Goal: Transaction & Acquisition: Purchase product/service

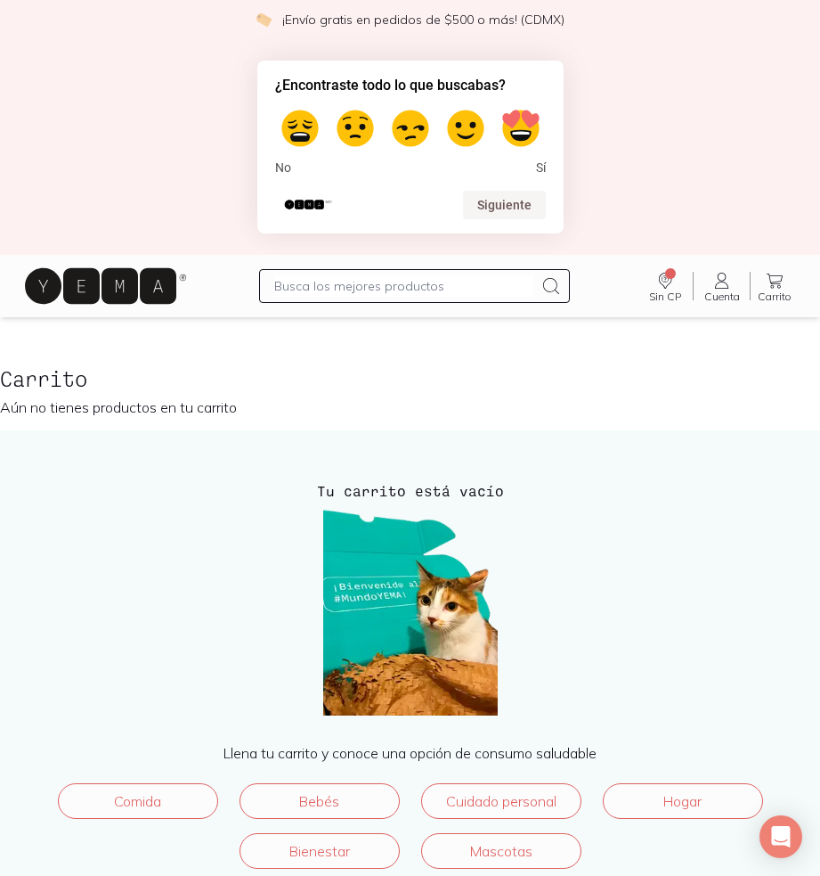
click at [730, 289] on link "Cuenta Cuenta" at bounding box center [722, 286] width 56 height 32
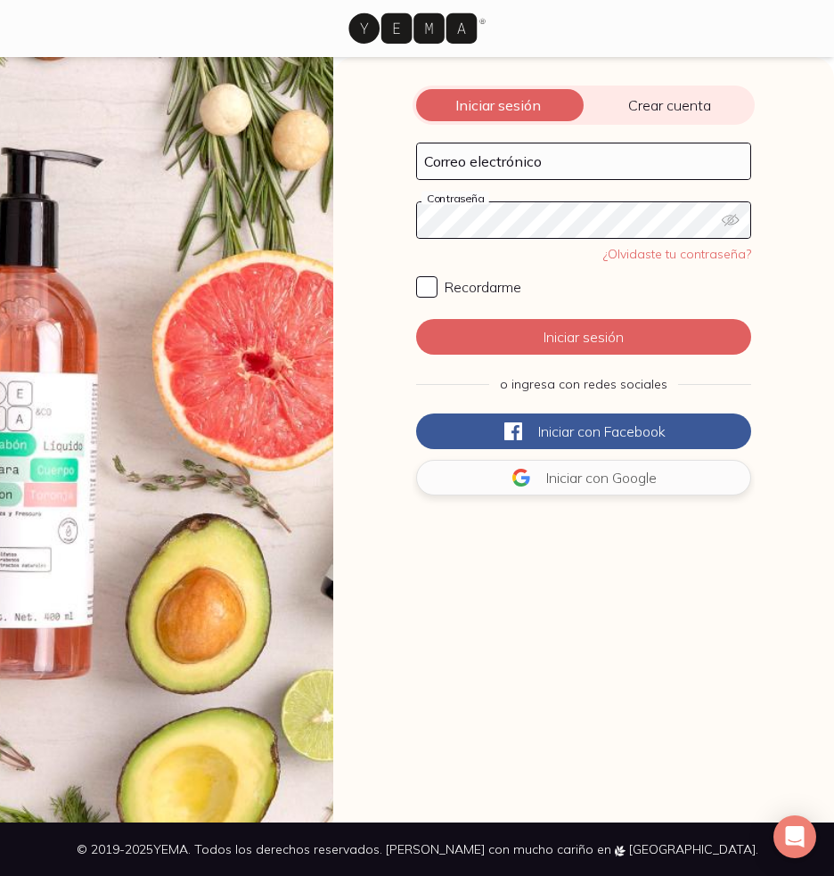
click at [531, 475] on button "Iniciar con Google" at bounding box center [583, 478] width 335 height 36
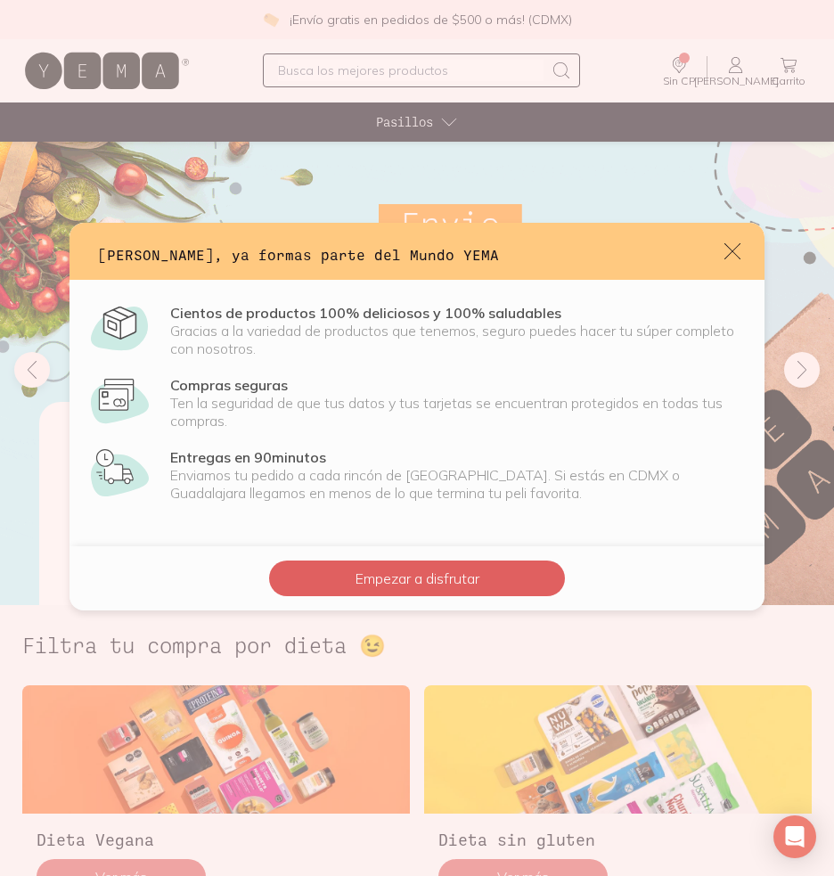
click at [368, 574] on button "Empezar a disfrutar" at bounding box center [417, 578] width 296 height 36
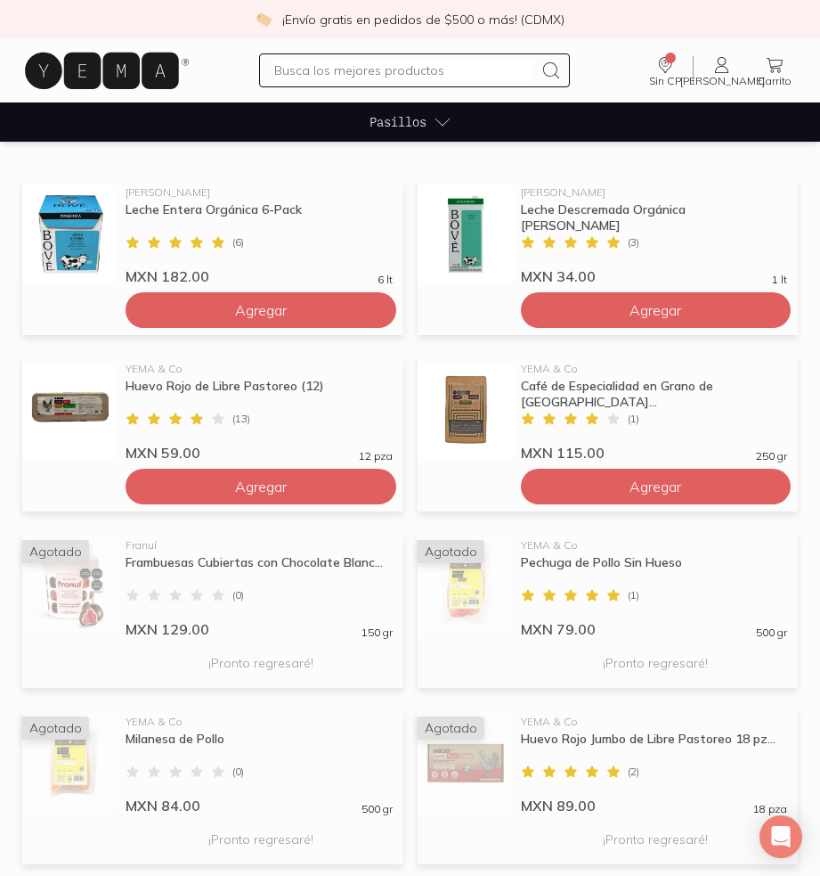
scroll to position [1147, 0]
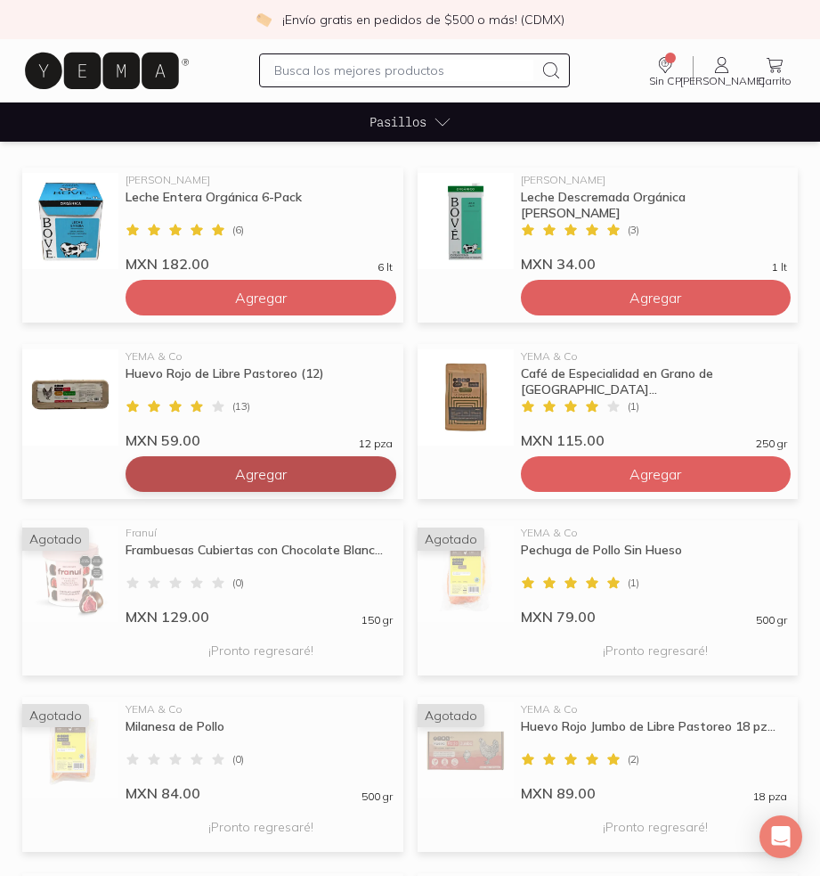
click at [348, 474] on button "Agregar" at bounding box center [261, 474] width 271 height 36
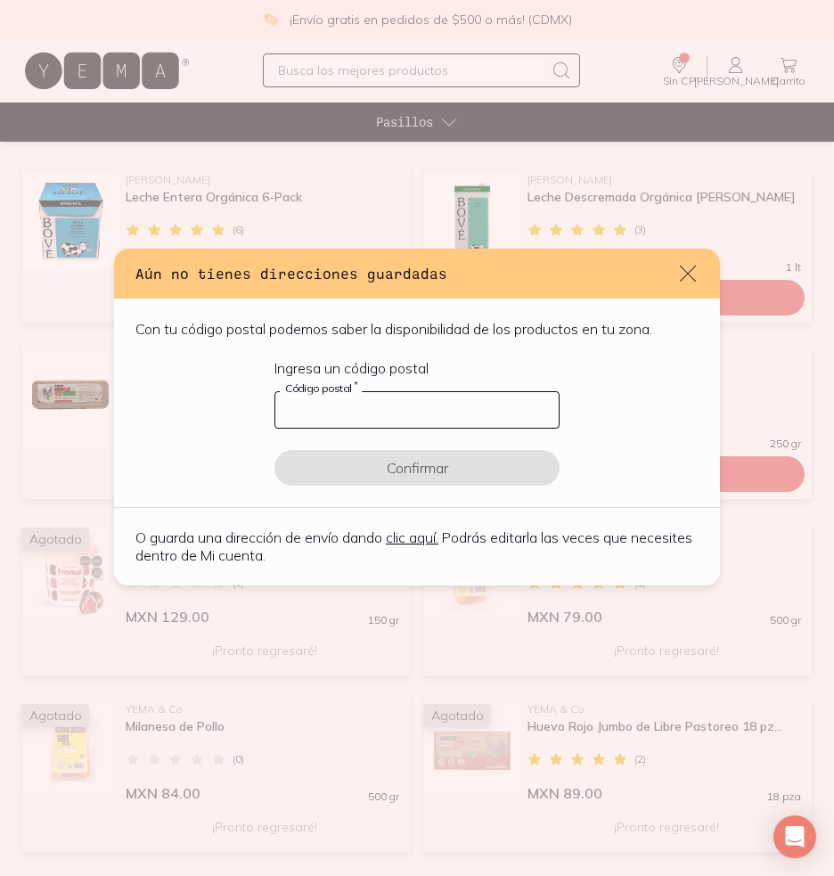
click at [376, 415] on input "default" at bounding box center [416, 410] width 283 height 36
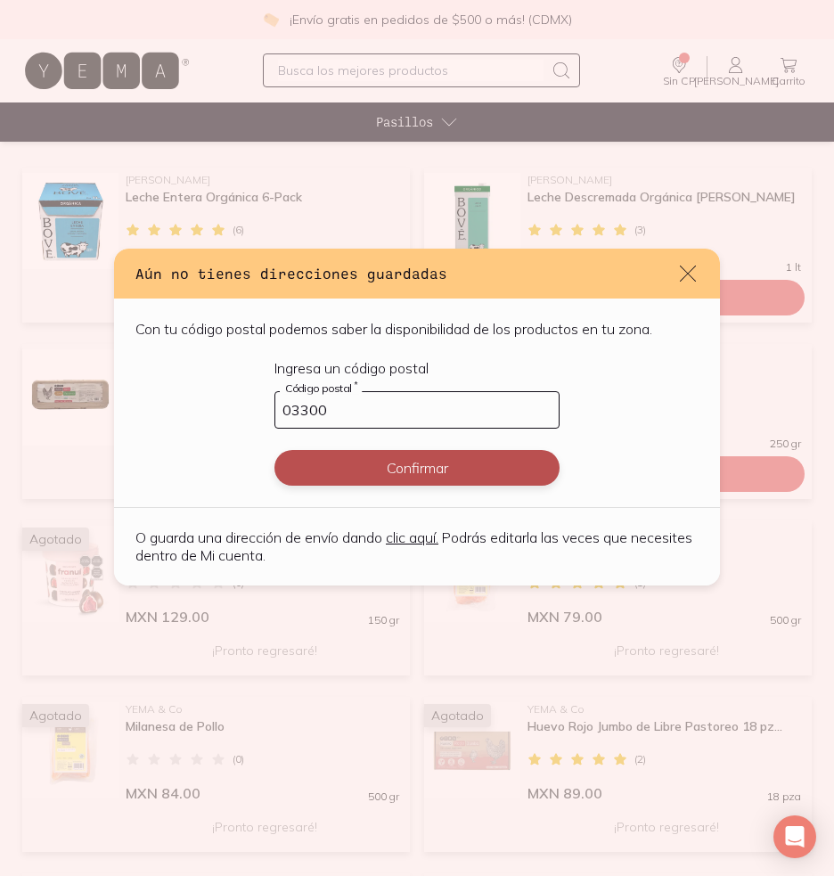
type input "03300"
click at [423, 467] on button "Confirmar" at bounding box center [416, 468] width 285 height 36
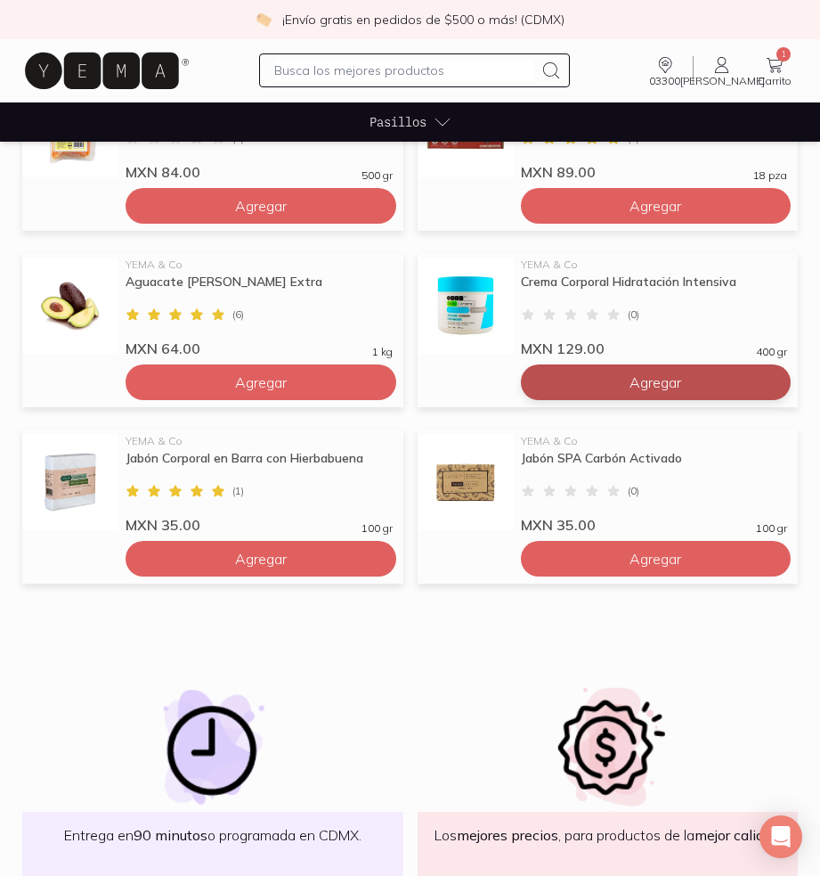
scroll to position [1774, 0]
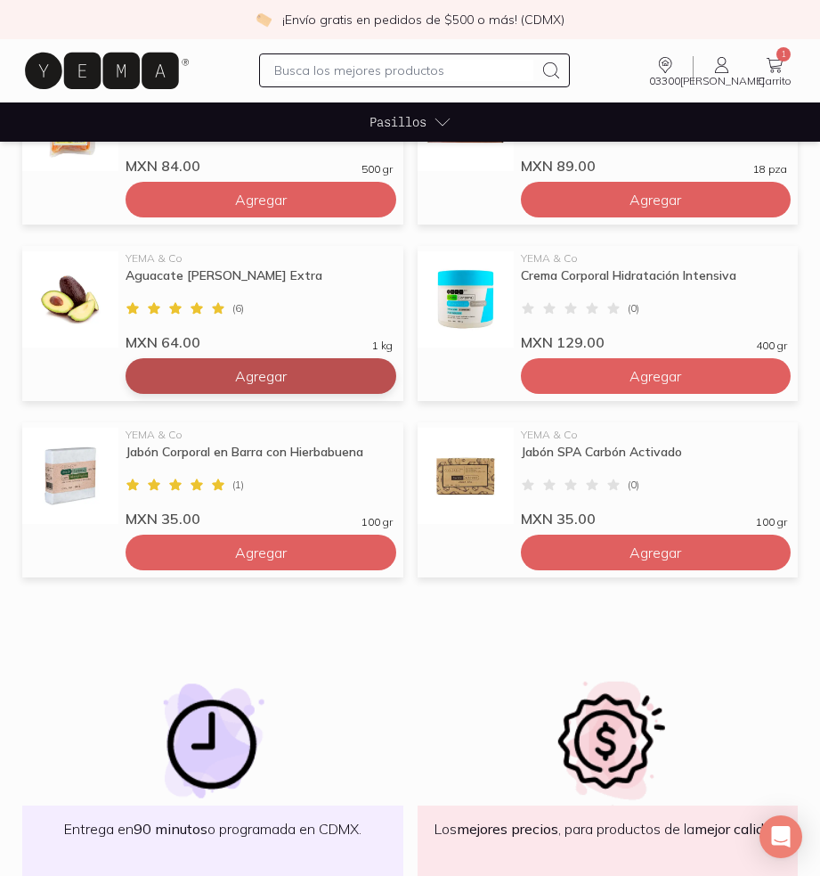
click at [255, 377] on span "Agregar" at bounding box center [261, 376] width 52 height 18
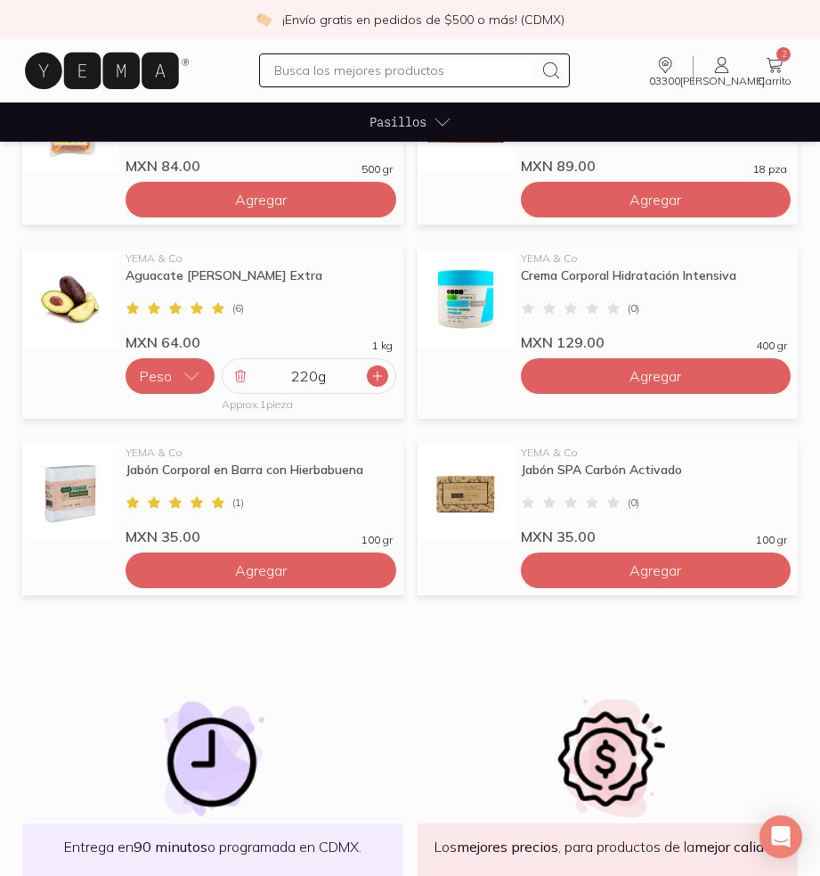
click at [379, 371] on icon at bounding box center [378, 376] width 14 height 14
click at [379, 372] on icon at bounding box center [378, 376] width 14 height 14
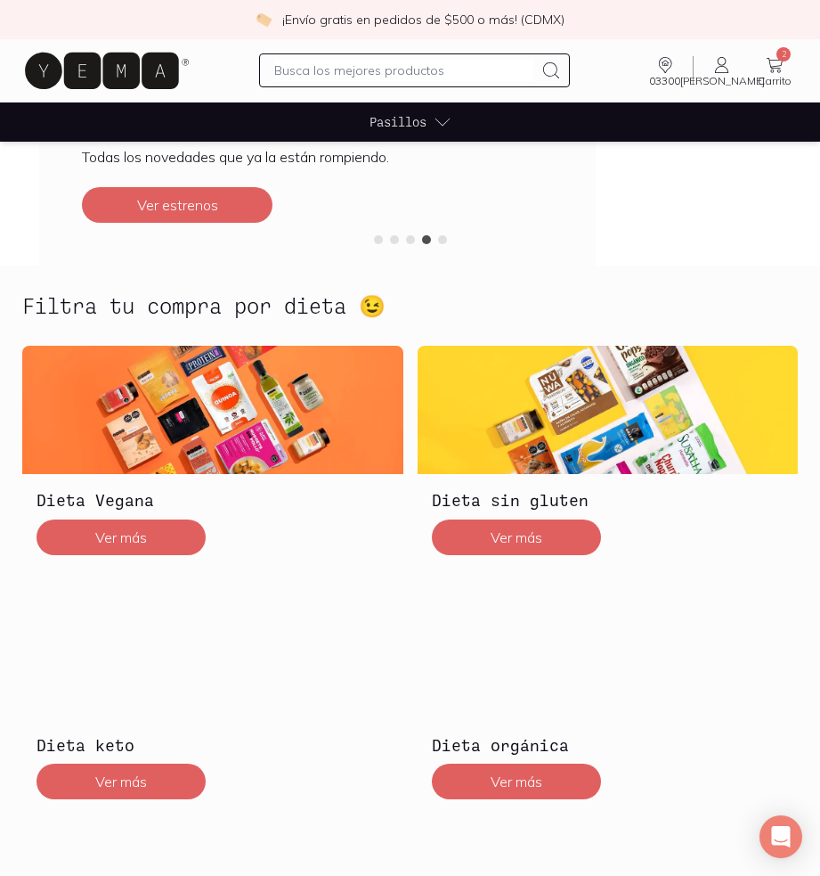
scroll to position [0, 0]
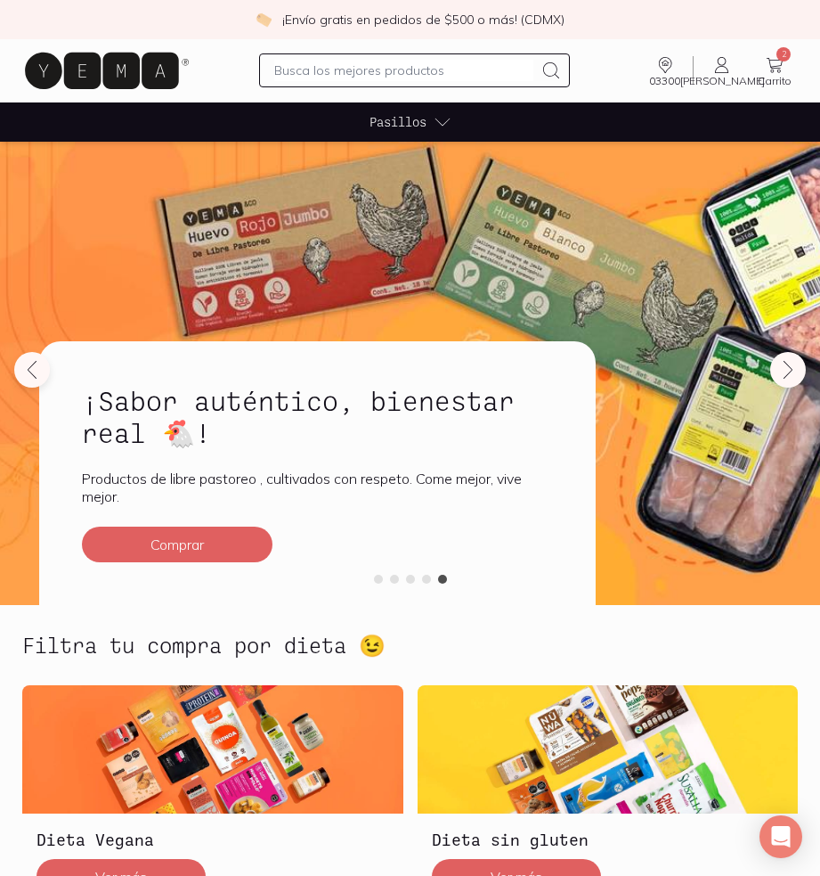
click at [425, 125] on span "Pasillos" at bounding box center [398, 121] width 57 height 19
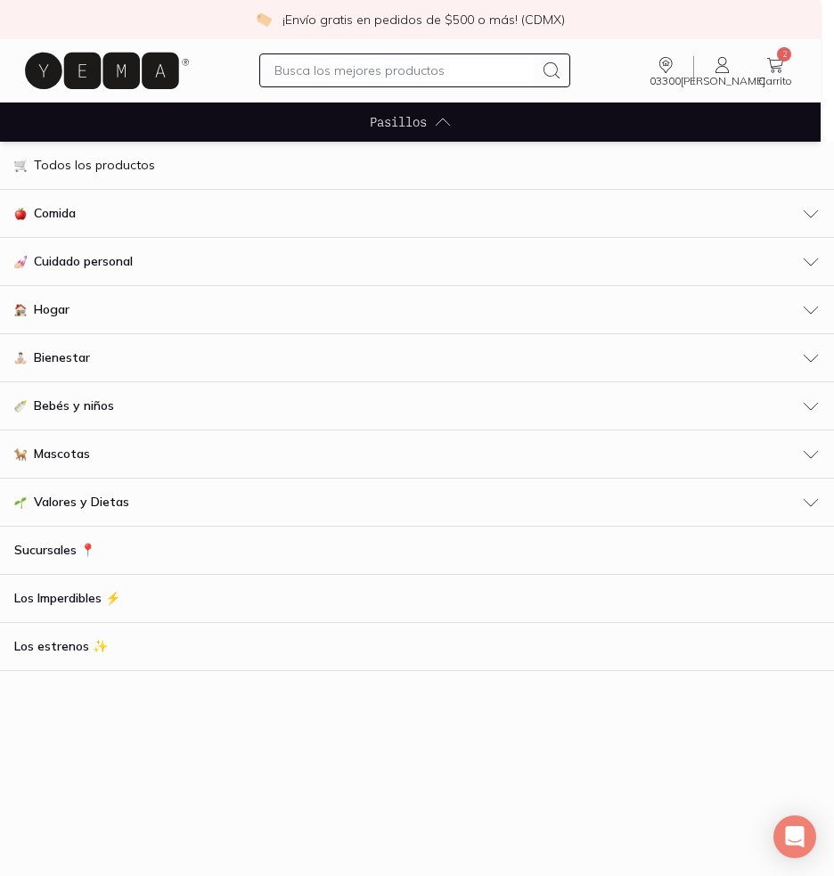
click at [90, 165] on p "Todos los productos" at bounding box center [94, 165] width 121 height 19
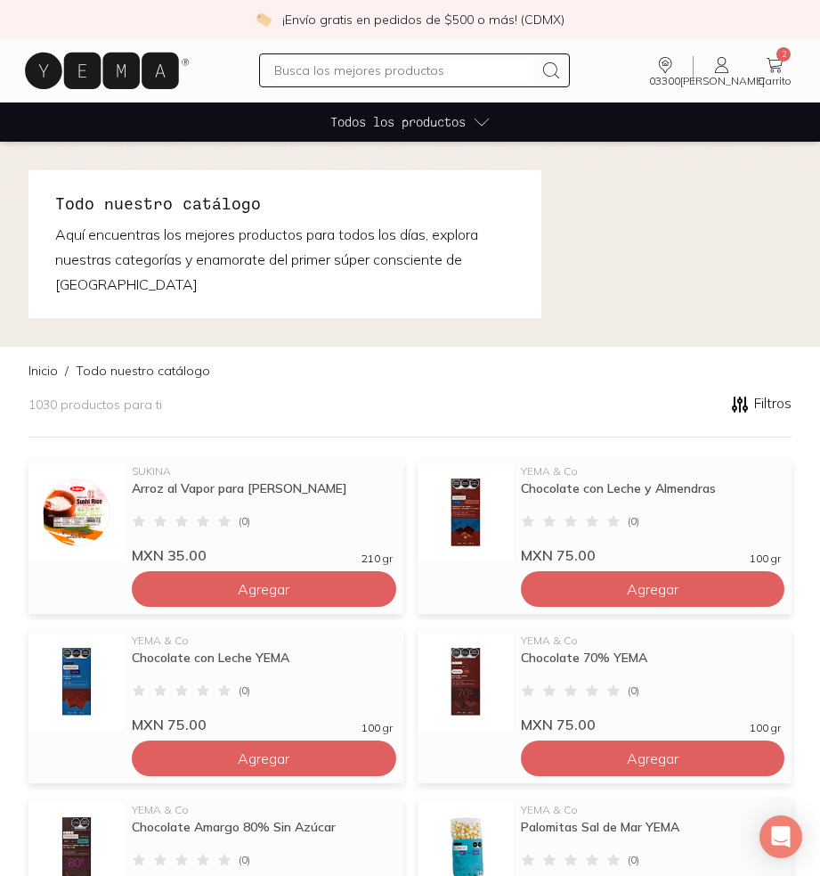
click at [432, 132] on div "Todos los productos" at bounding box center [410, 121] width 160 height 39
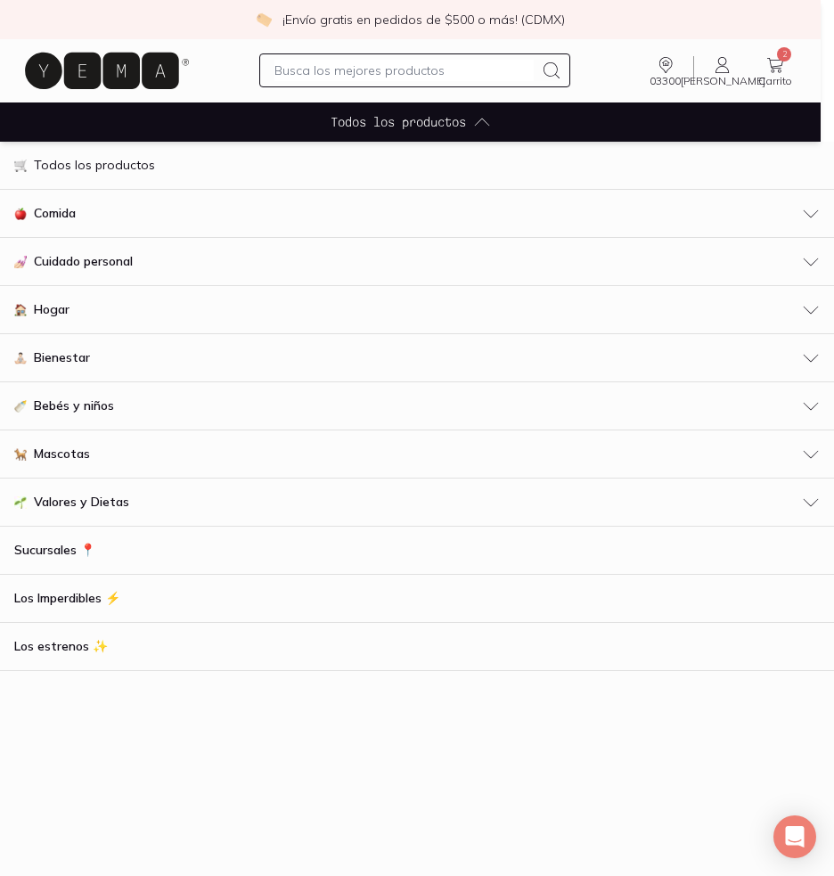
click at [66, 321] on button "Hogar" at bounding box center [417, 310] width 834 height 48
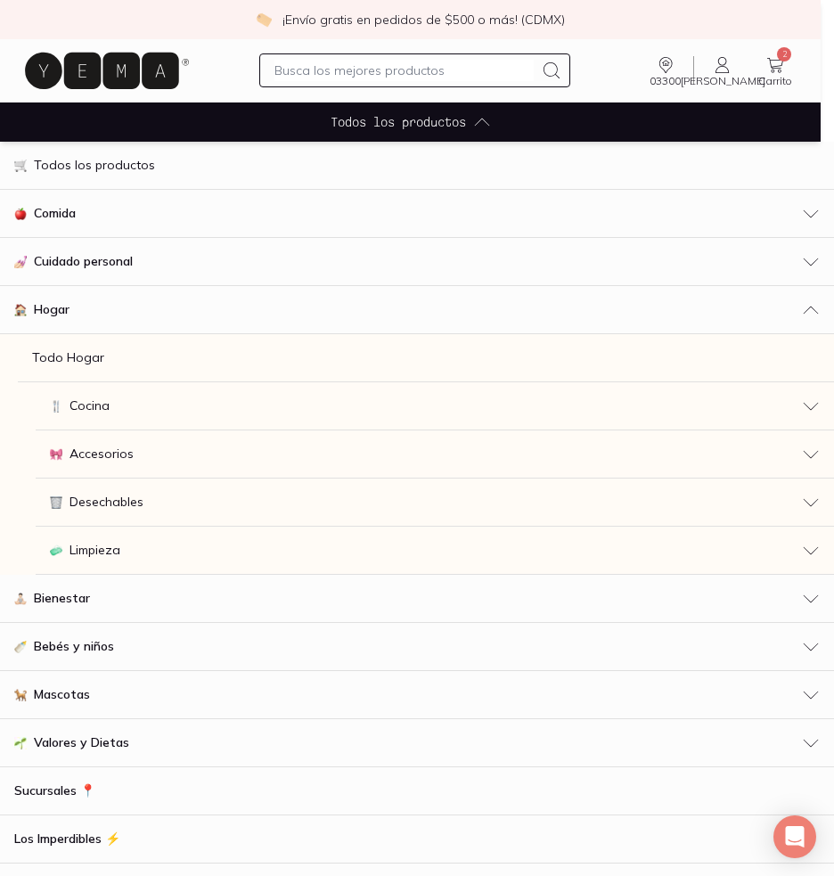
click at [125, 602] on div "Bienestar" at bounding box center [416, 598] width 805 height 19
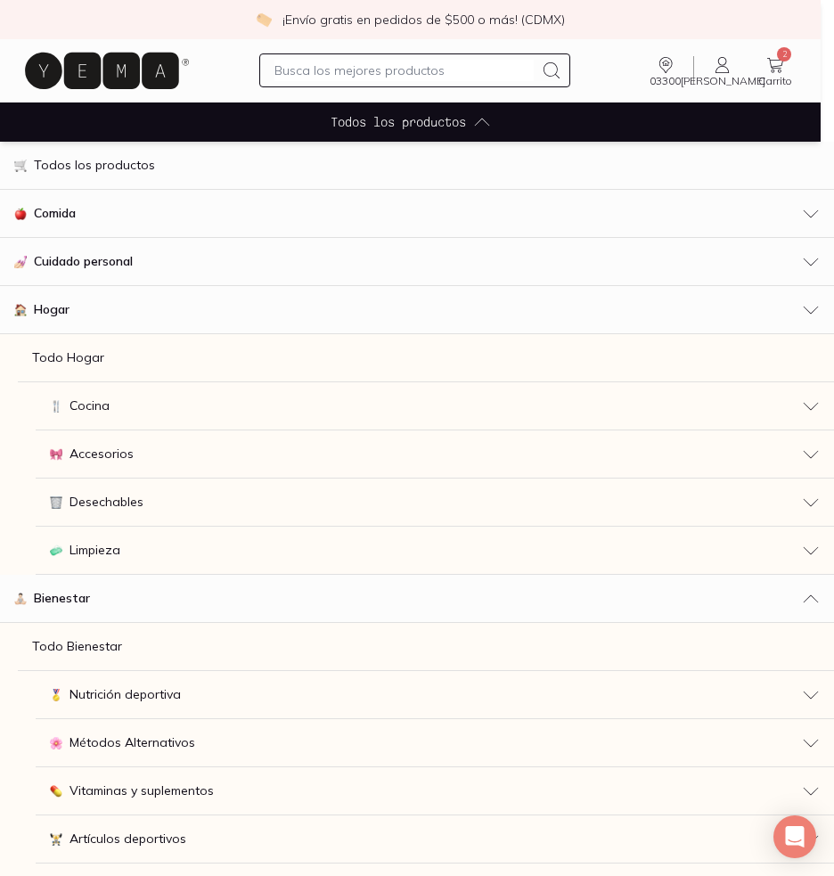
click at [171, 699] on span "Nutrición deportiva" at bounding box center [124, 694] width 111 height 19
click at [193, 735] on p "Todo Nutrición deportiva" at bounding box center [141, 742] width 146 height 19
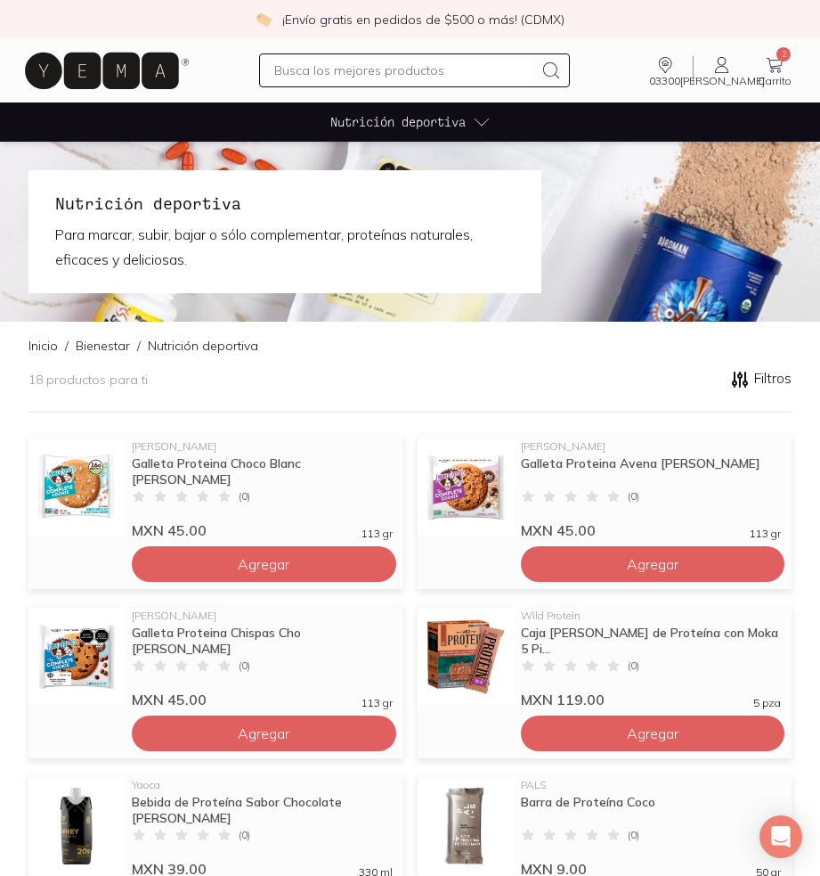
click at [419, 123] on span "Nutrición deportiva" at bounding box center [397, 121] width 135 height 19
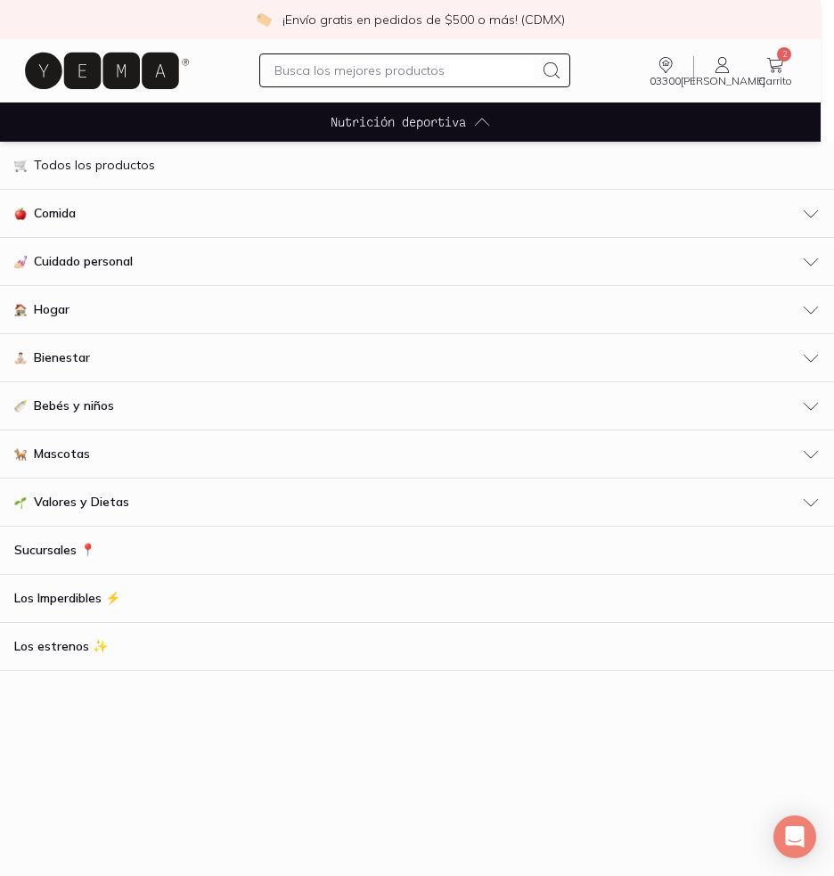
click at [87, 588] on link "Los Imperdibles ⚡️" at bounding box center [417, 598] width 834 height 48
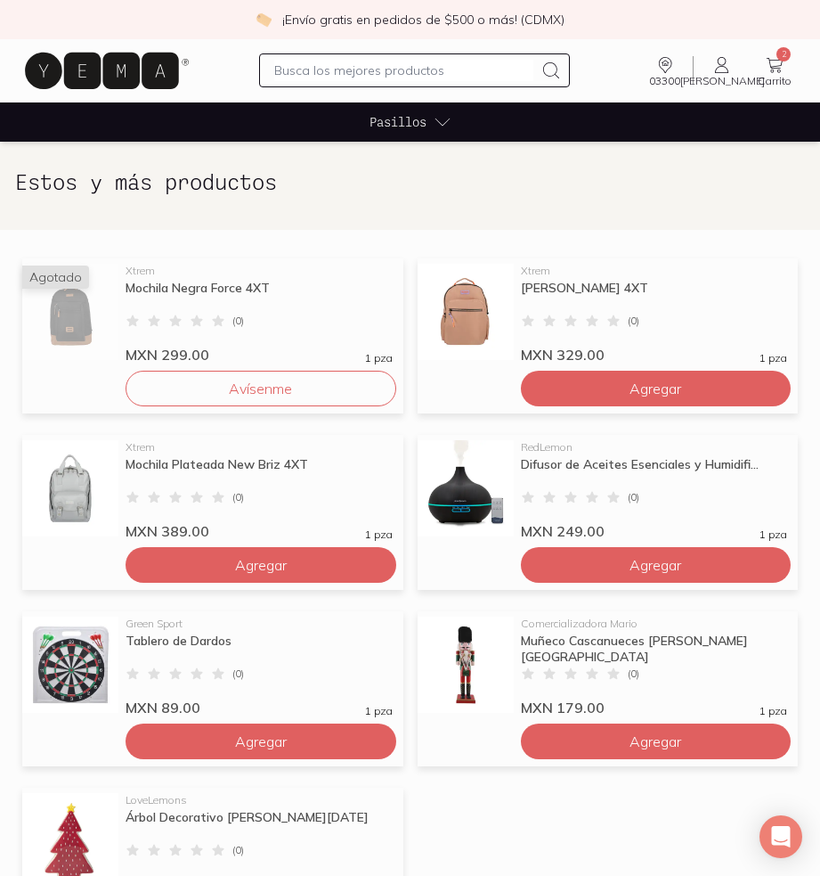
scroll to position [380, 0]
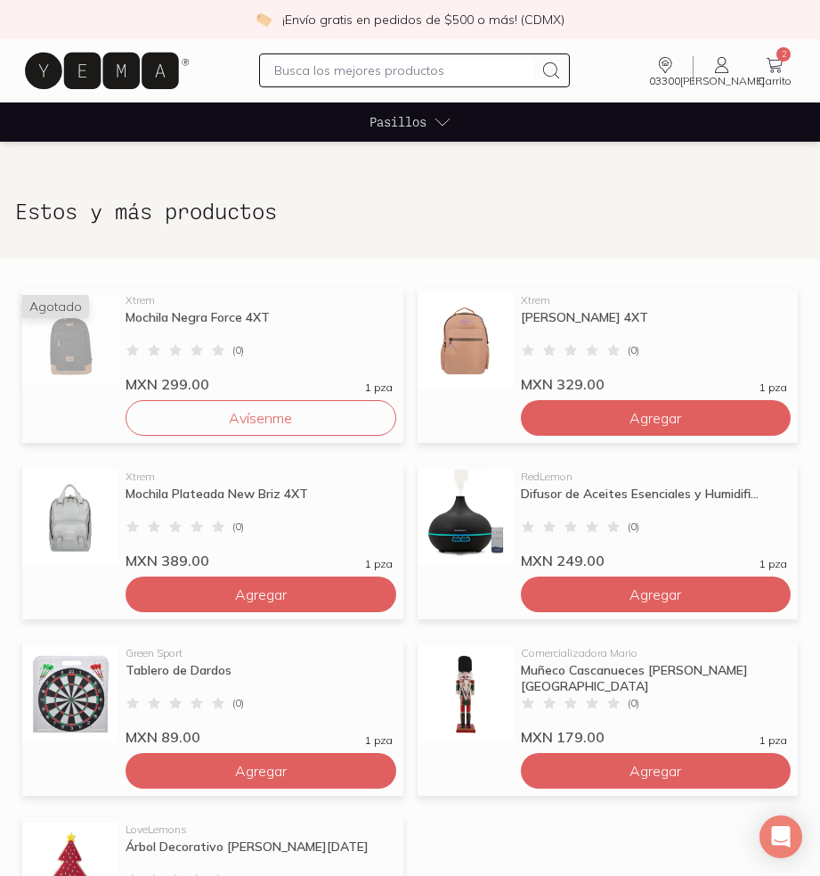
click at [461, 327] on img at bounding box center [466, 341] width 96 height 96
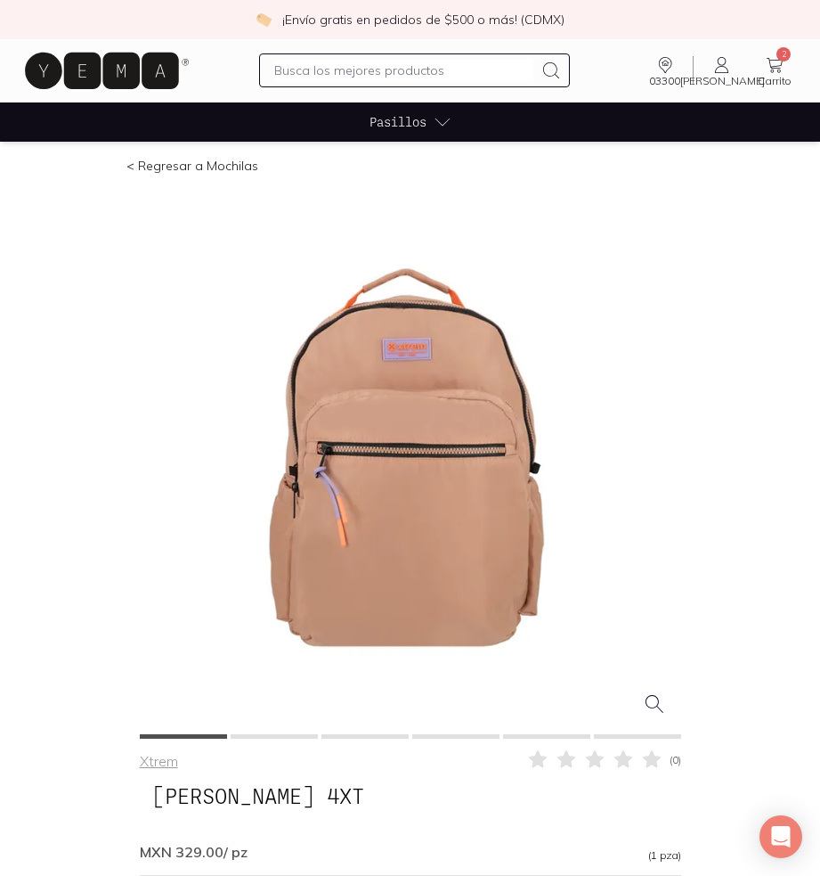
click at [290, 737] on button at bounding box center [274, 736] width 87 height 4
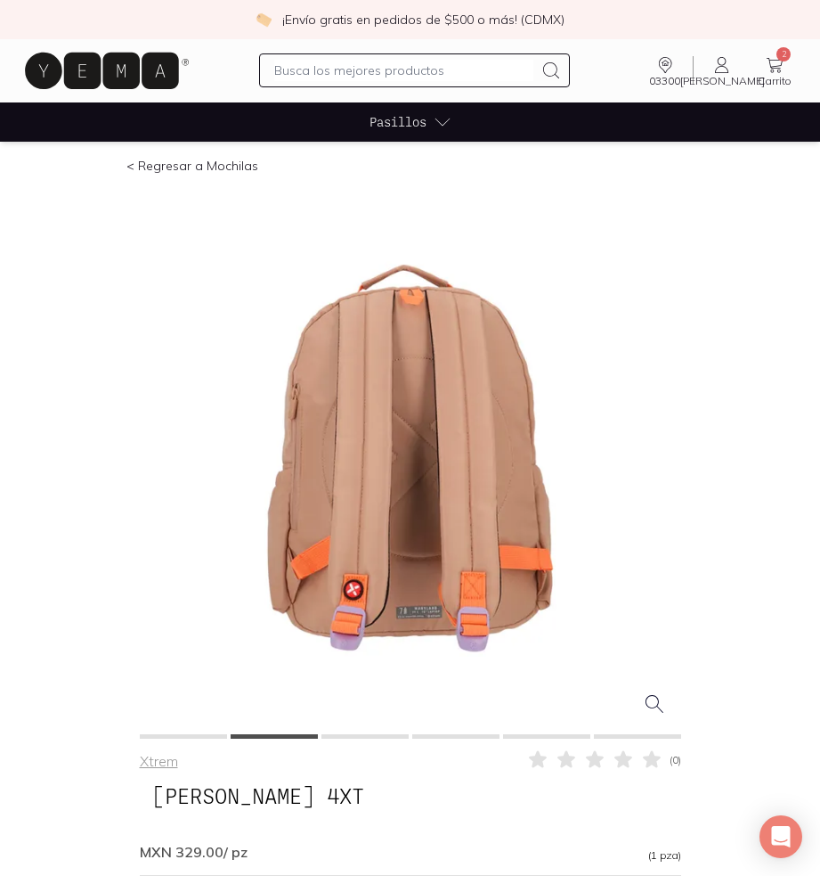
click at [362, 726] on div at bounding box center [411, 460] width 542 height 542
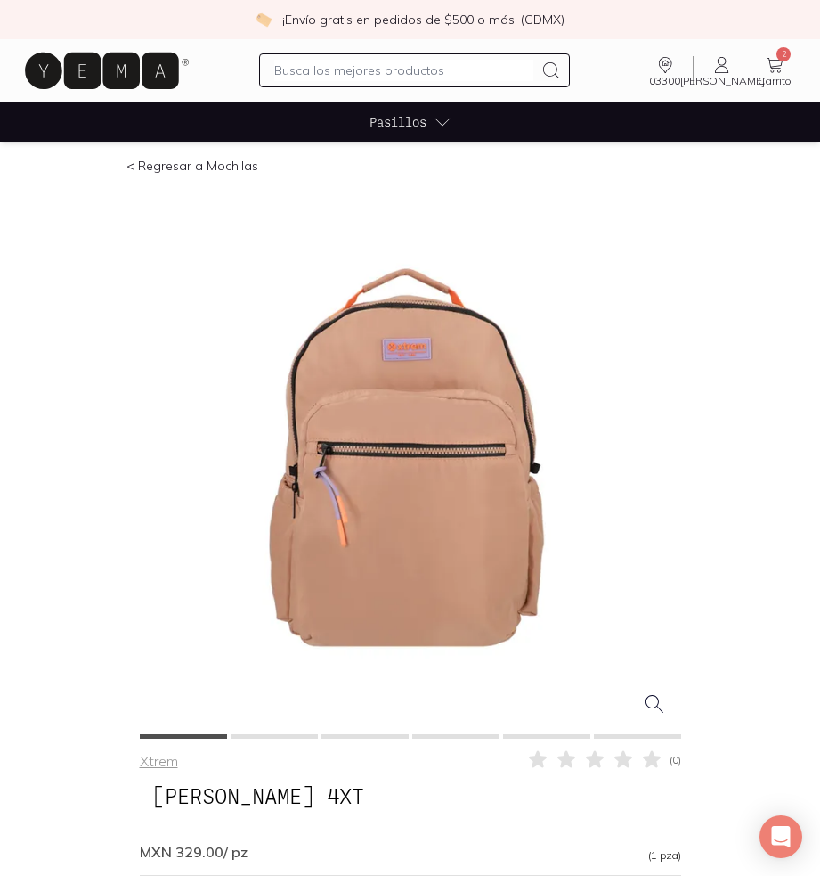
click at [469, 732] on div at bounding box center [411, 461] width 542 height 545
click at [470, 735] on button at bounding box center [455, 736] width 87 height 4
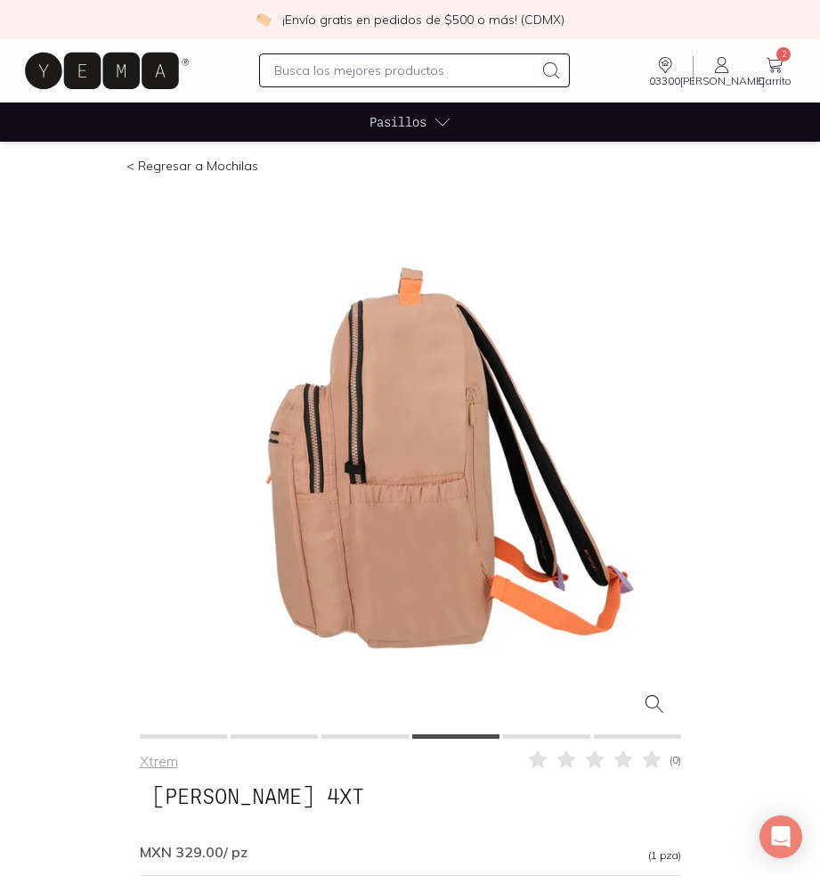
click at [537, 737] on button at bounding box center [546, 736] width 87 height 4
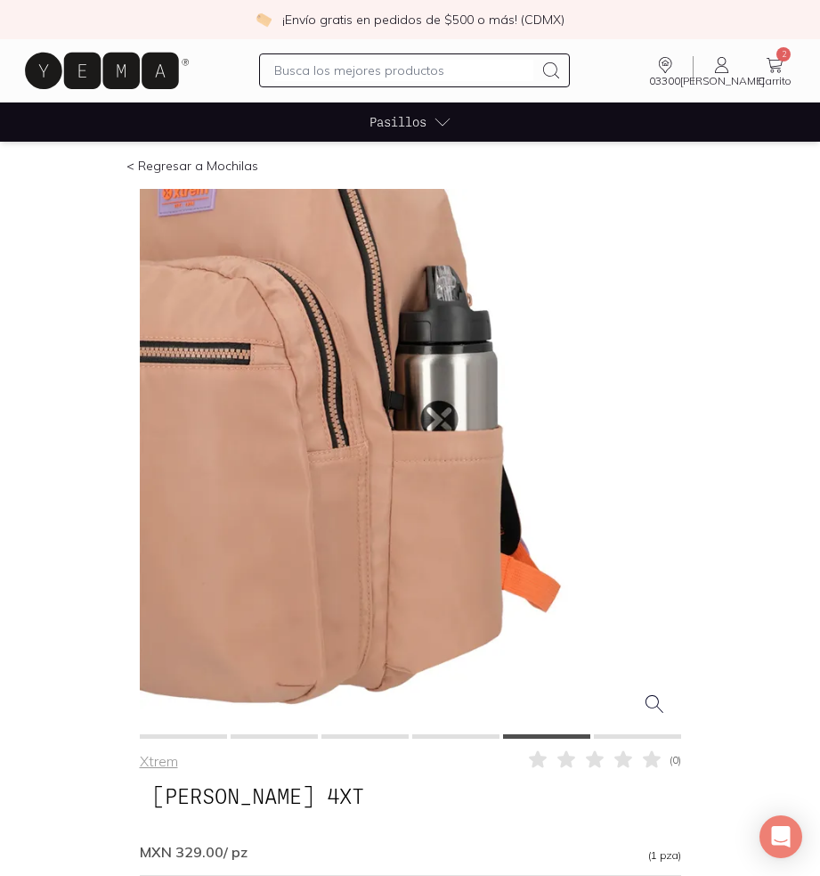
click at [623, 734] on button at bounding box center [637, 736] width 87 height 4
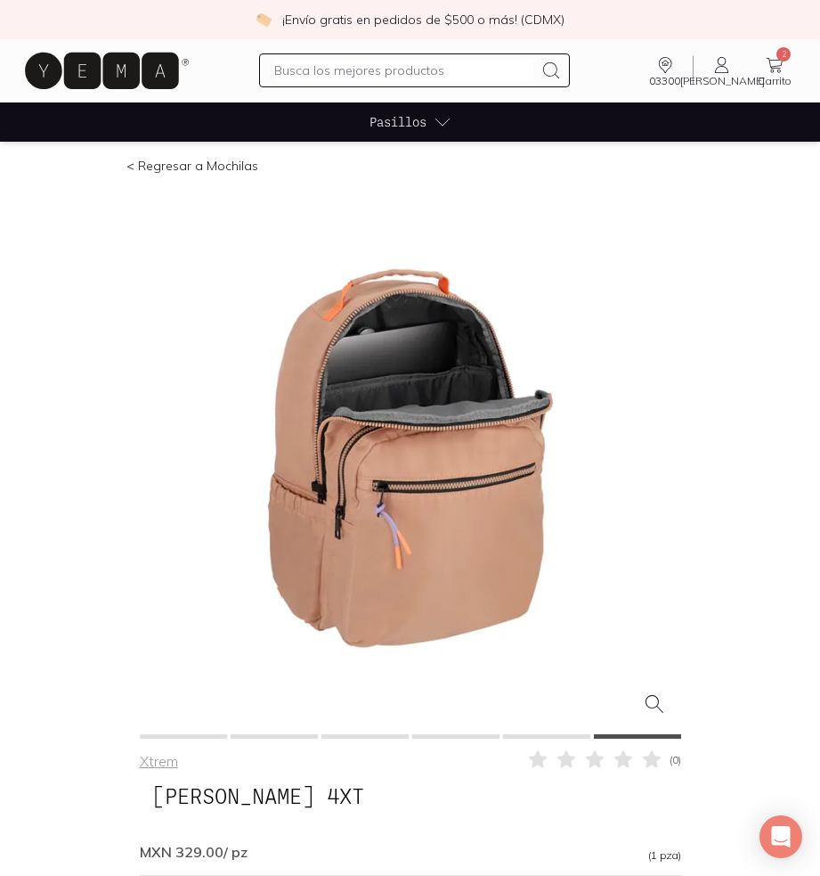
click at [176, 732] on div at bounding box center [411, 461] width 542 height 545
click at [177, 734] on button at bounding box center [183, 736] width 87 height 4
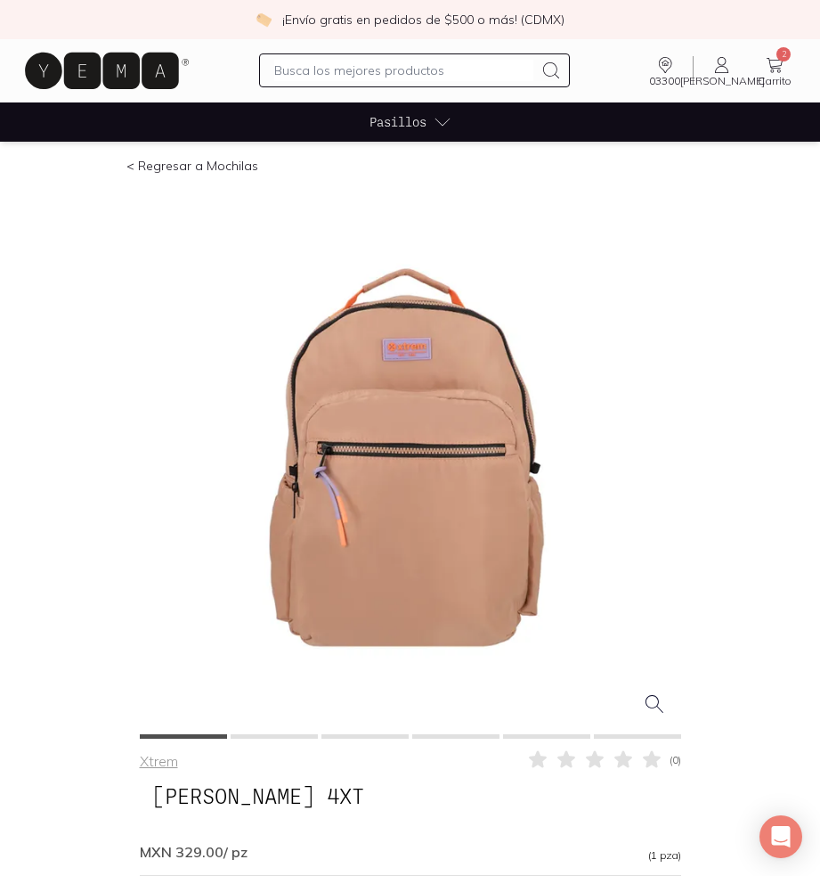
click at [80, 67] on icon at bounding box center [102, 71] width 154 height 37
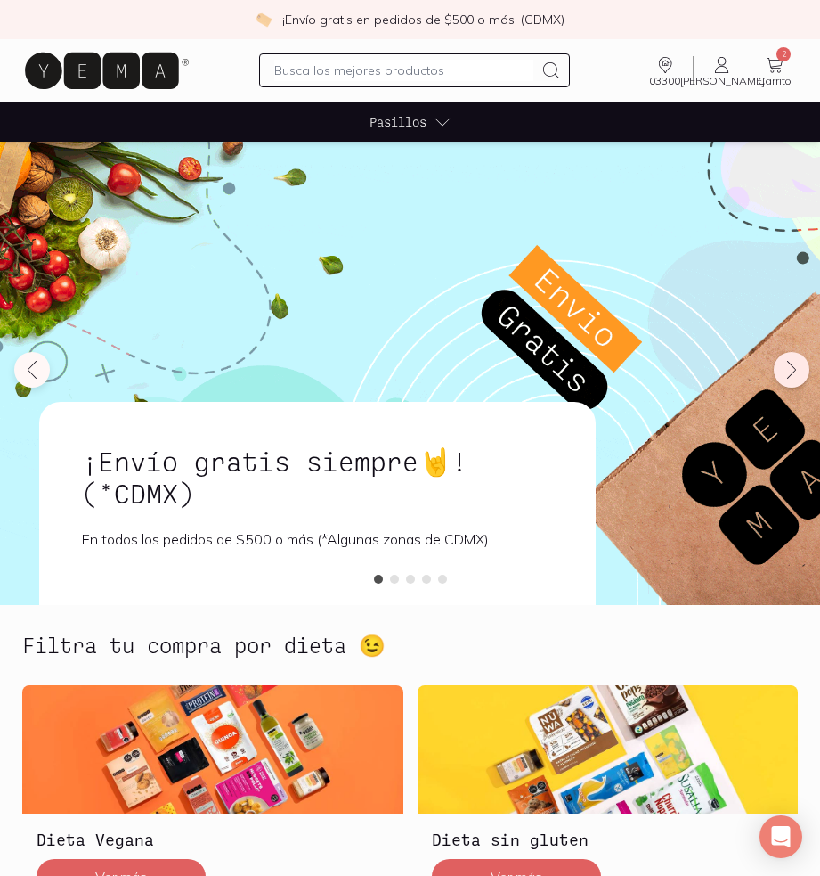
click at [786, 373] on icon at bounding box center [791, 369] width 21 height 21
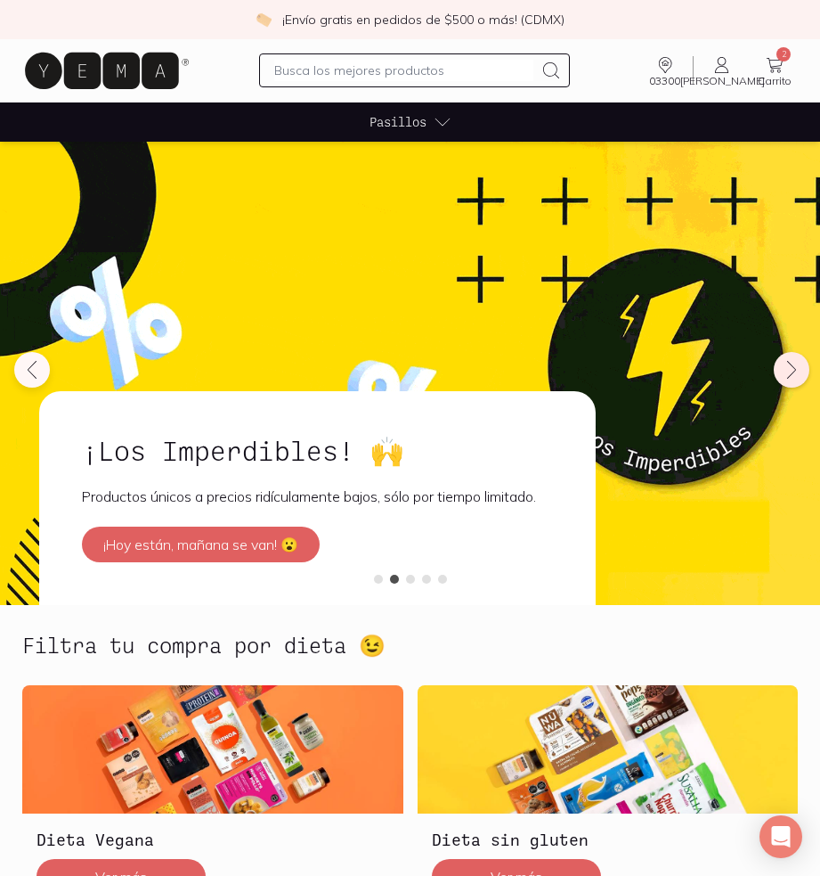
click at [793, 370] on icon at bounding box center [791, 369] width 21 height 21
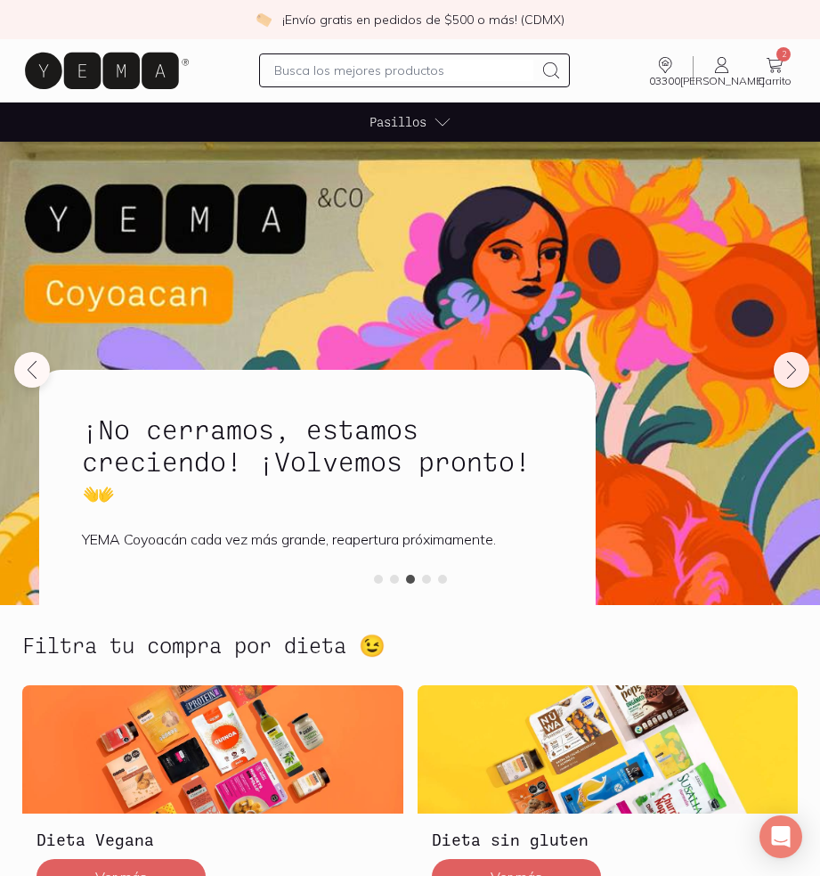
click at [786, 353] on button at bounding box center [792, 370] width 36 height 36
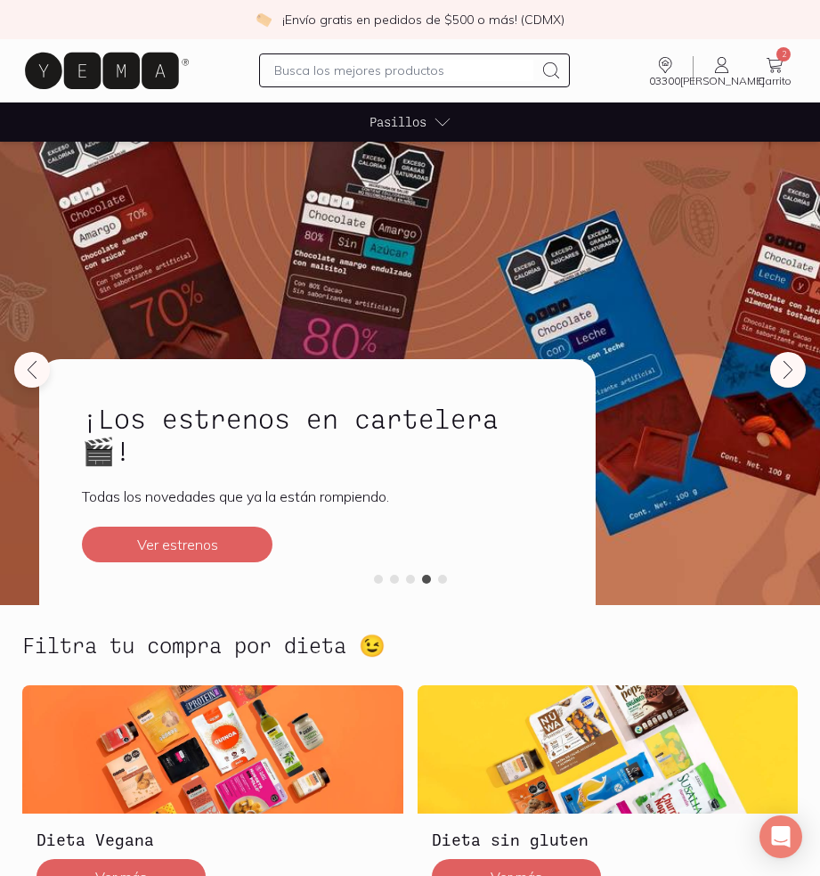
click at [405, 116] on span "Pasillos" at bounding box center [398, 121] width 57 height 19
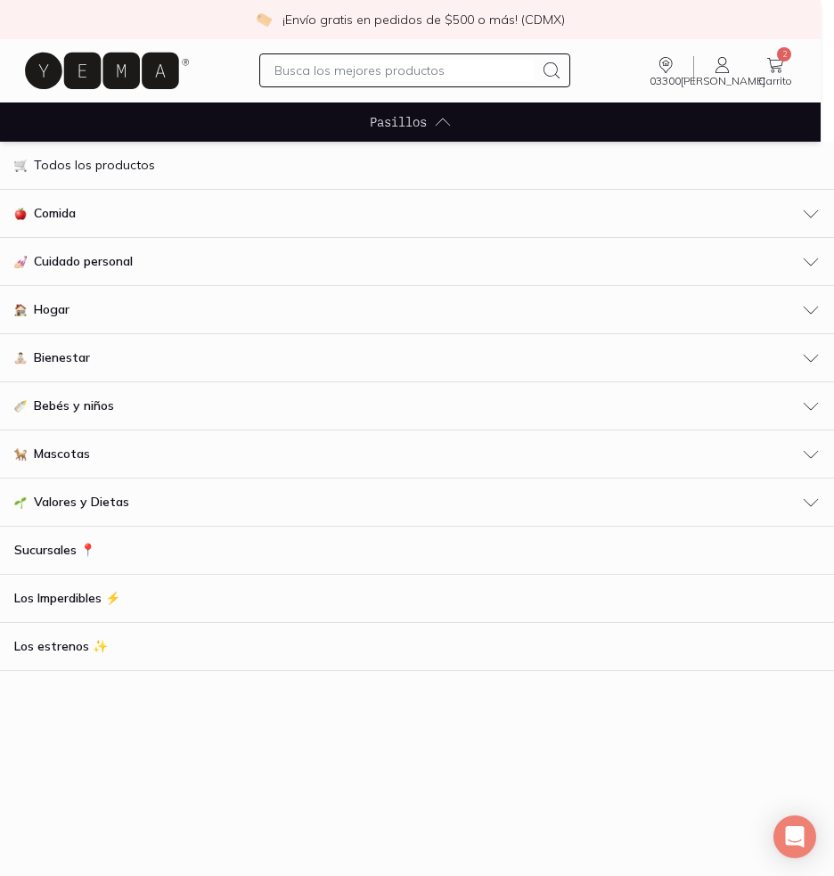
click at [56, 214] on span "Comida" at bounding box center [55, 213] width 42 height 19
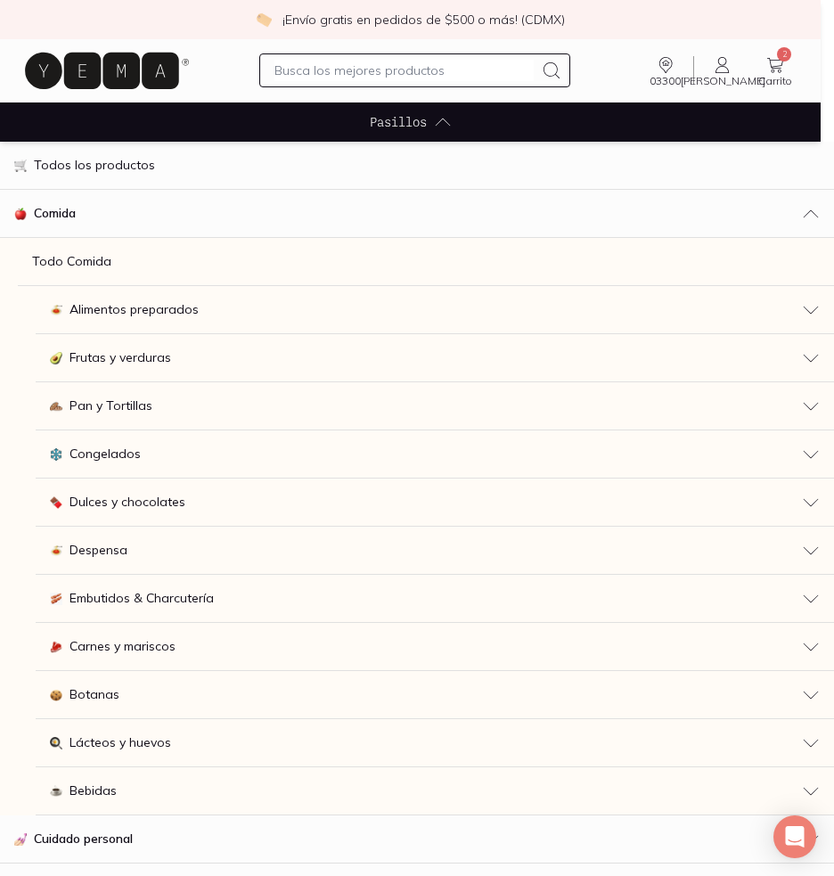
click at [96, 252] on p "Todo Comida" at bounding box center [71, 261] width 79 height 19
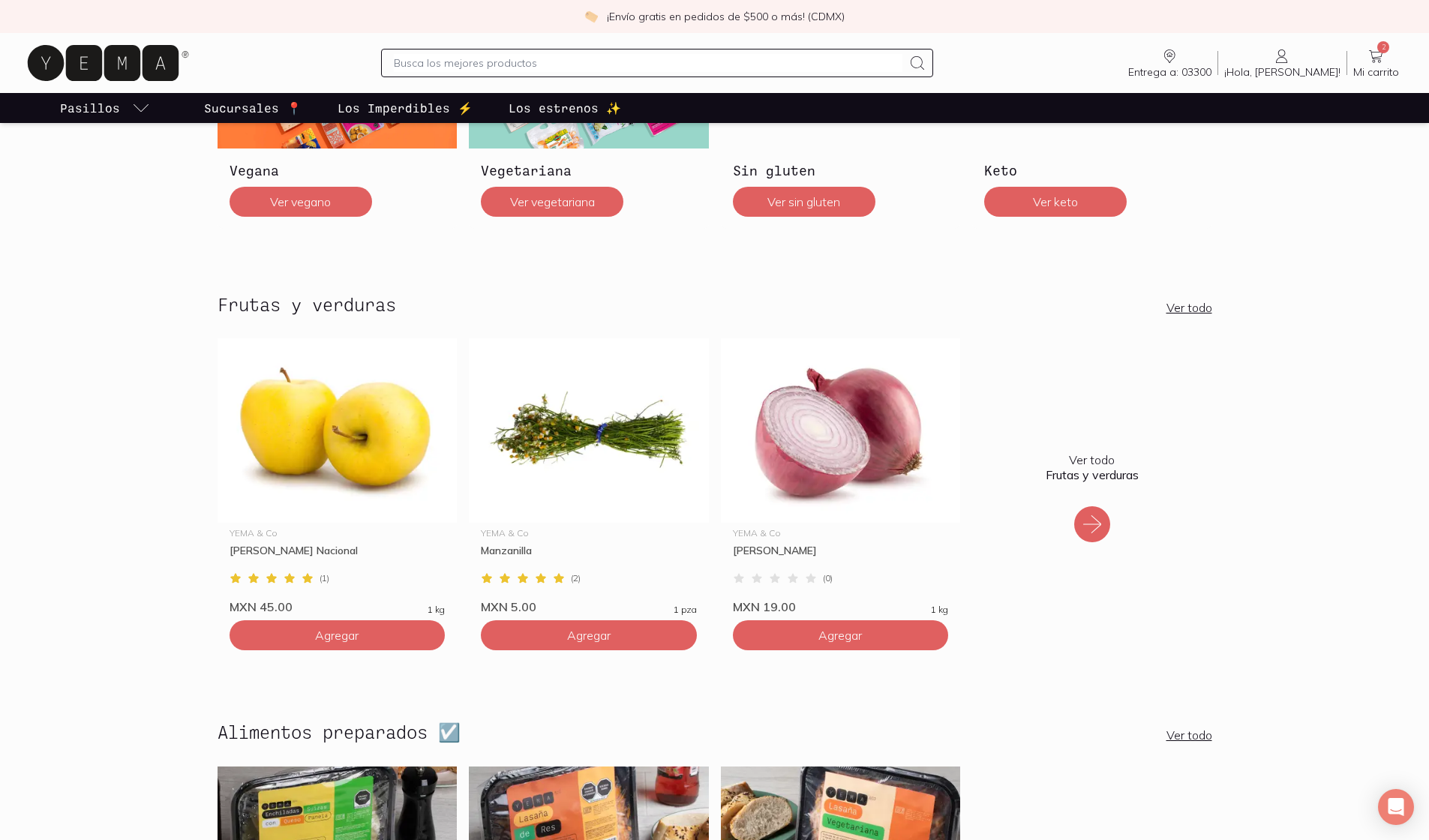
scroll to position [2544, 0]
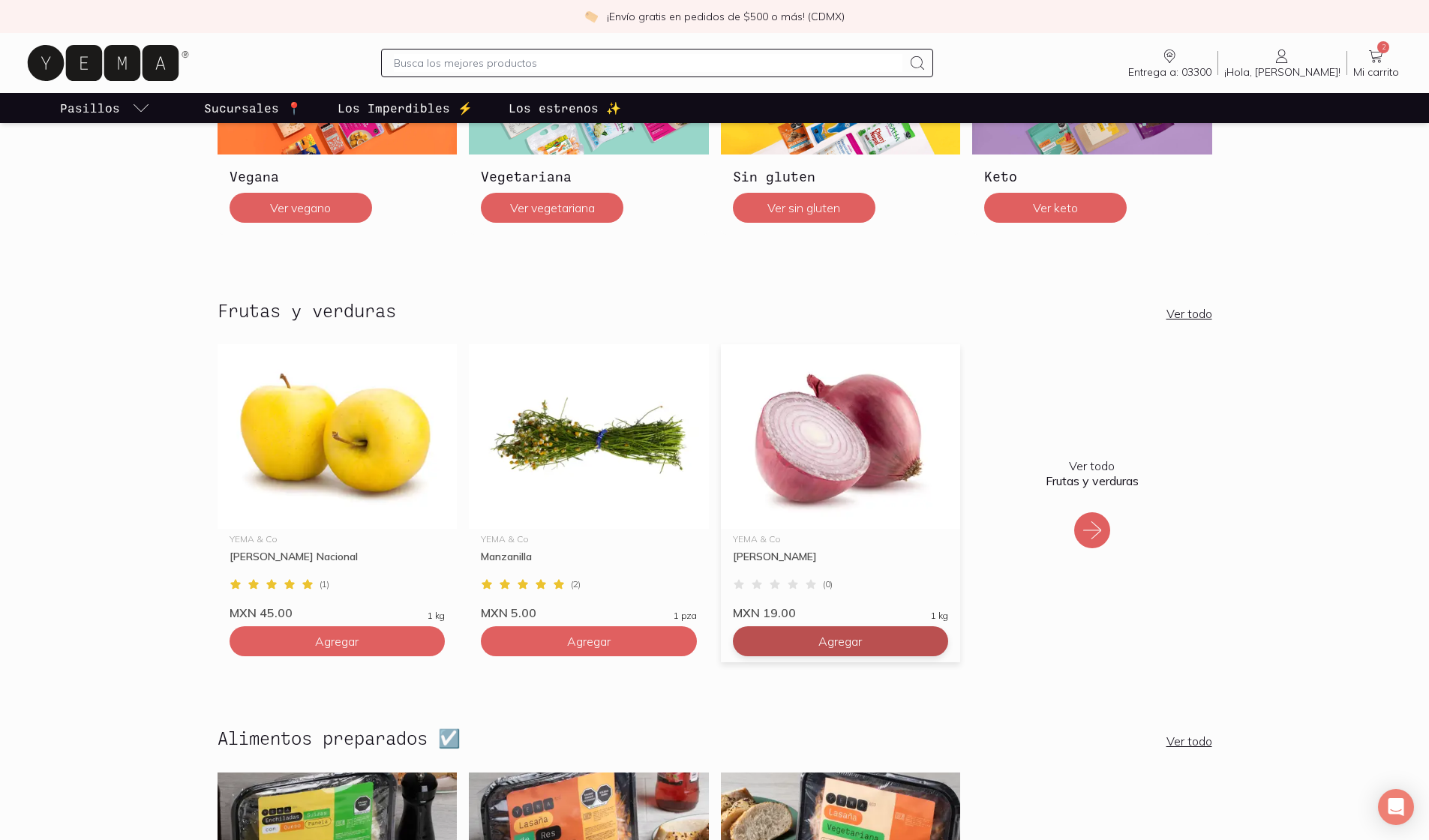
click at [701, 635] on button "Agregar" at bounding box center [840, 641] width 216 height 30
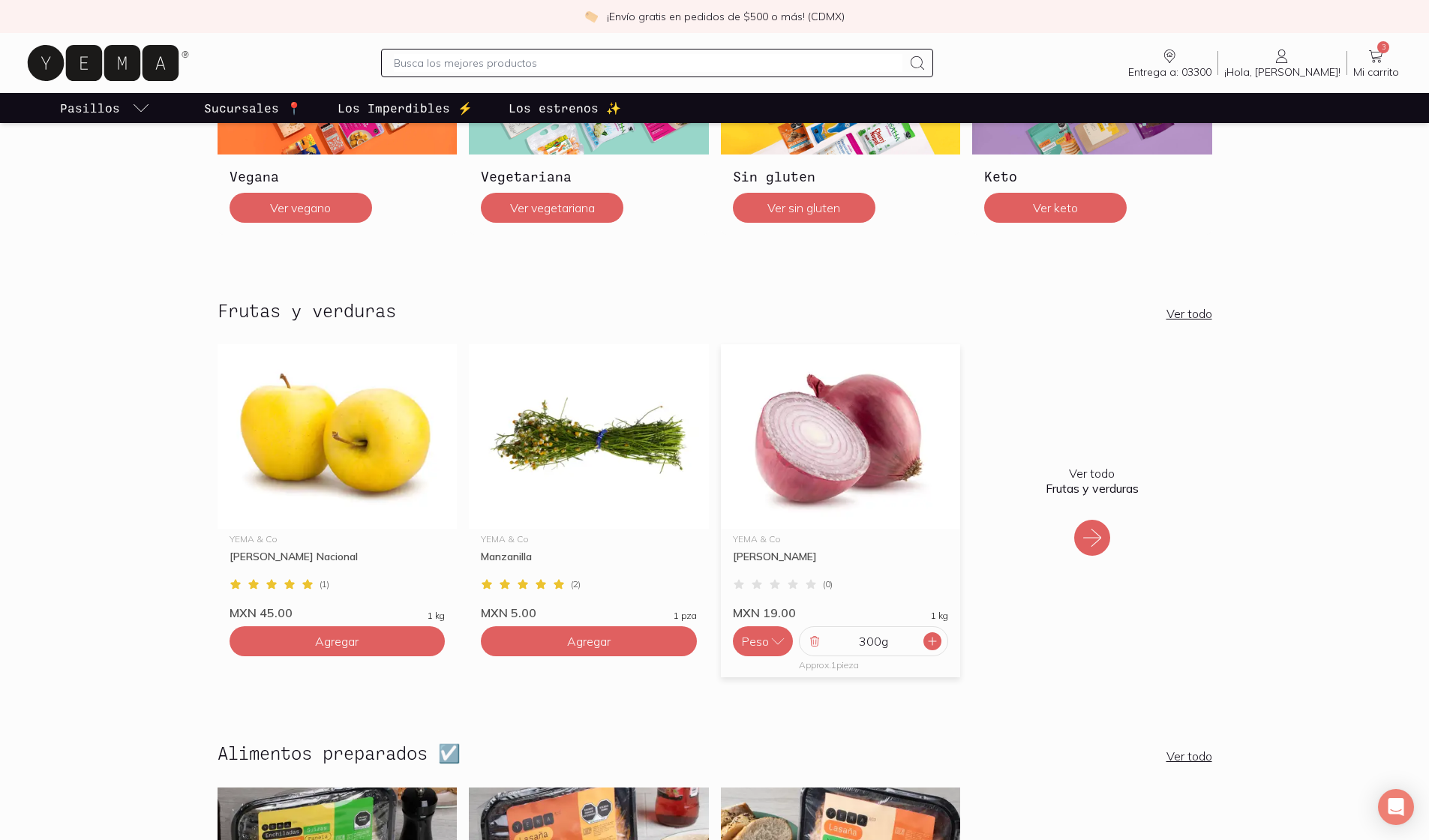
click at [701, 637] on icon at bounding box center [932, 641] width 12 height 12
click at [701, 637] on icon at bounding box center [814, 641] width 12 height 12
click at [701, 538] on icon at bounding box center [1092, 537] width 24 height 24
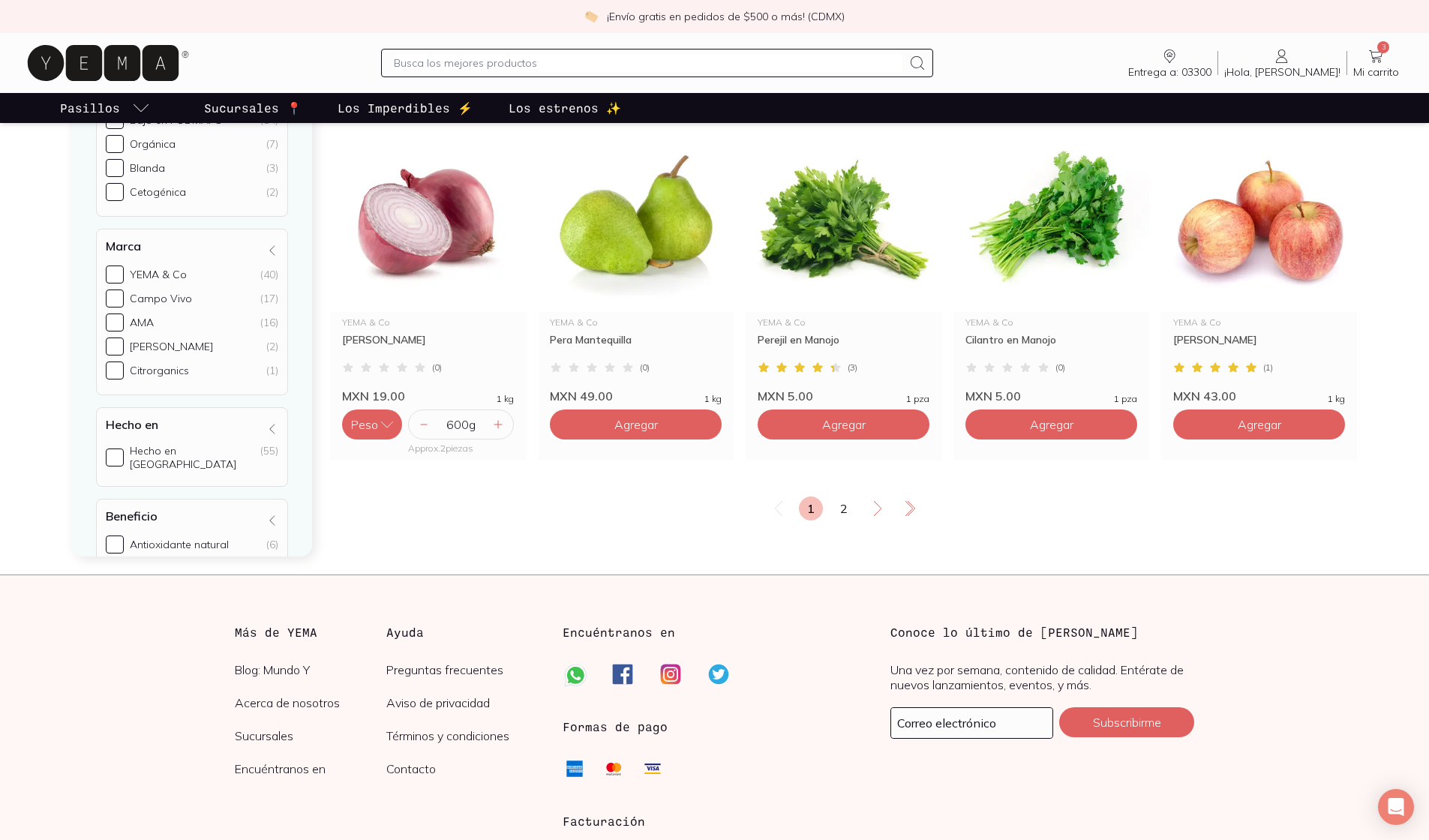
scroll to position [2523, 0]
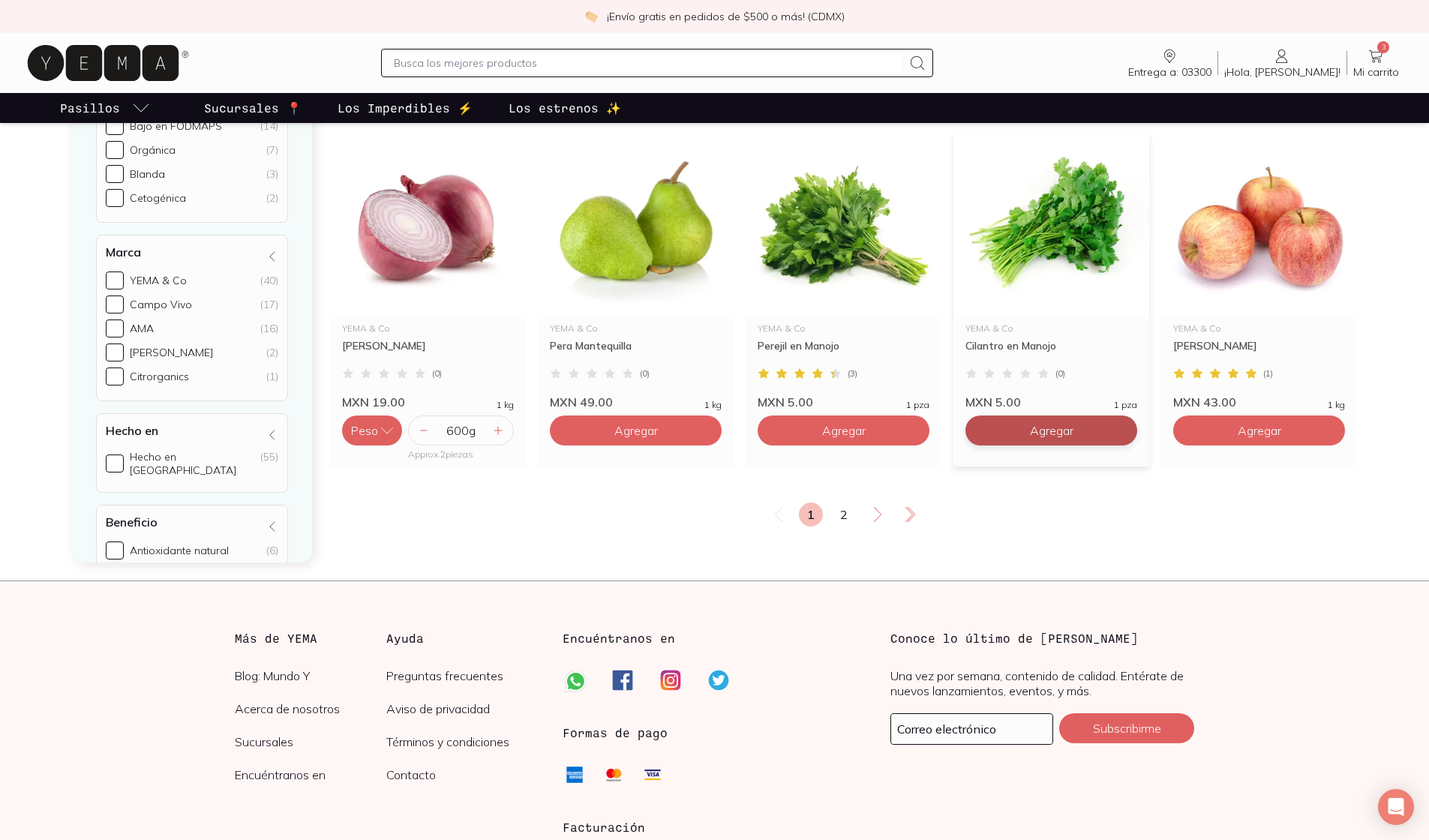
click at [701, 423] on span "Agregar" at bounding box center [1052, 430] width 44 height 15
click at [701, 502] on link "2" at bounding box center [844, 514] width 24 height 24
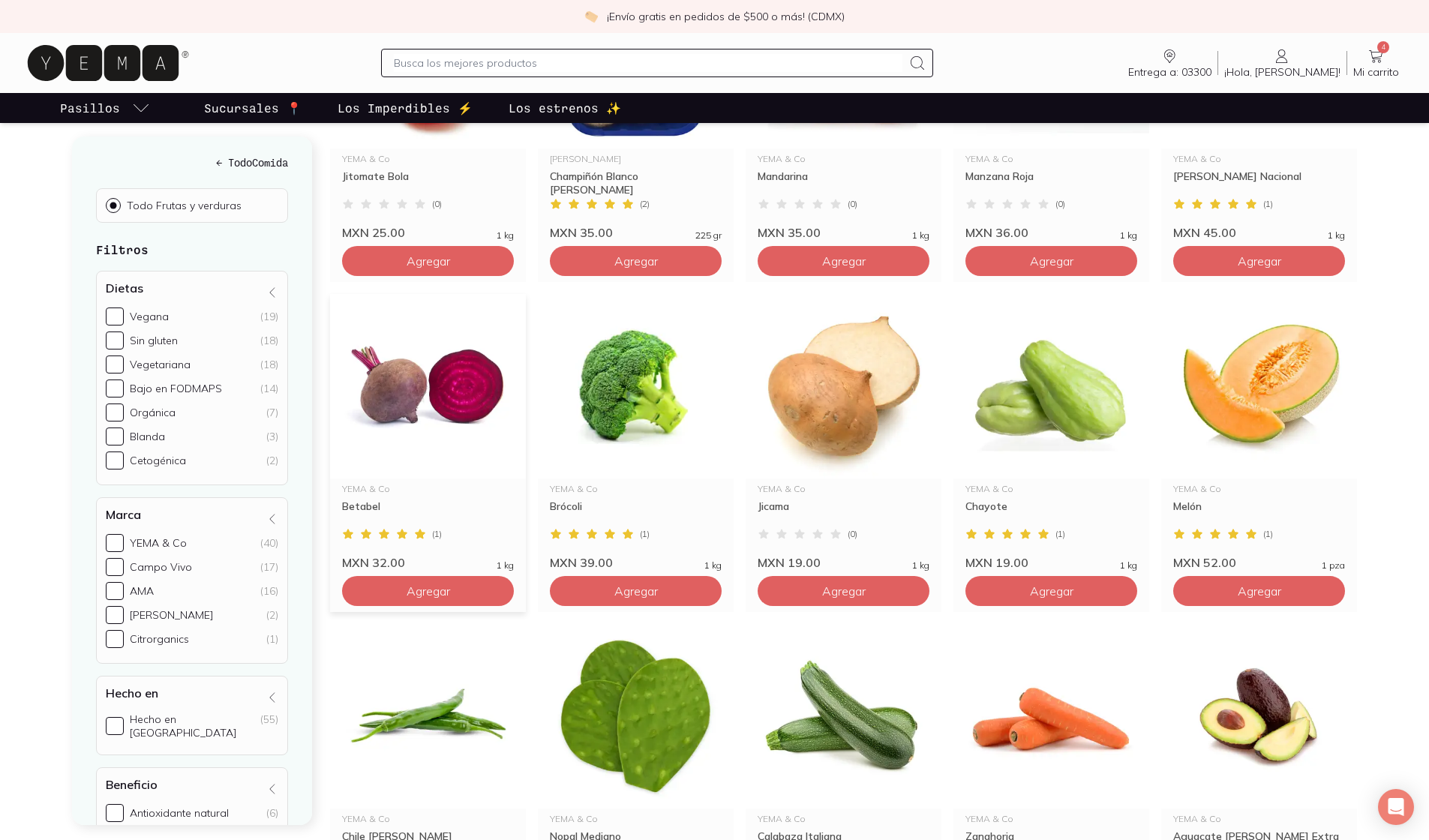
scroll to position [380, 0]
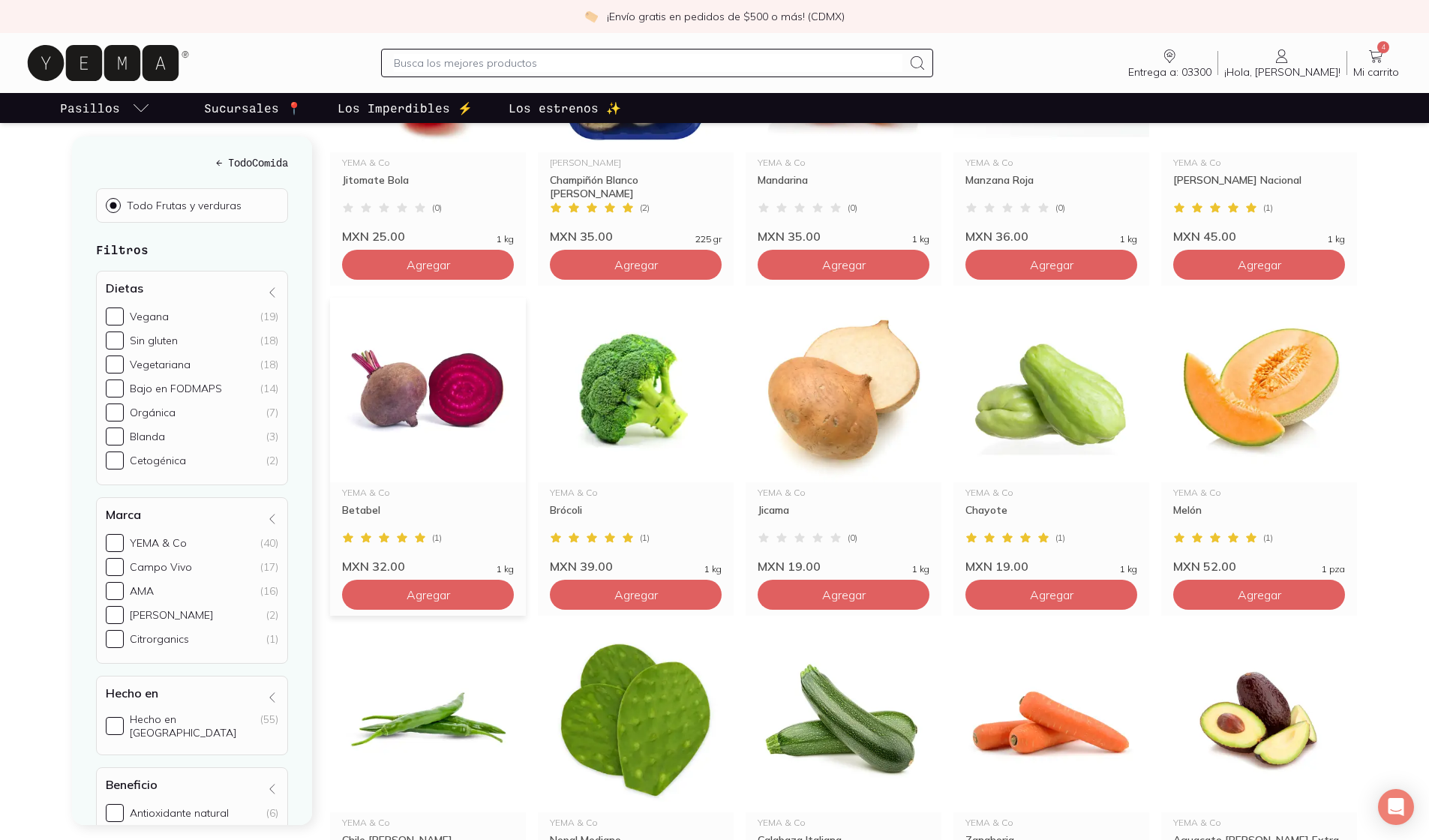
click at [416, 550] on div "MXN 32.00 1 kg" at bounding box center [428, 560] width 172 height 27
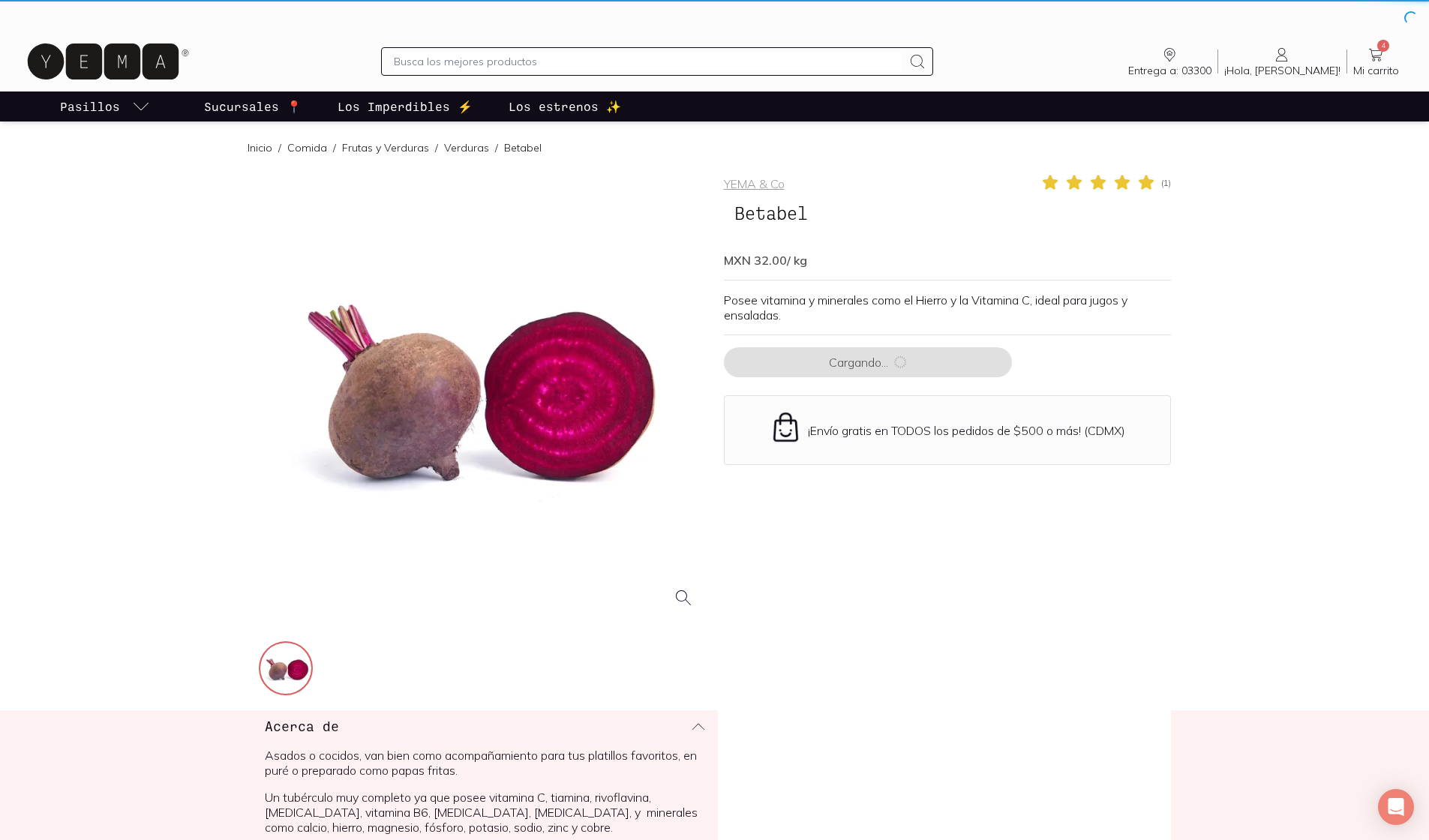
click at [415, 563] on div at bounding box center [482, 396] width 447 height 447
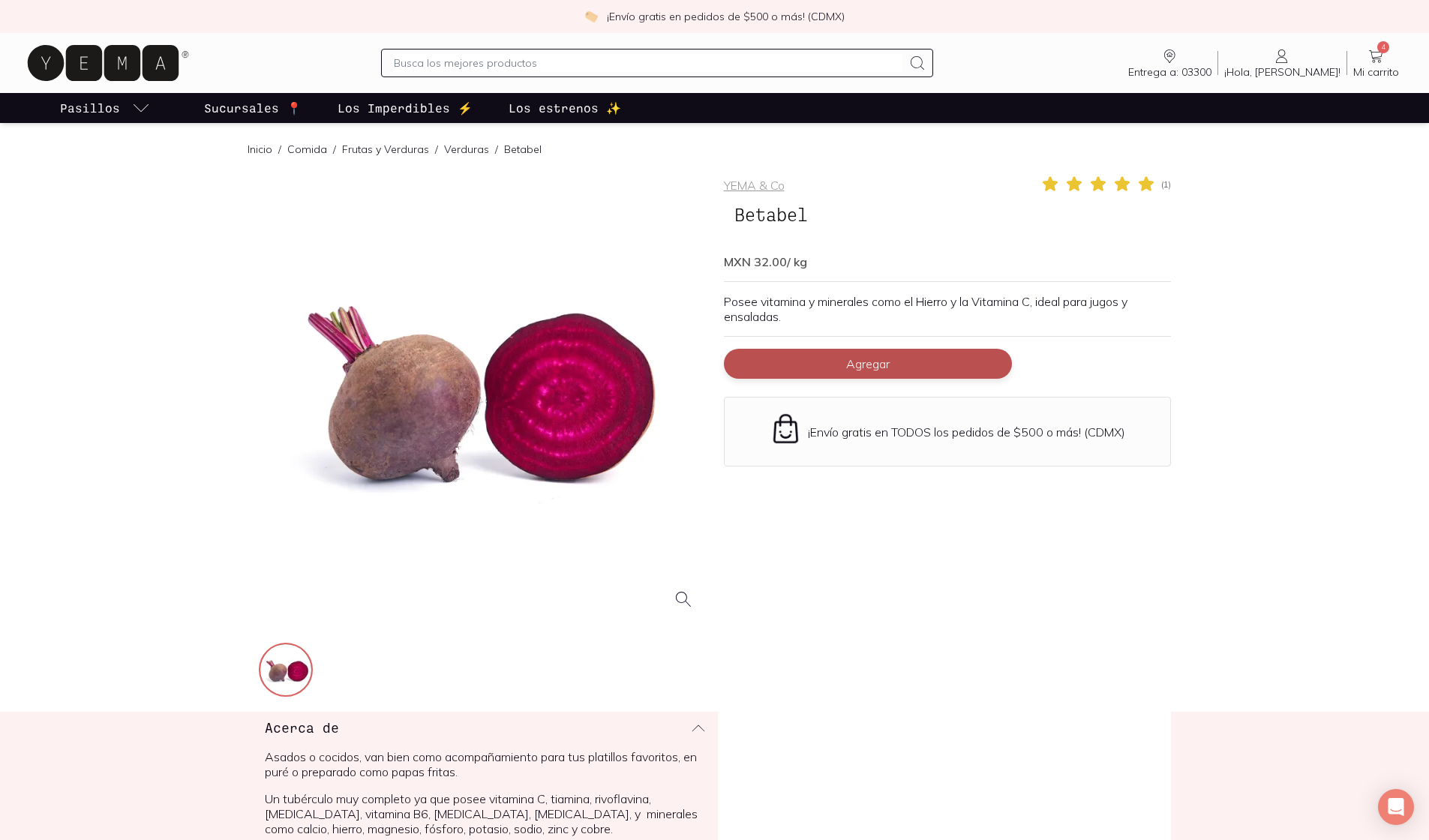
click at [701, 361] on span "Agregar" at bounding box center [868, 364] width 44 height 15
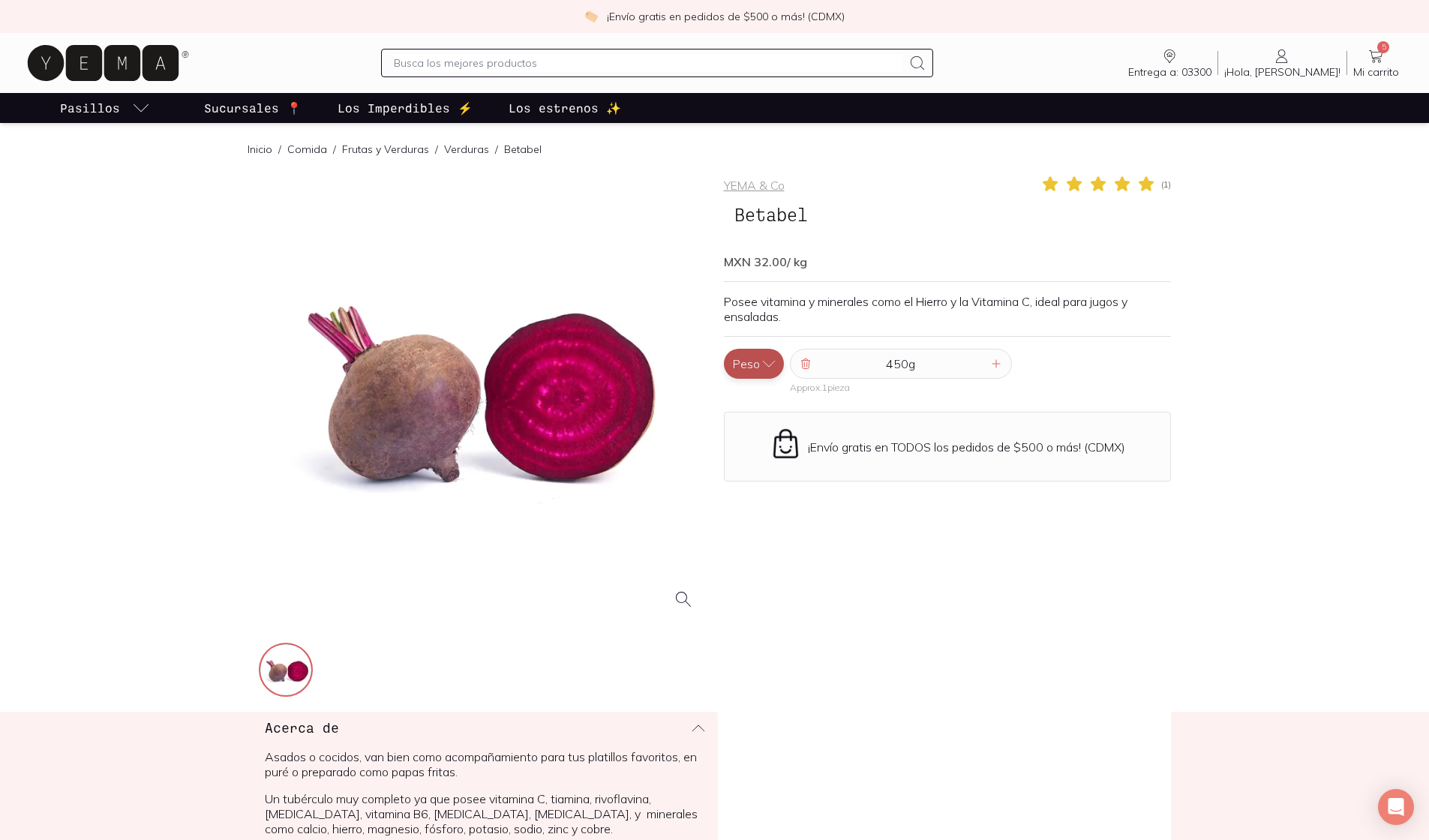
click at [701, 364] on button "Peso" at bounding box center [753, 364] width 60 height 30
click at [701, 332] on button "Pieza" at bounding box center [753, 334] width 60 height 30
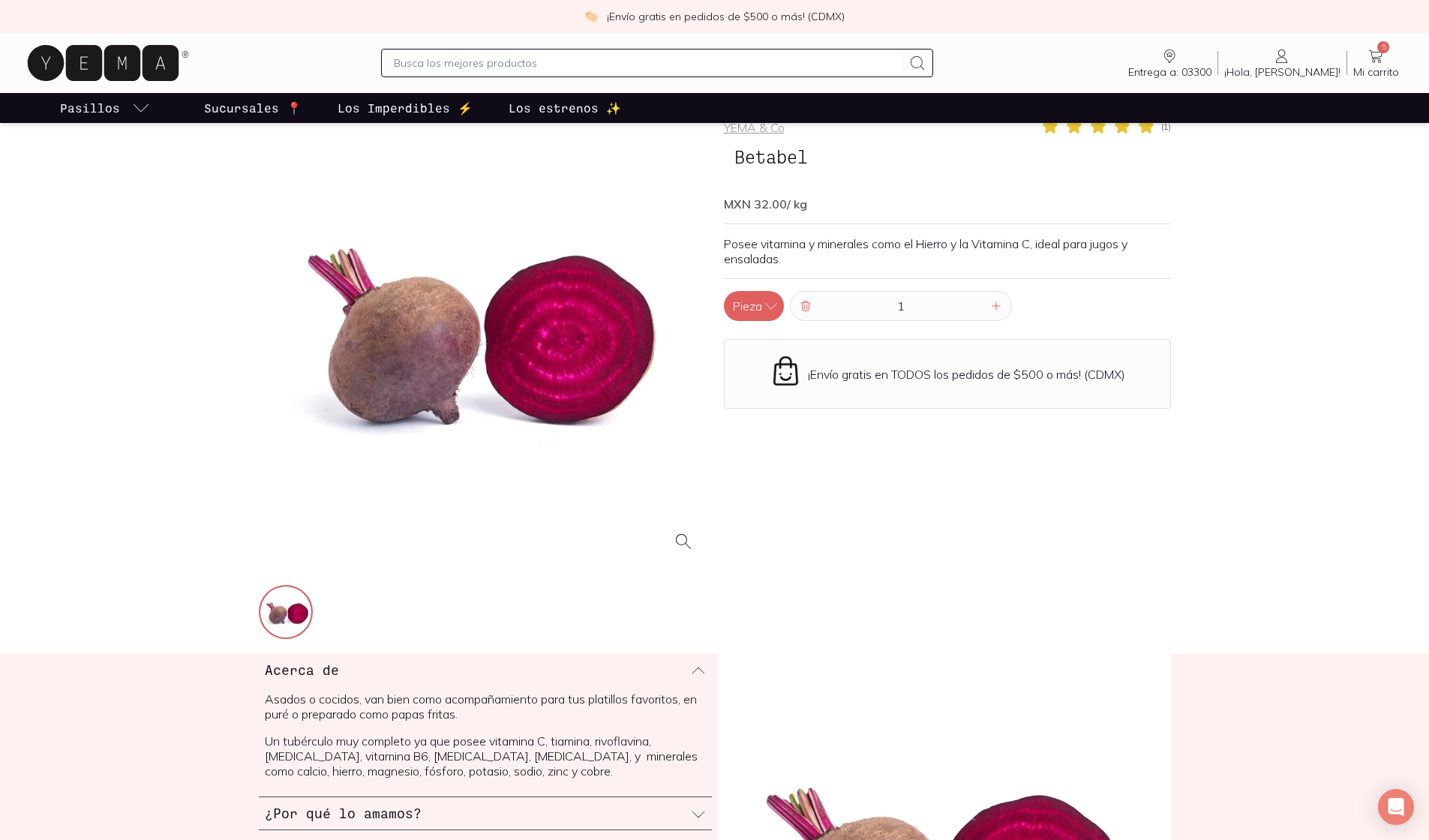
scroll to position [3, 0]
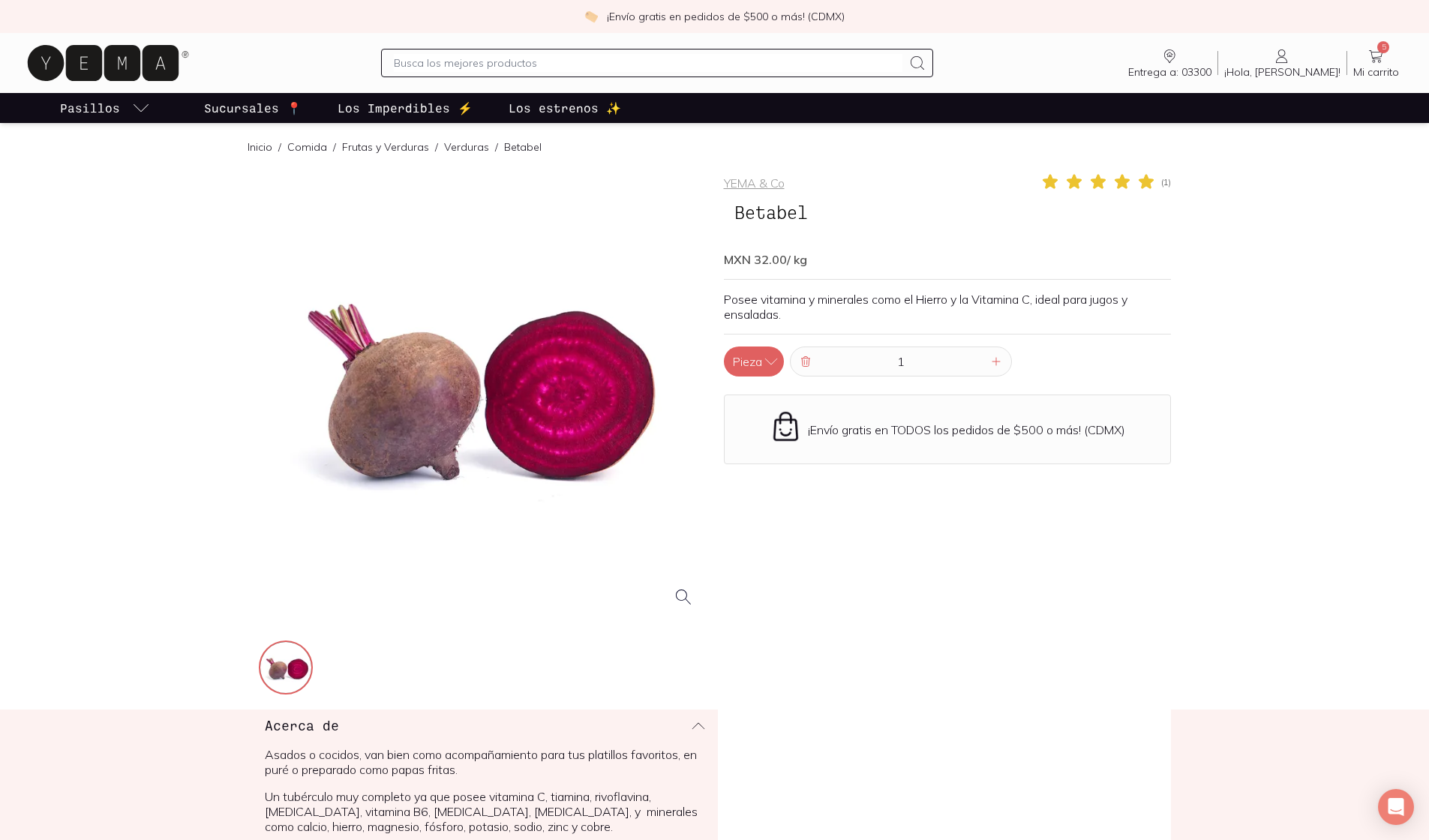
scroll to position [380, 0]
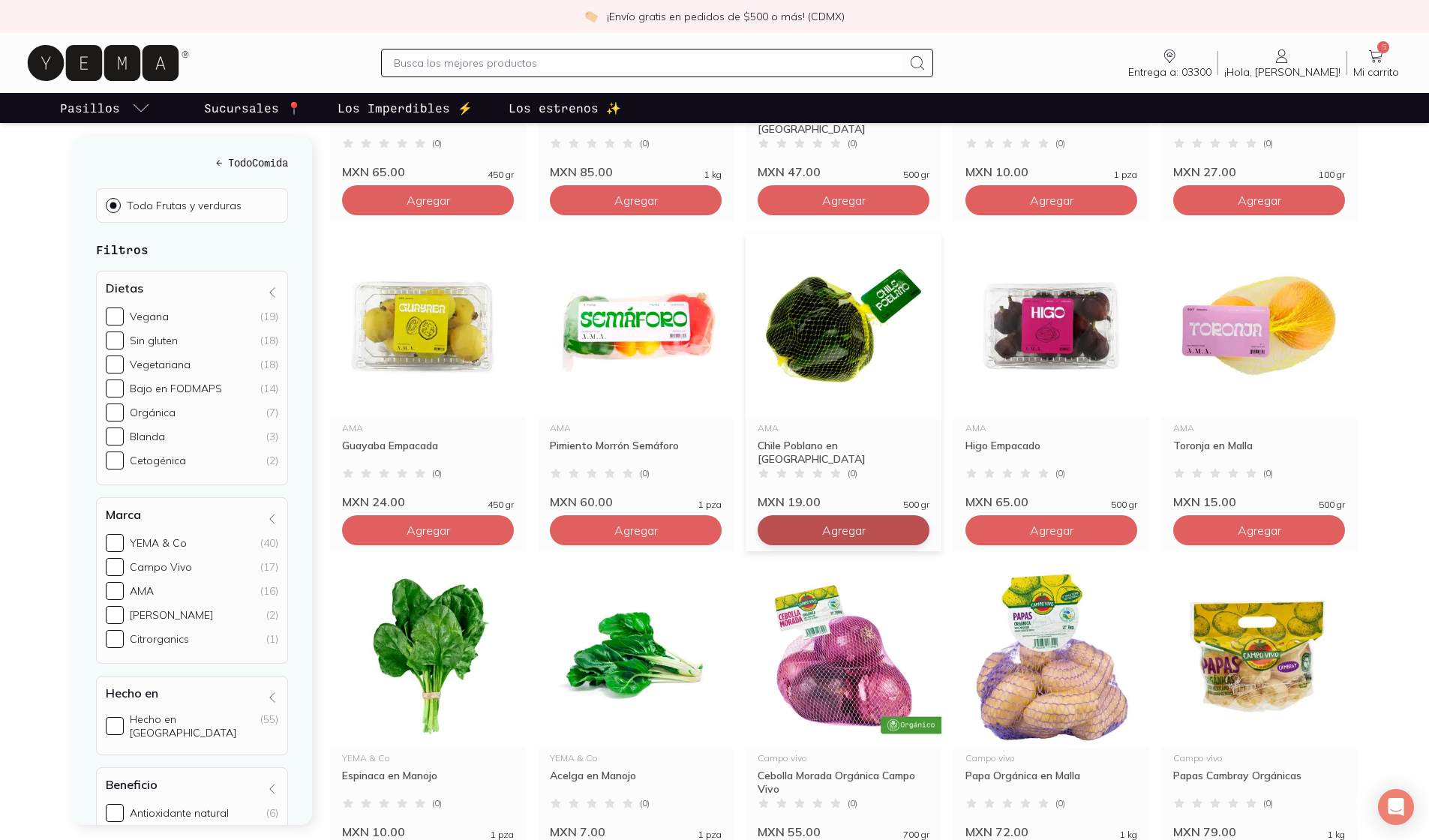
scroll to position [444, 0]
click at [701, 522] on span "Agregar" at bounding box center [844, 529] width 44 height 15
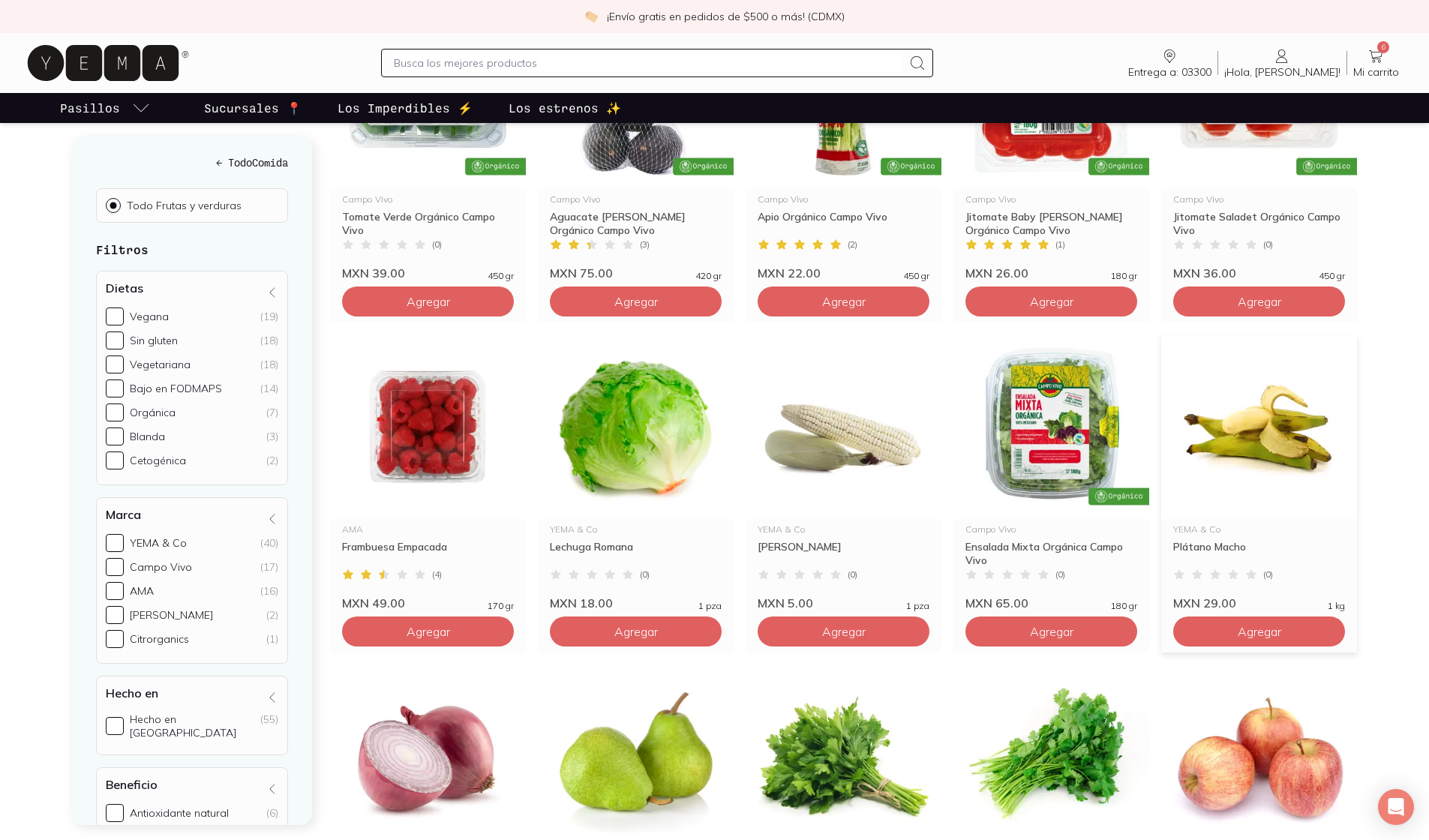
scroll to position [1996, 0]
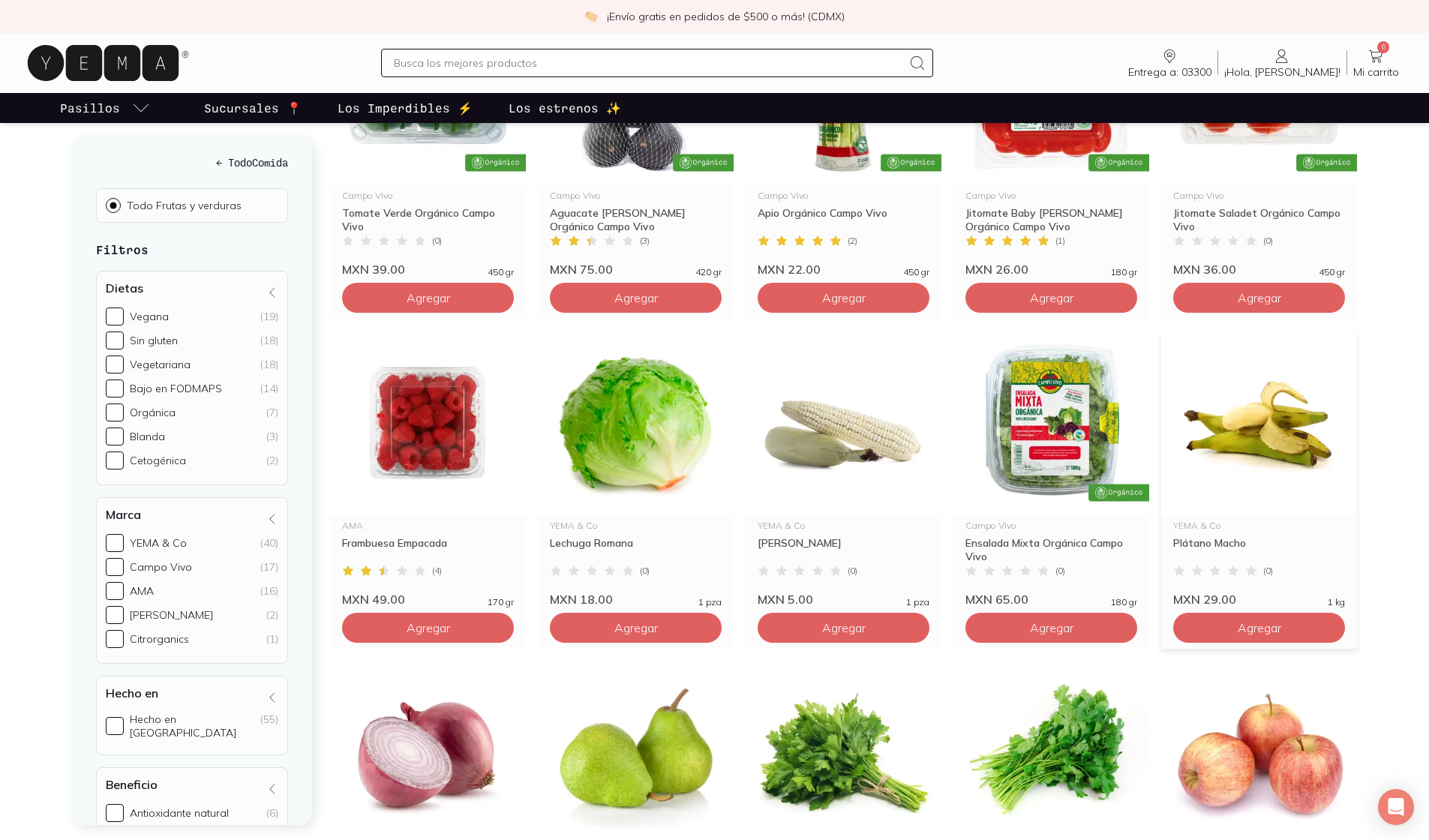
click at [701, 530] on div "YEMA & Co Plátano Macho ( 0 ) MXN 29.00 1 kg" at bounding box center [1259, 561] width 195 height 92
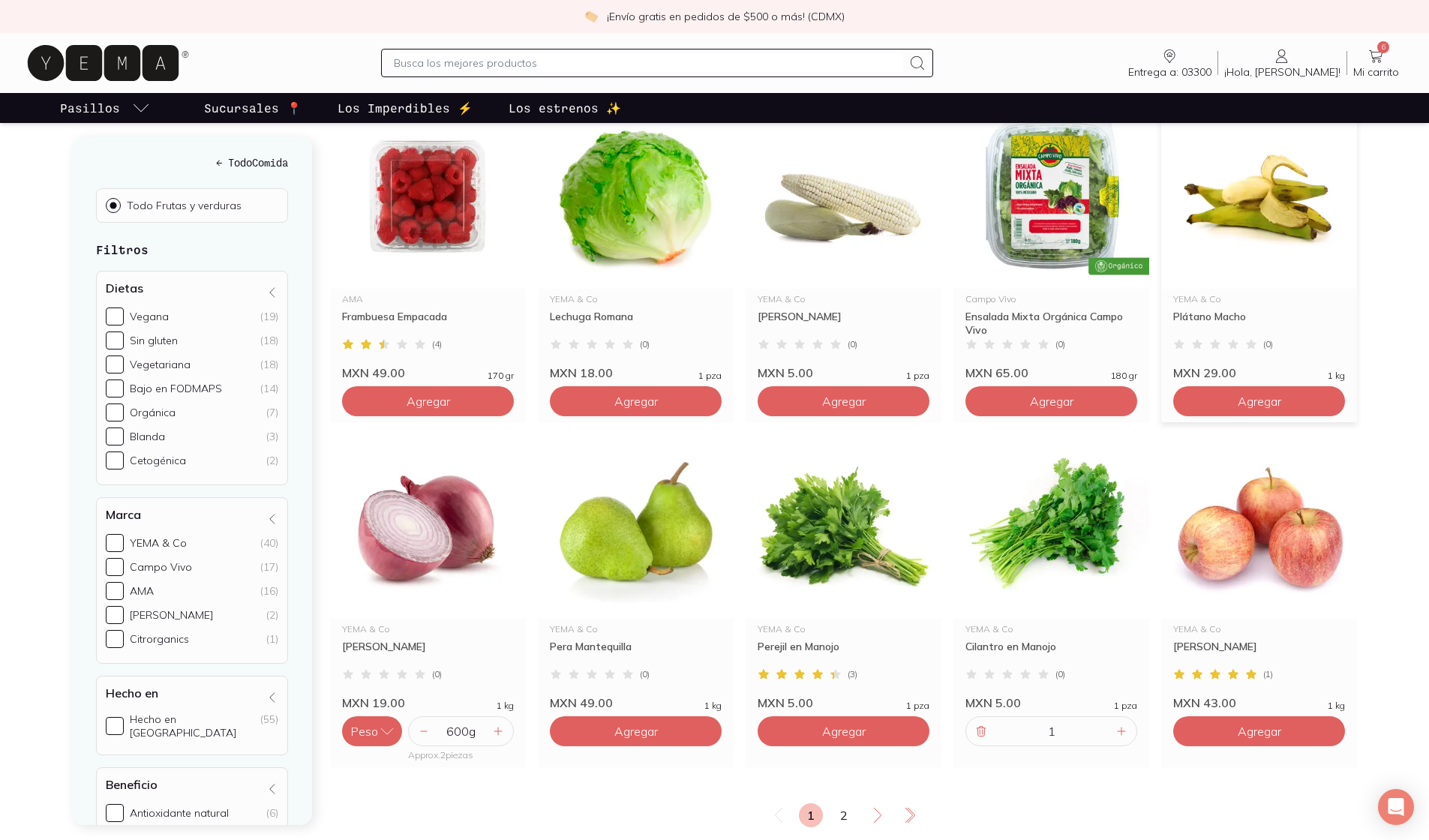
scroll to position [2223, 0]
click at [701, 393] on span "Agregar" at bounding box center [1260, 401] width 44 height 15
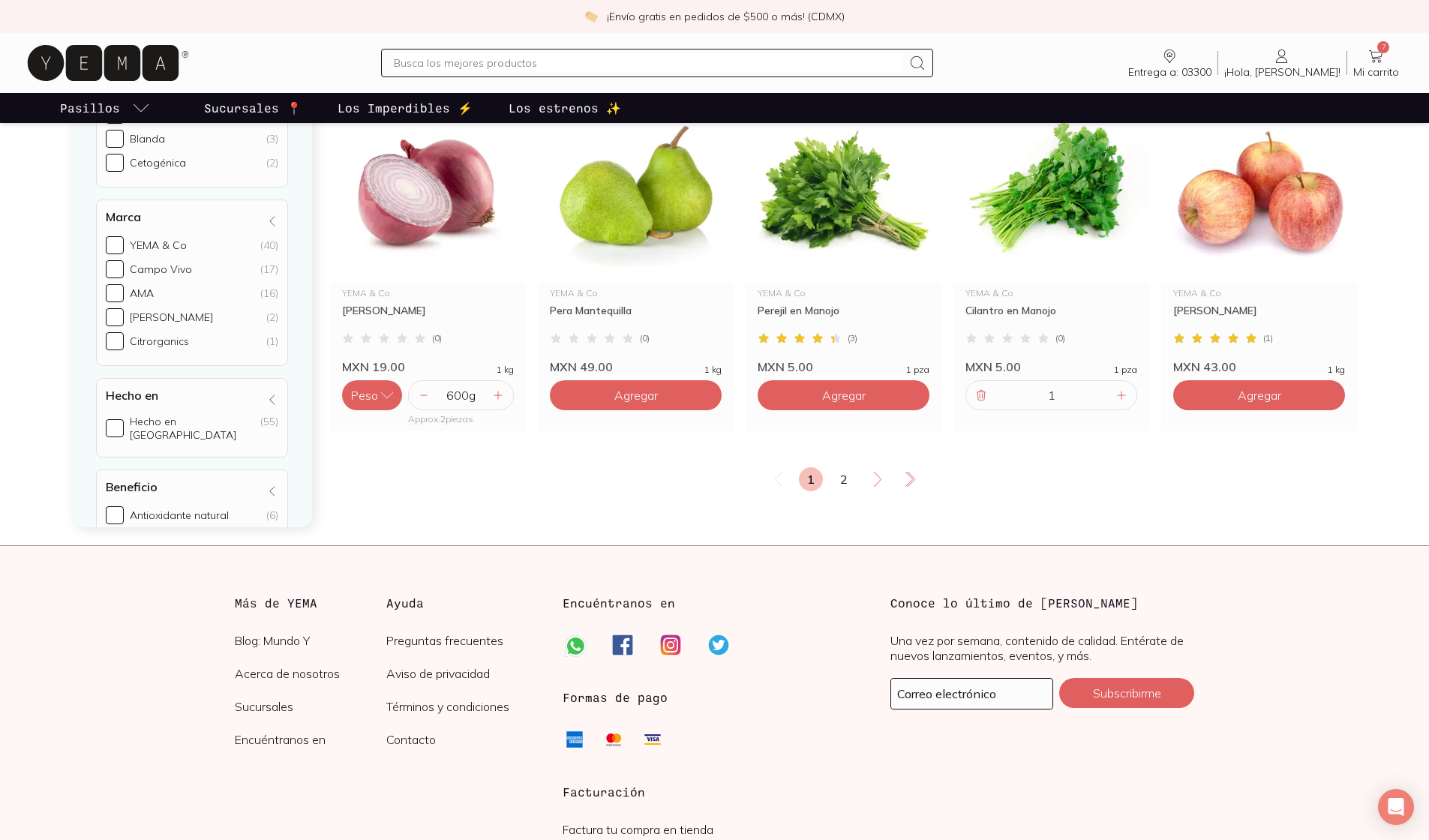
scroll to position [2602, 0]
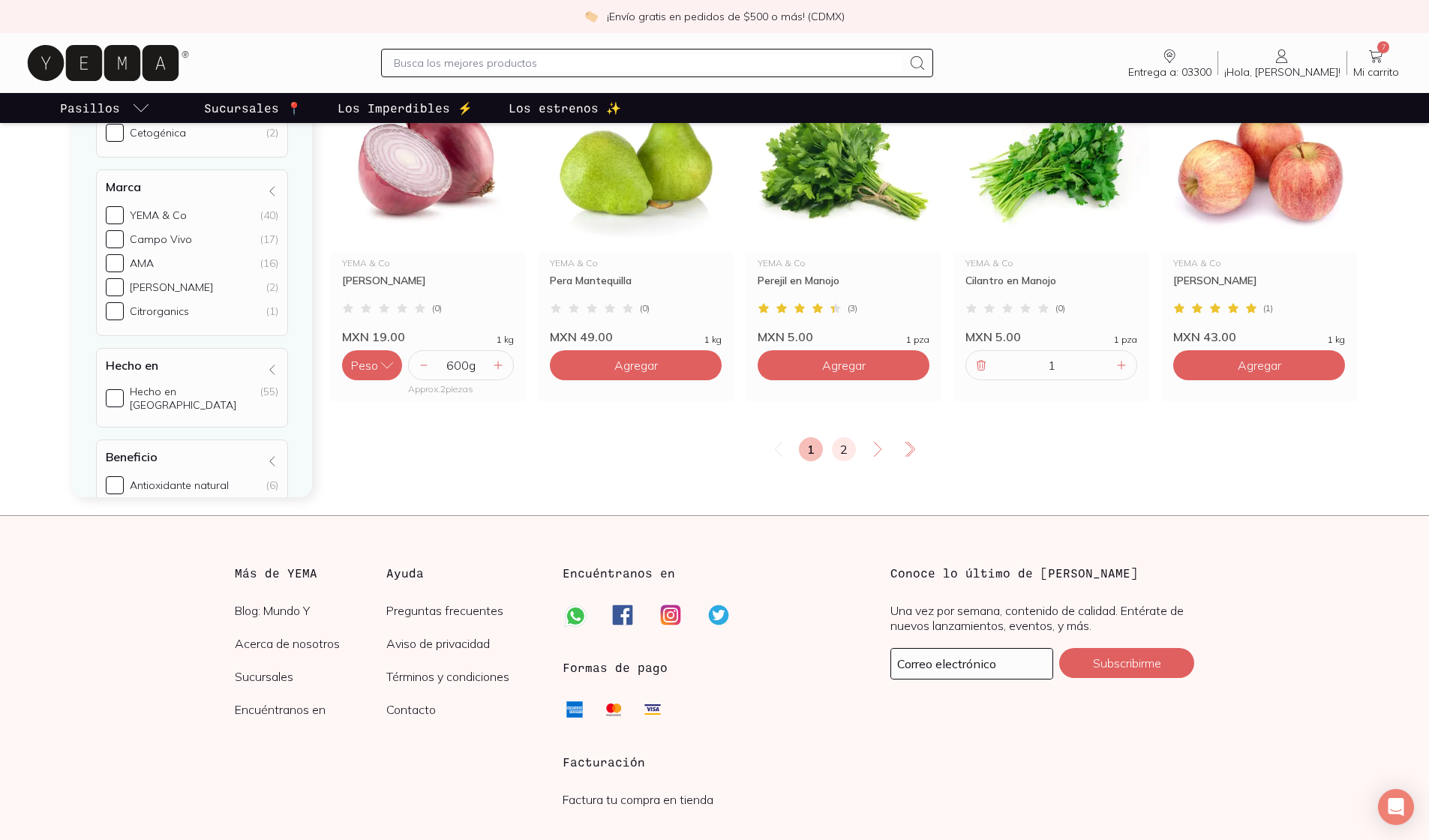
click at [701, 437] on link "2" at bounding box center [844, 449] width 24 height 24
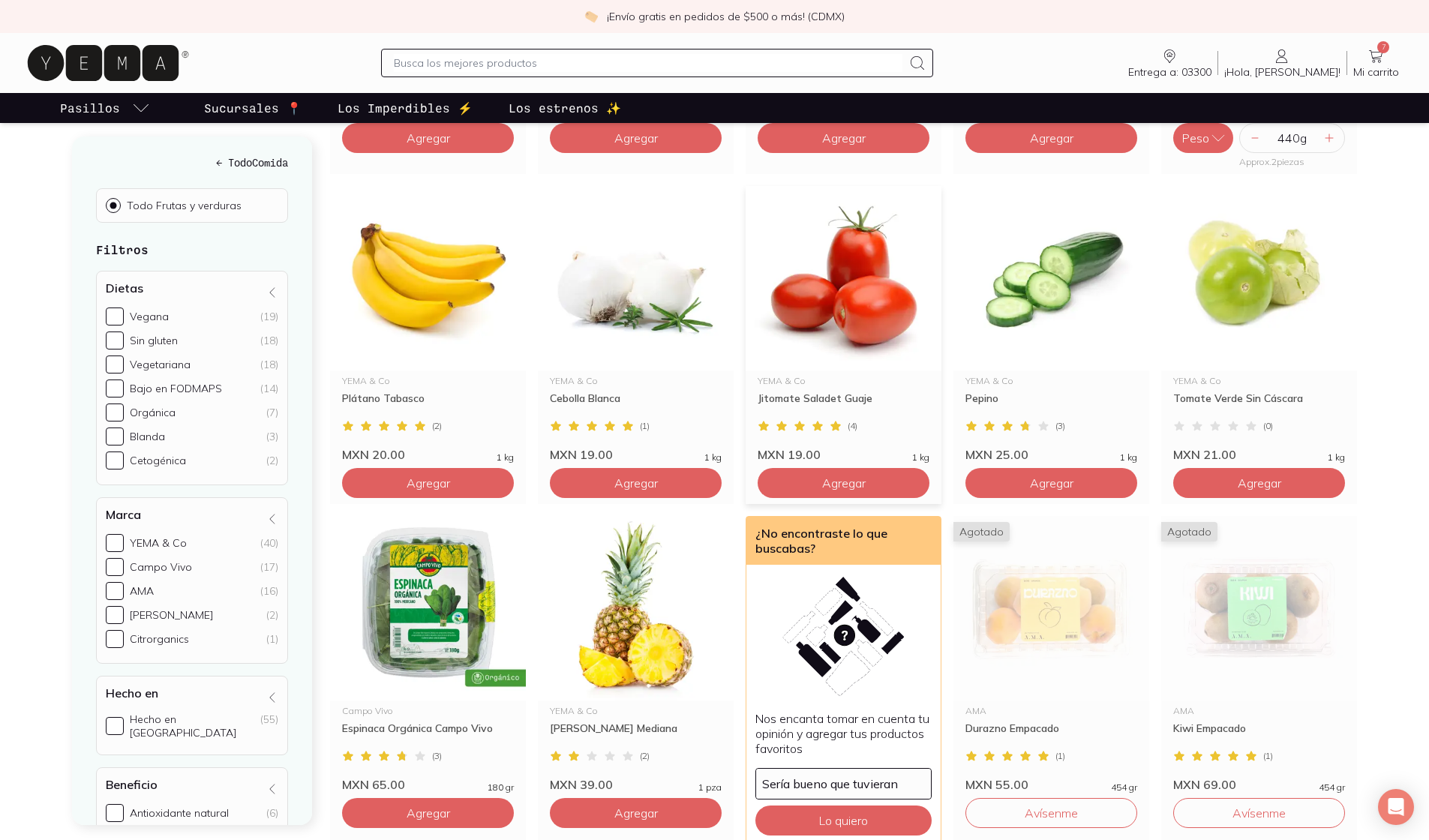
scroll to position [1167, 0]
click at [701, 467] on button "Agregar" at bounding box center [844, 482] width 172 height 30
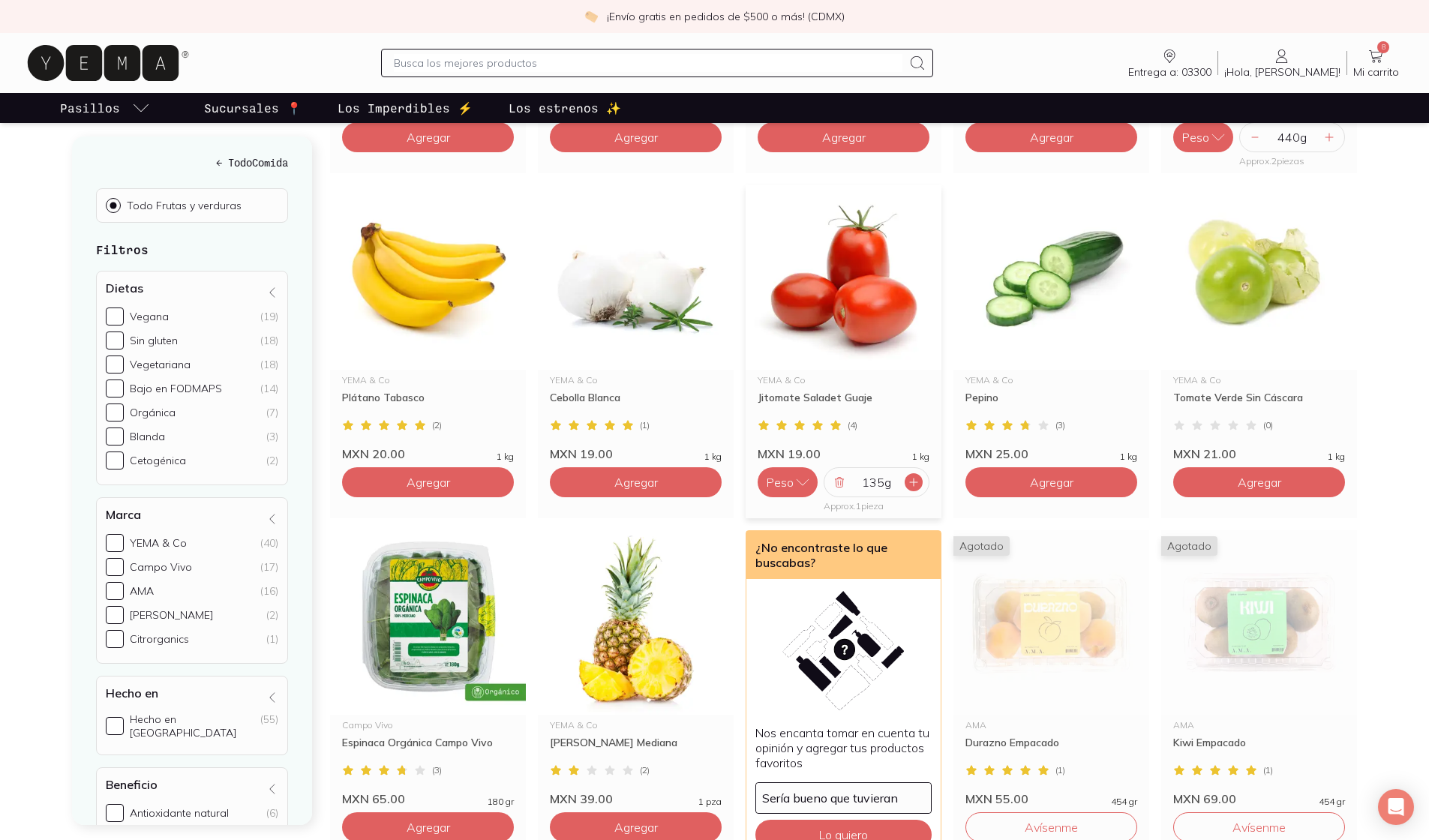
click at [701, 476] on icon at bounding box center [914, 482] width 12 height 12
click at [701, 478] on icon at bounding box center [913, 481] width 8 height 8
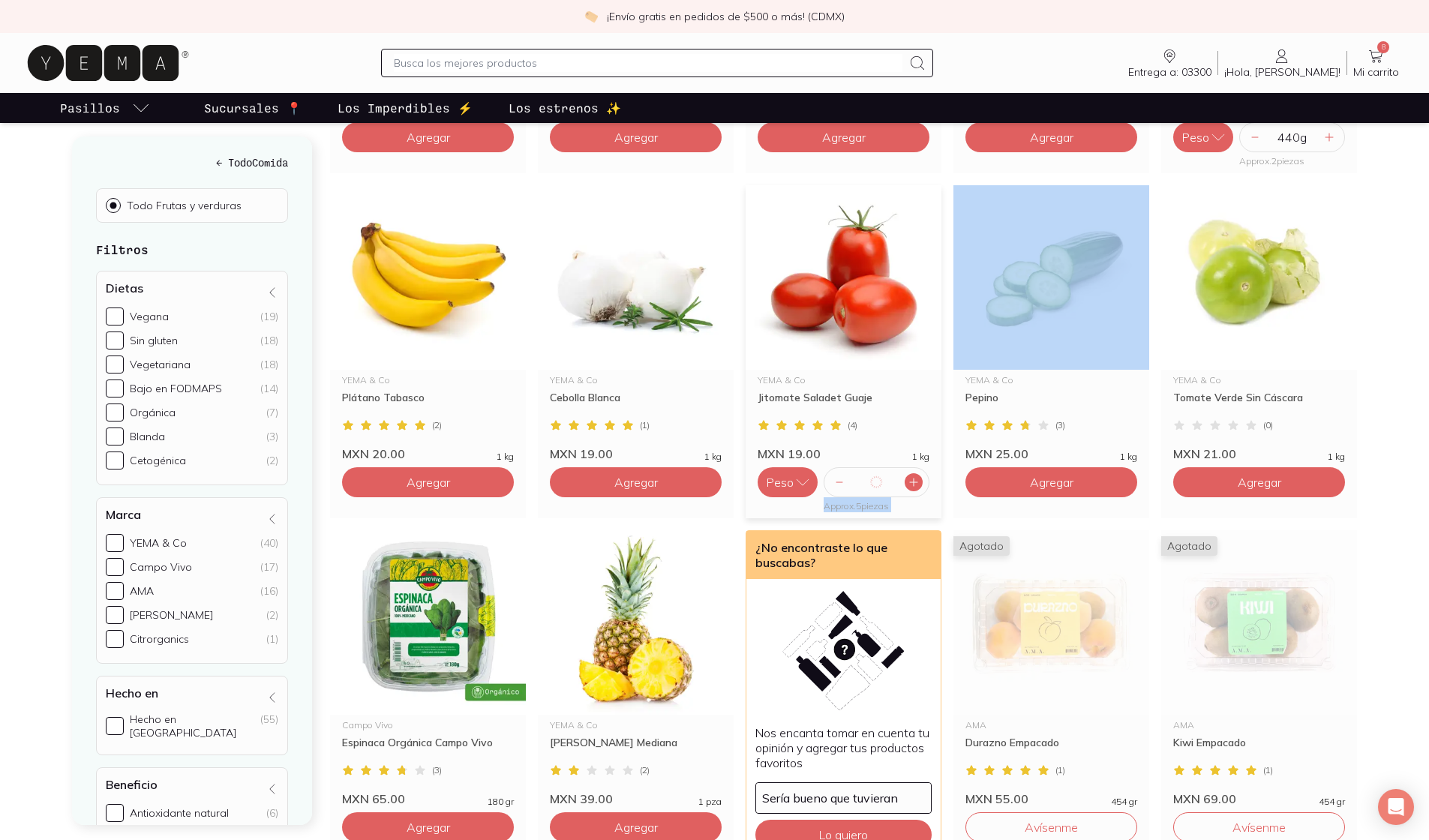
click at [701, 476] on icon at bounding box center [914, 482] width 12 height 12
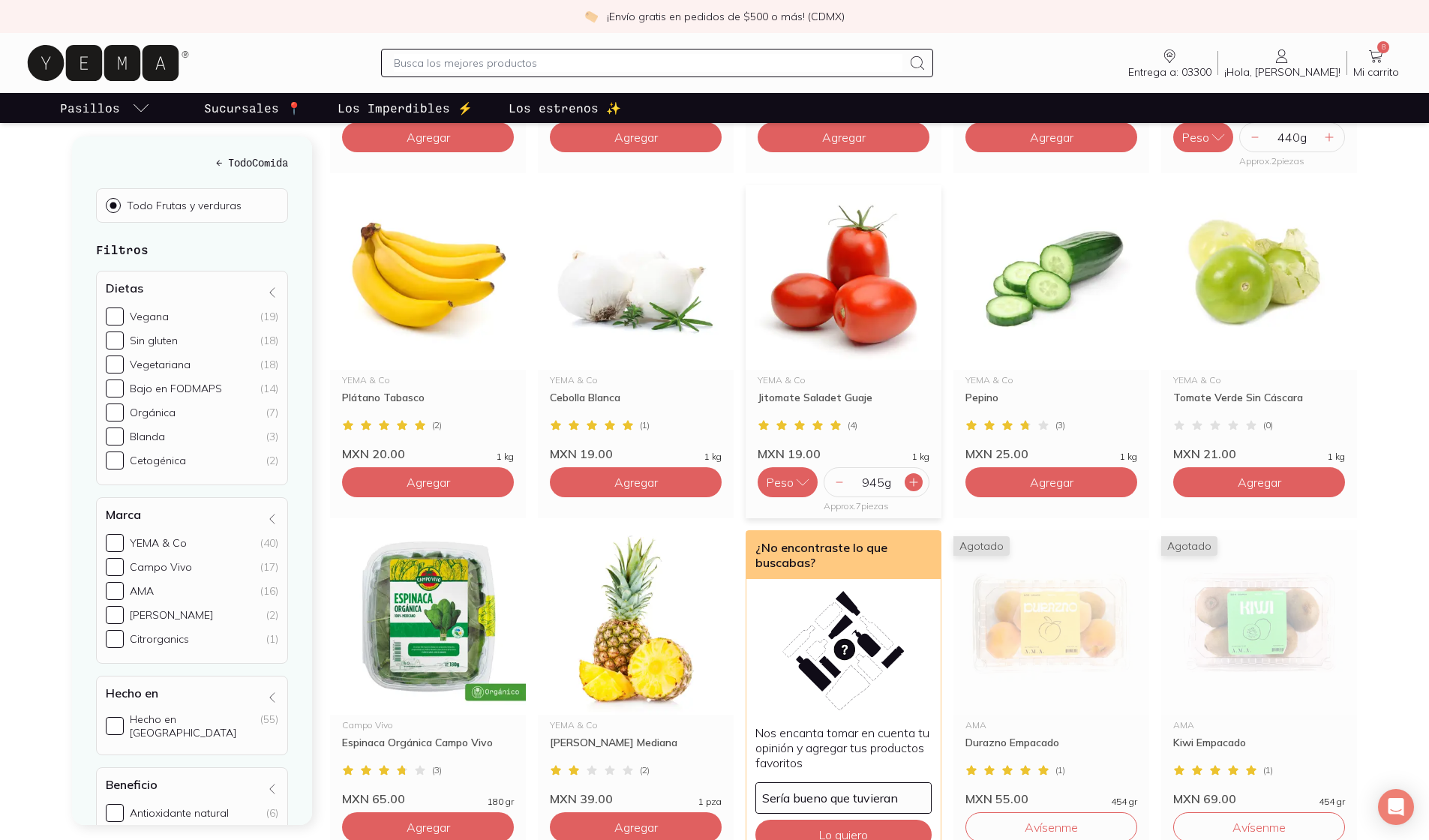
click at [701, 467] on div "945 g" at bounding box center [877, 482] width 106 height 30
click at [701, 476] on icon at bounding box center [914, 482] width 12 height 12
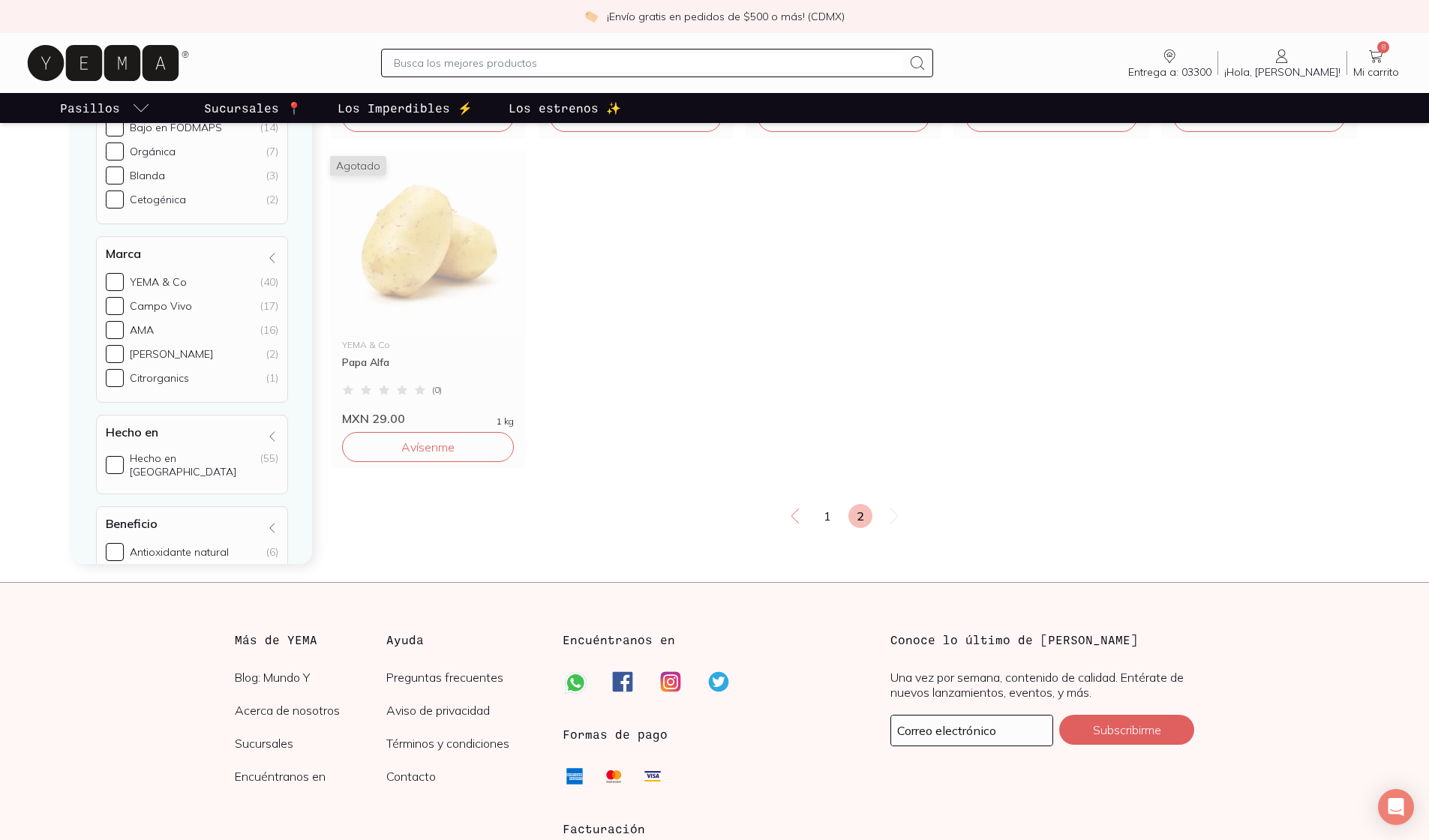
scroll to position [2564, 0]
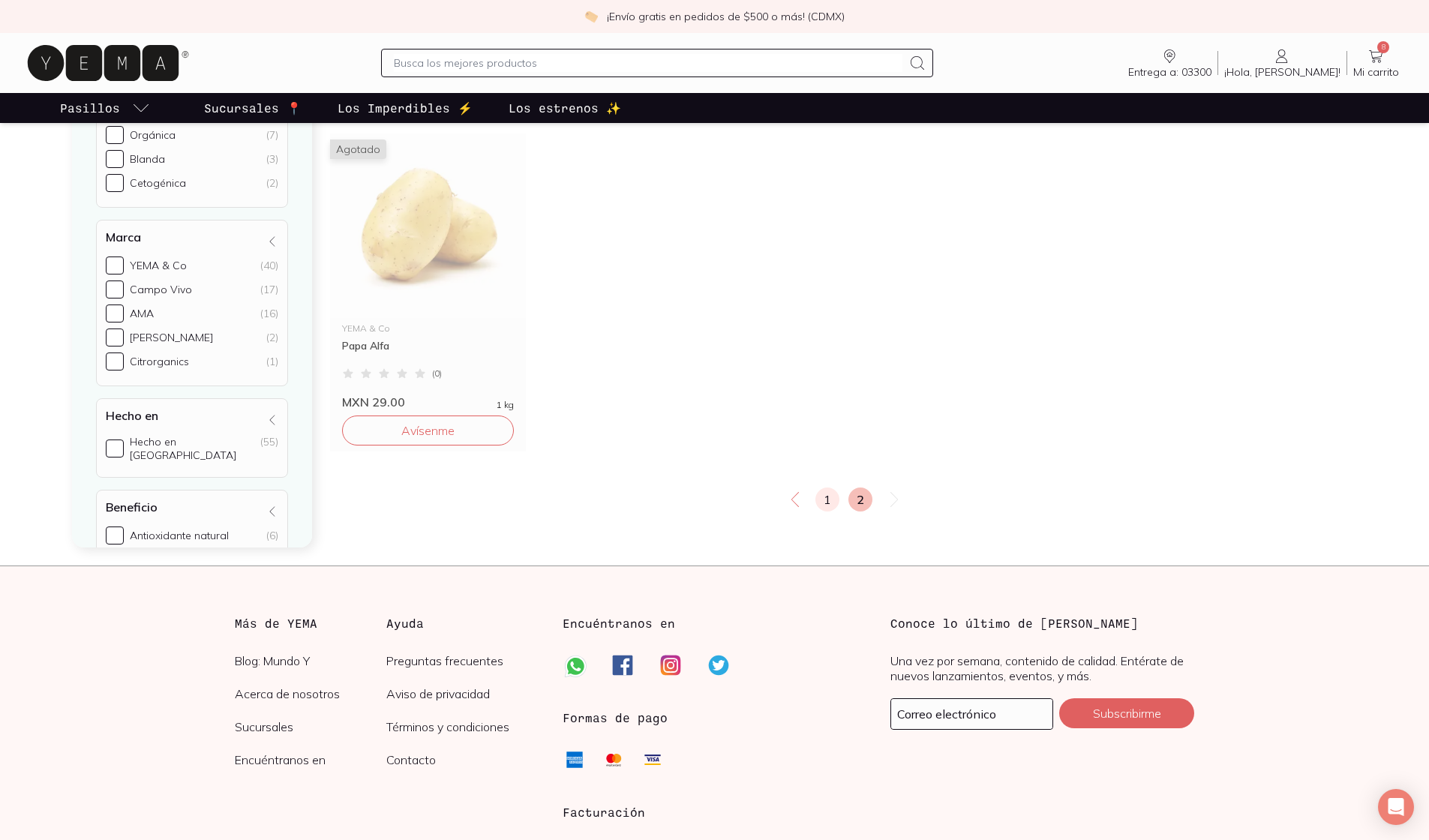
click at [701, 487] on link "1" at bounding box center [827, 499] width 24 height 24
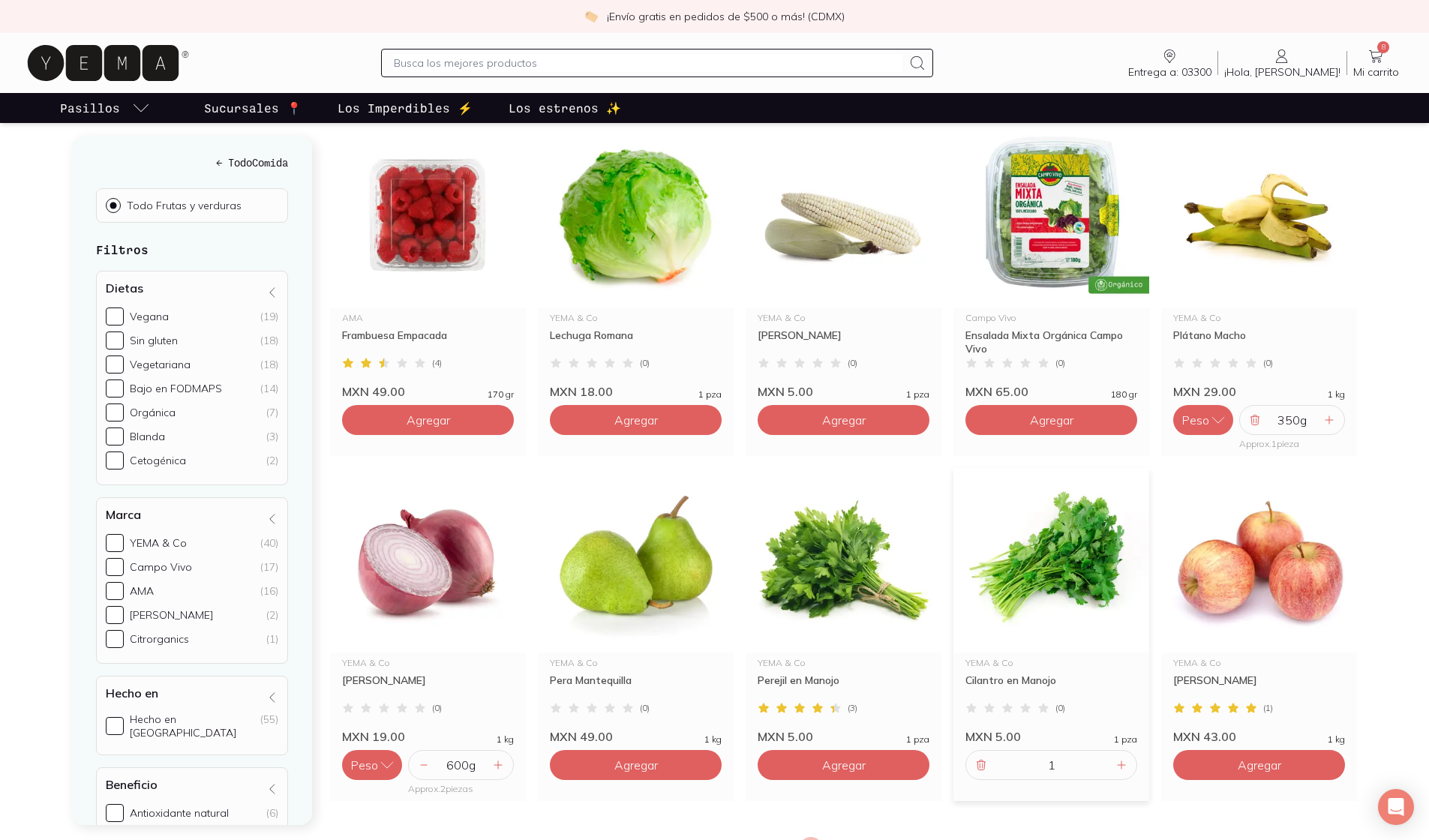
scroll to position [2204, 0]
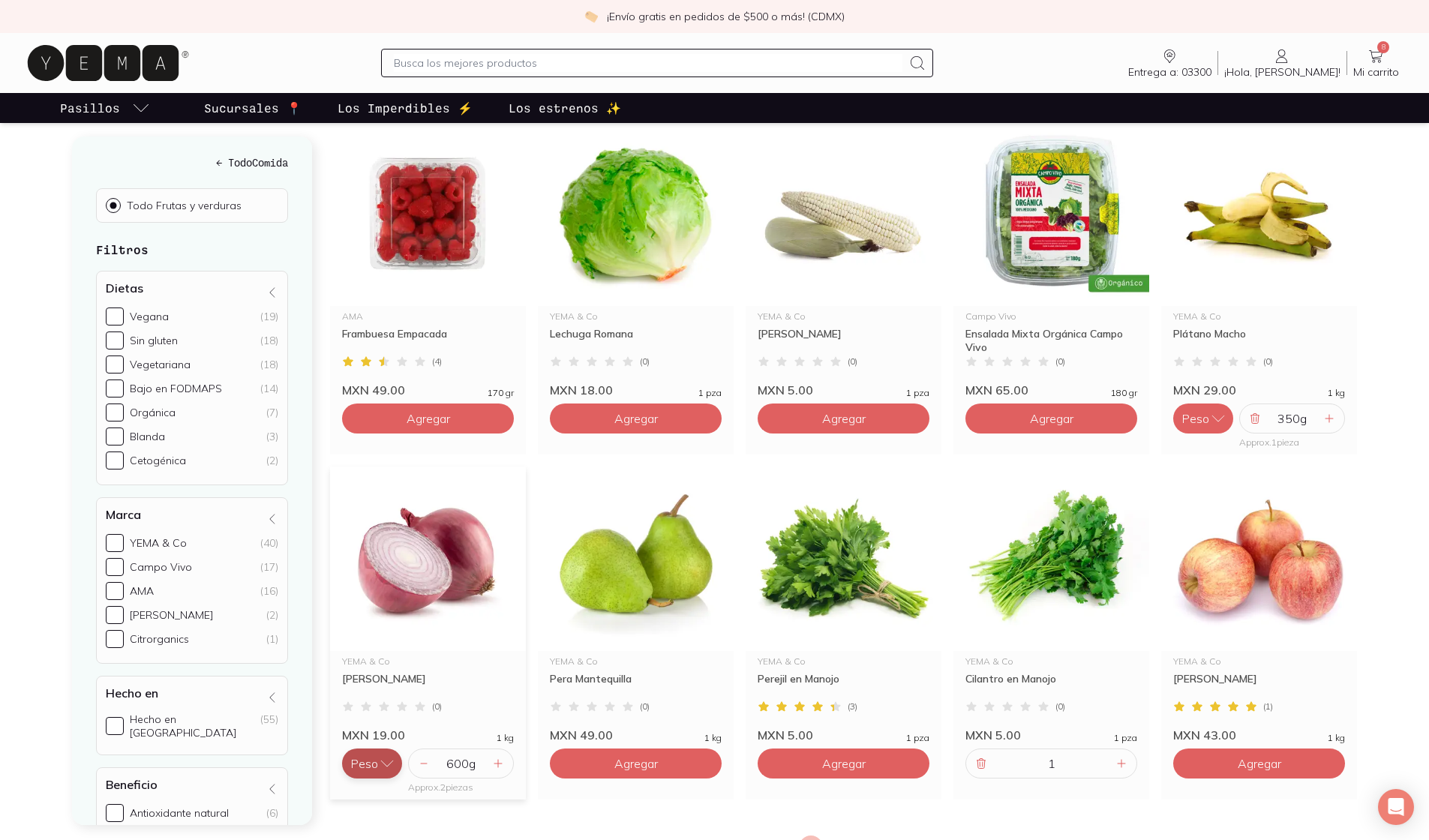
click at [367, 736] on button "Peso" at bounding box center [371, 763] width 60 height 30
click at [372, 718] on button "Pieza" at bounding box center [371, 733] width 60 height 30
type input "2"
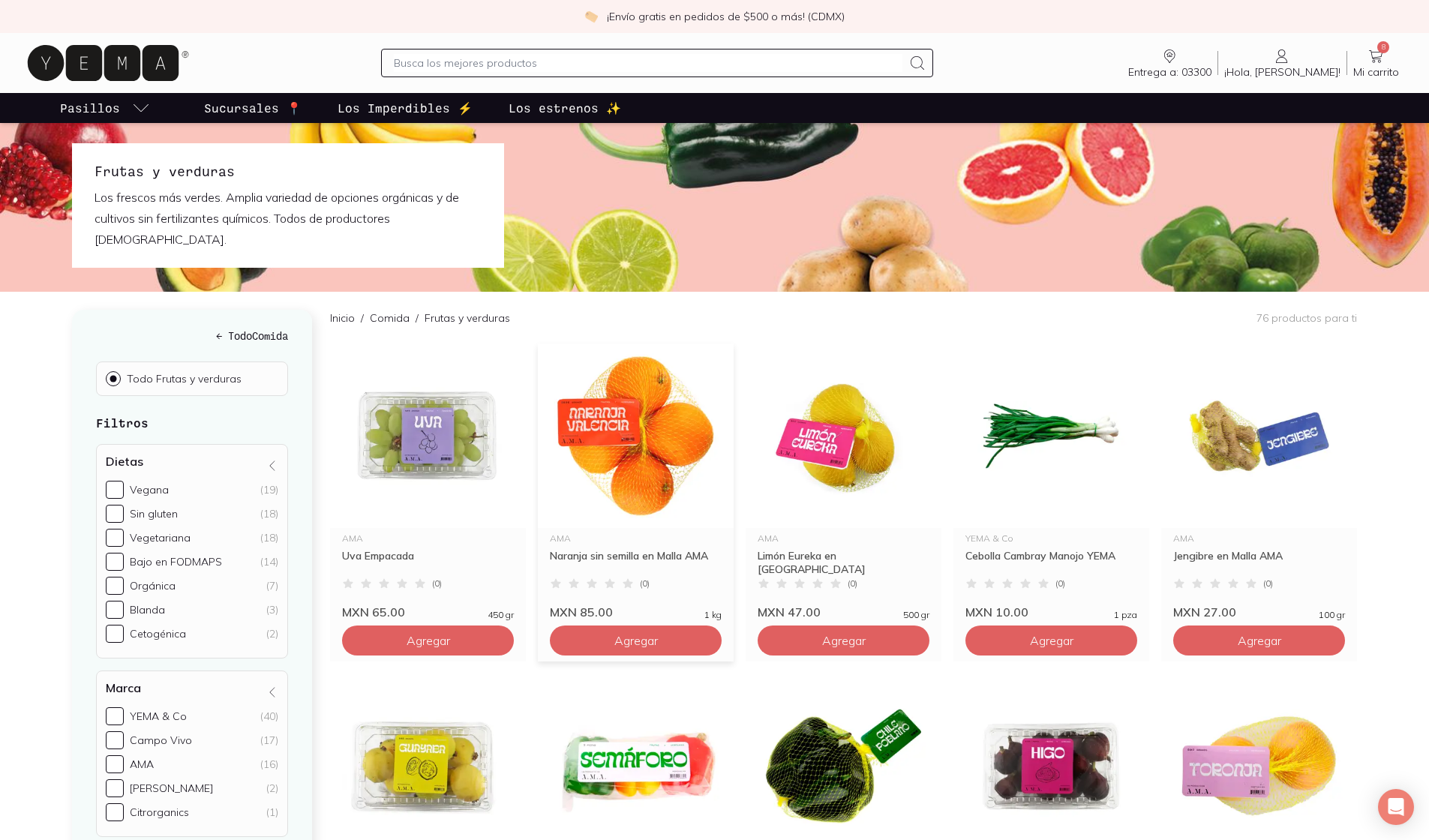
scroll to position [0, 0]
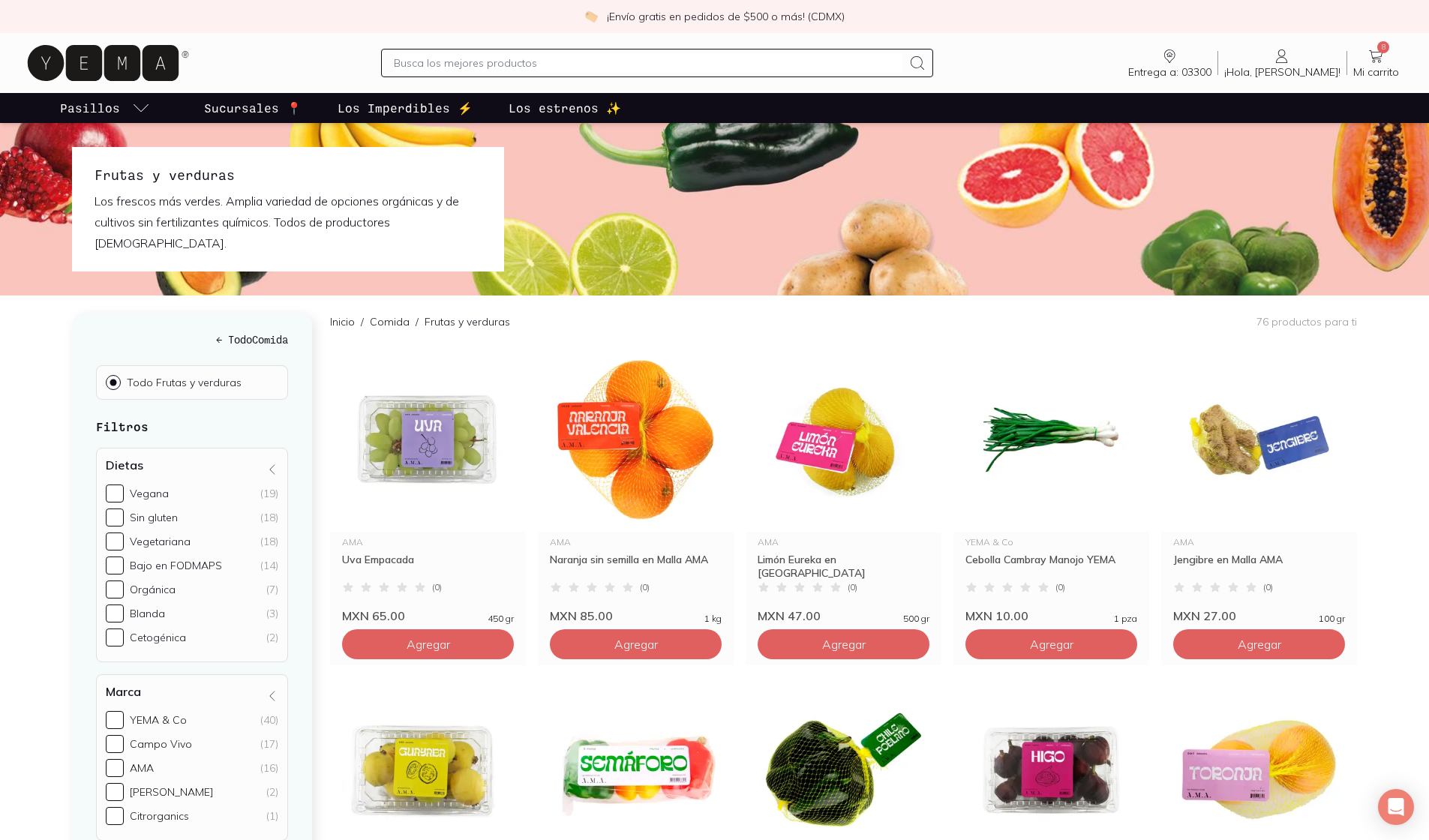
click at [222, 559] on span "Bajo en FODMAPS (14)" at bounding box center [204, 566] width 148 height 13
click at [124, 556] on input "Bajo en FODMAPS (14)" at bounding box center [115, 565] width 18 height 18
checkbox input "true"
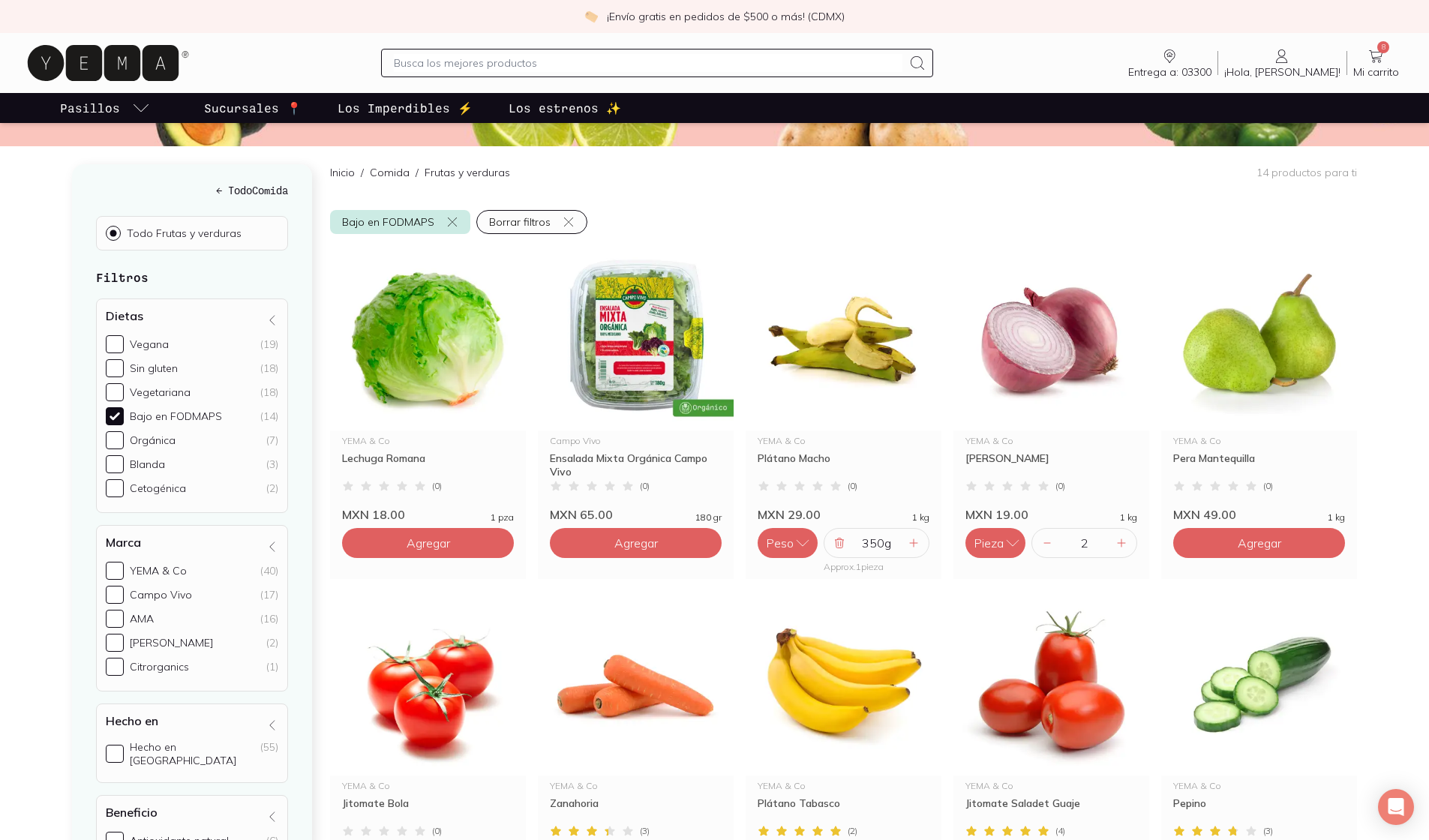
scroll to position [162, 0]
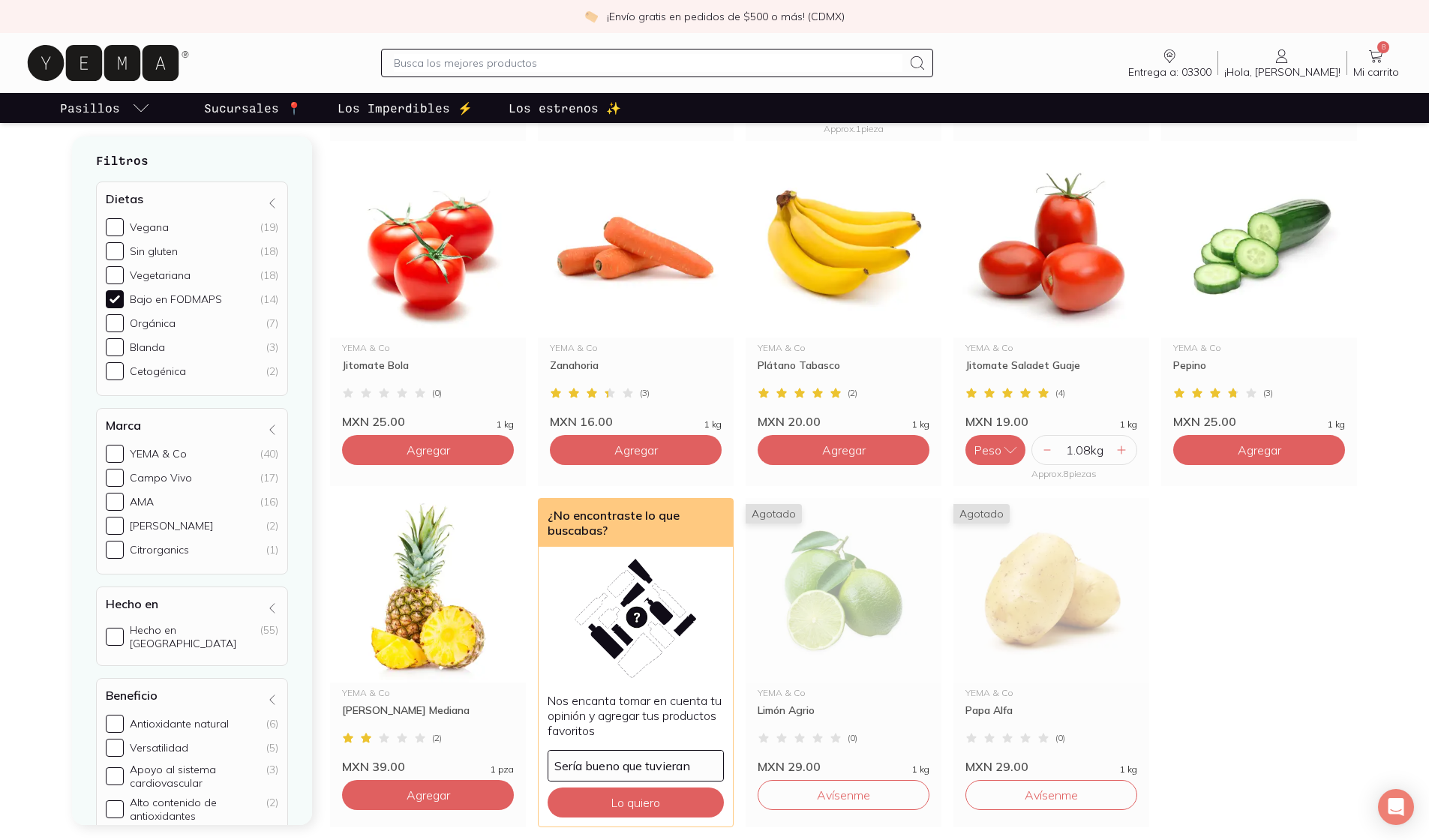
scroll to position [616, 0]
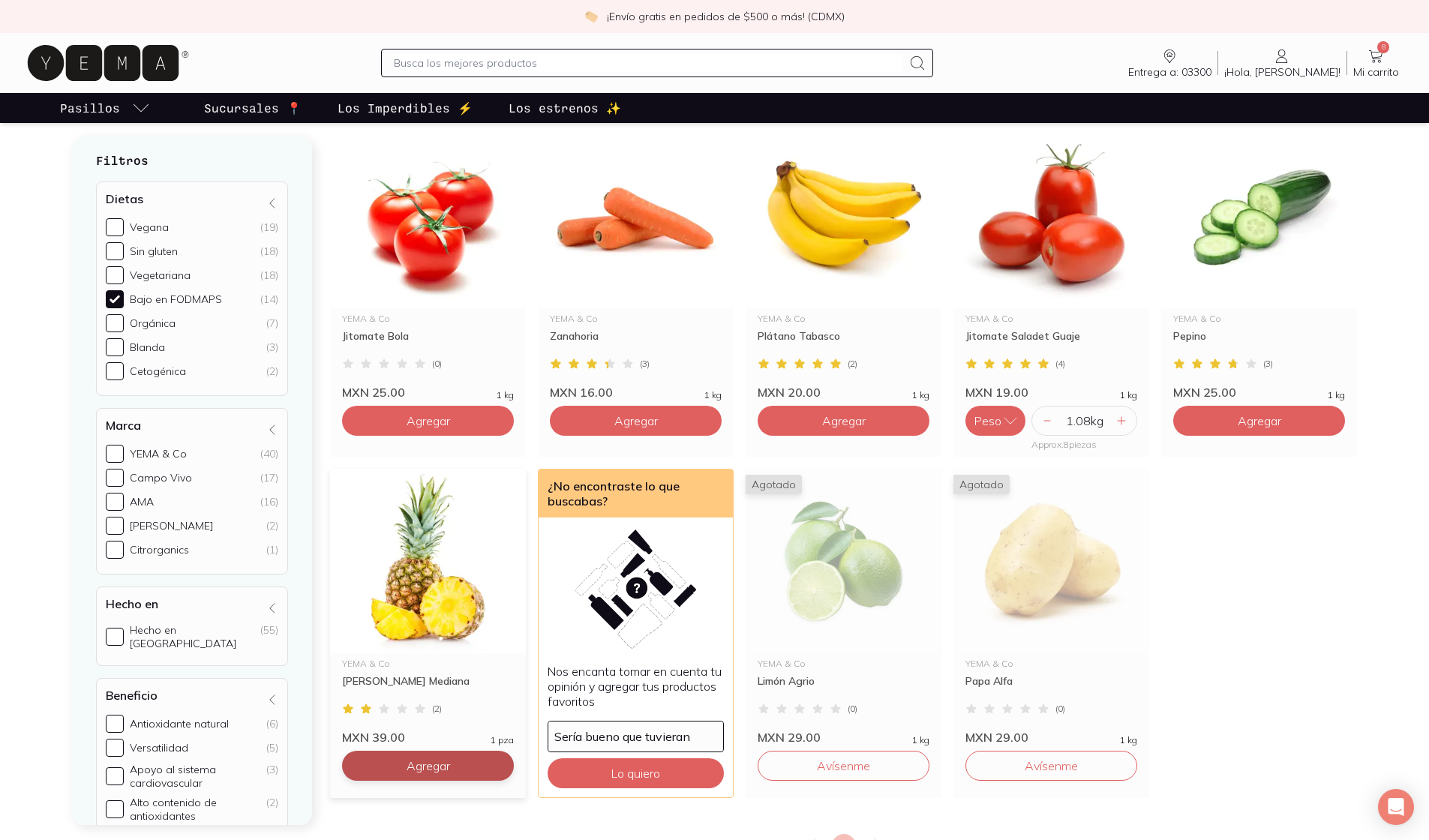
click at [419, 736] on span "Agregar" at bounding box center [429, 765] width 44 height 15
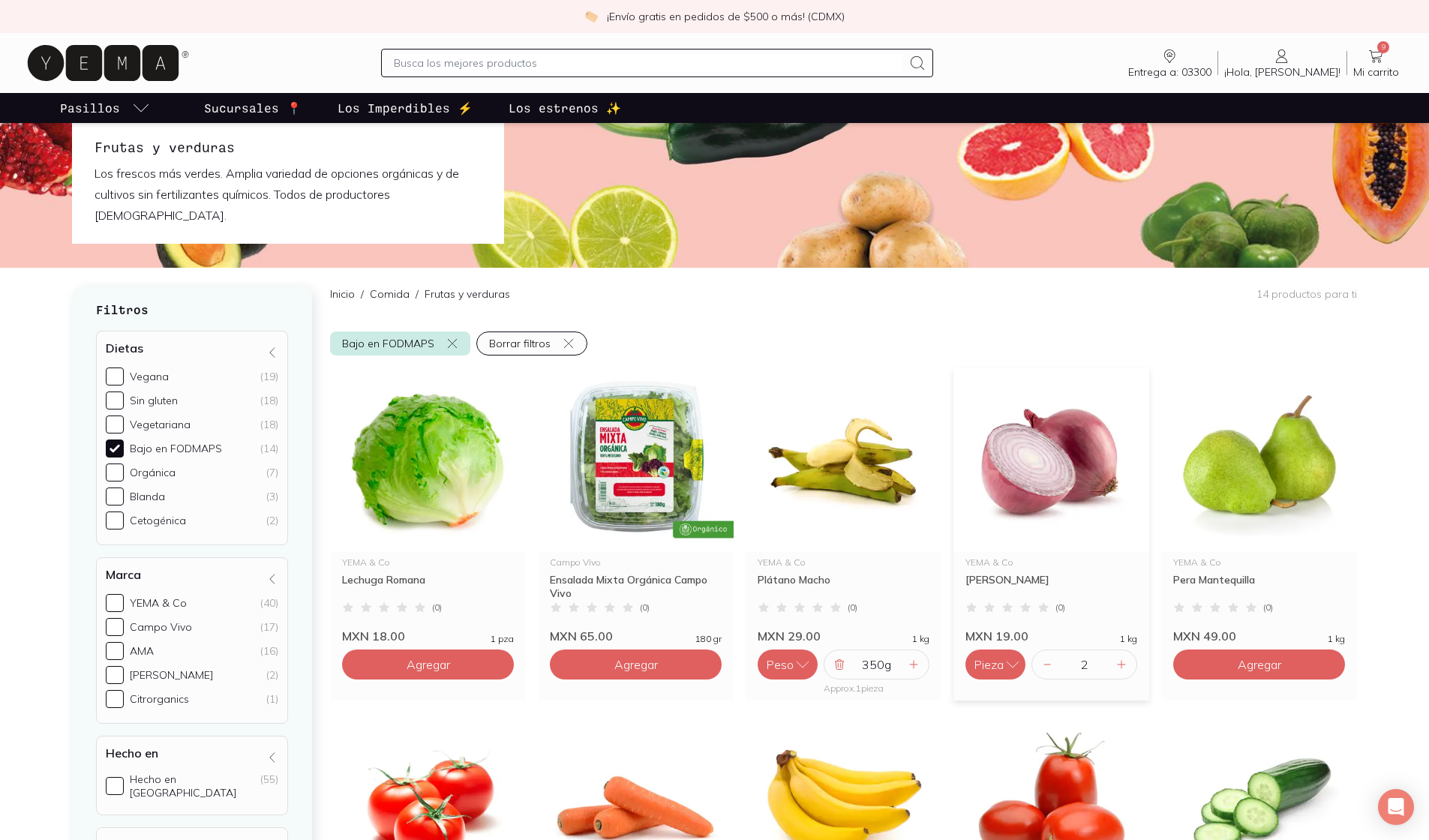
scroll to position [-1, 0]
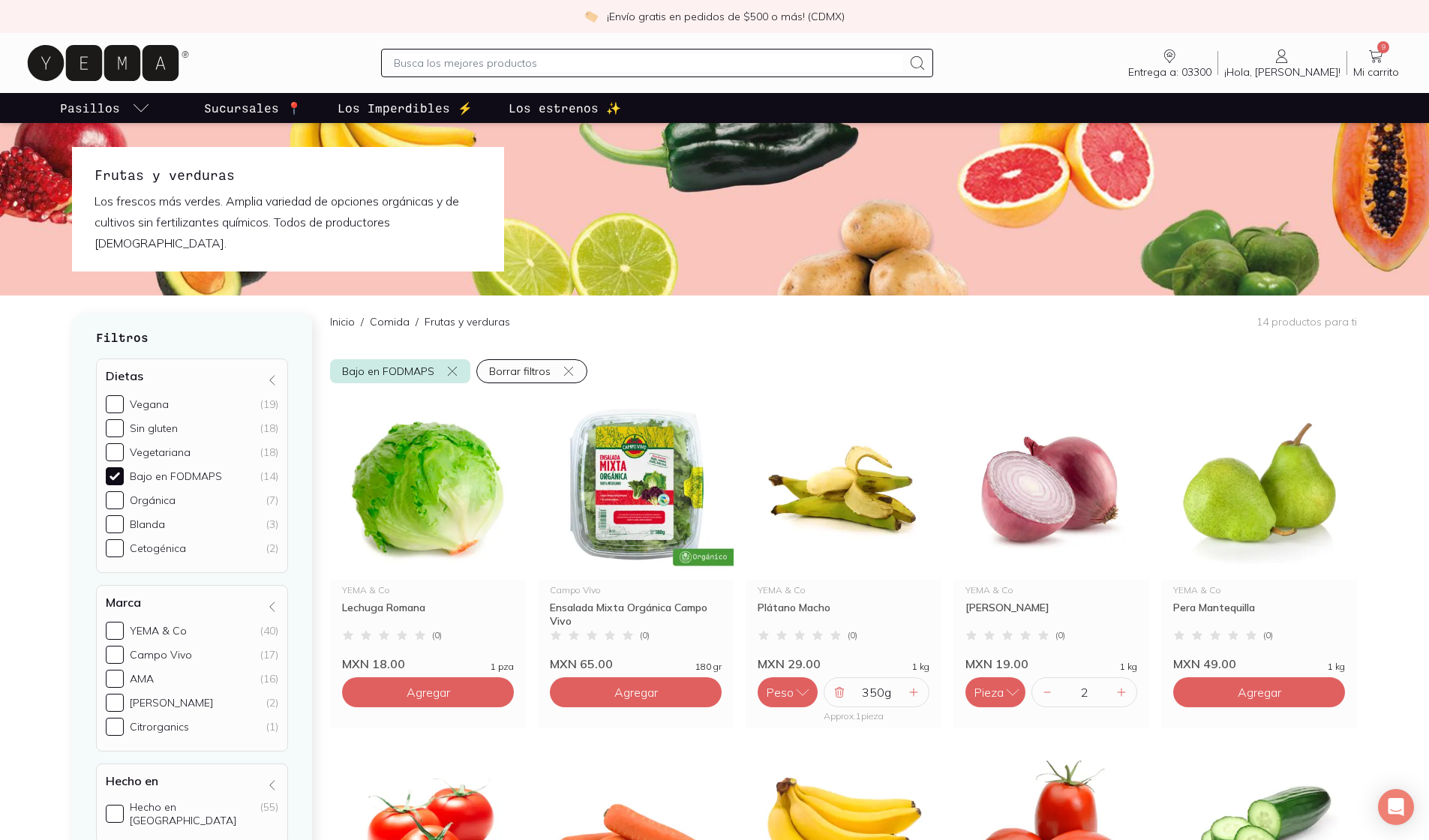
click at [161, 493] on div "Orgánica" at bounding box center [152, 500] width 45 height 13
click at [124, 491] on input "Orgánica (7)" at bounding box center [115, 499] width 18 height 18
checkbox input "true"
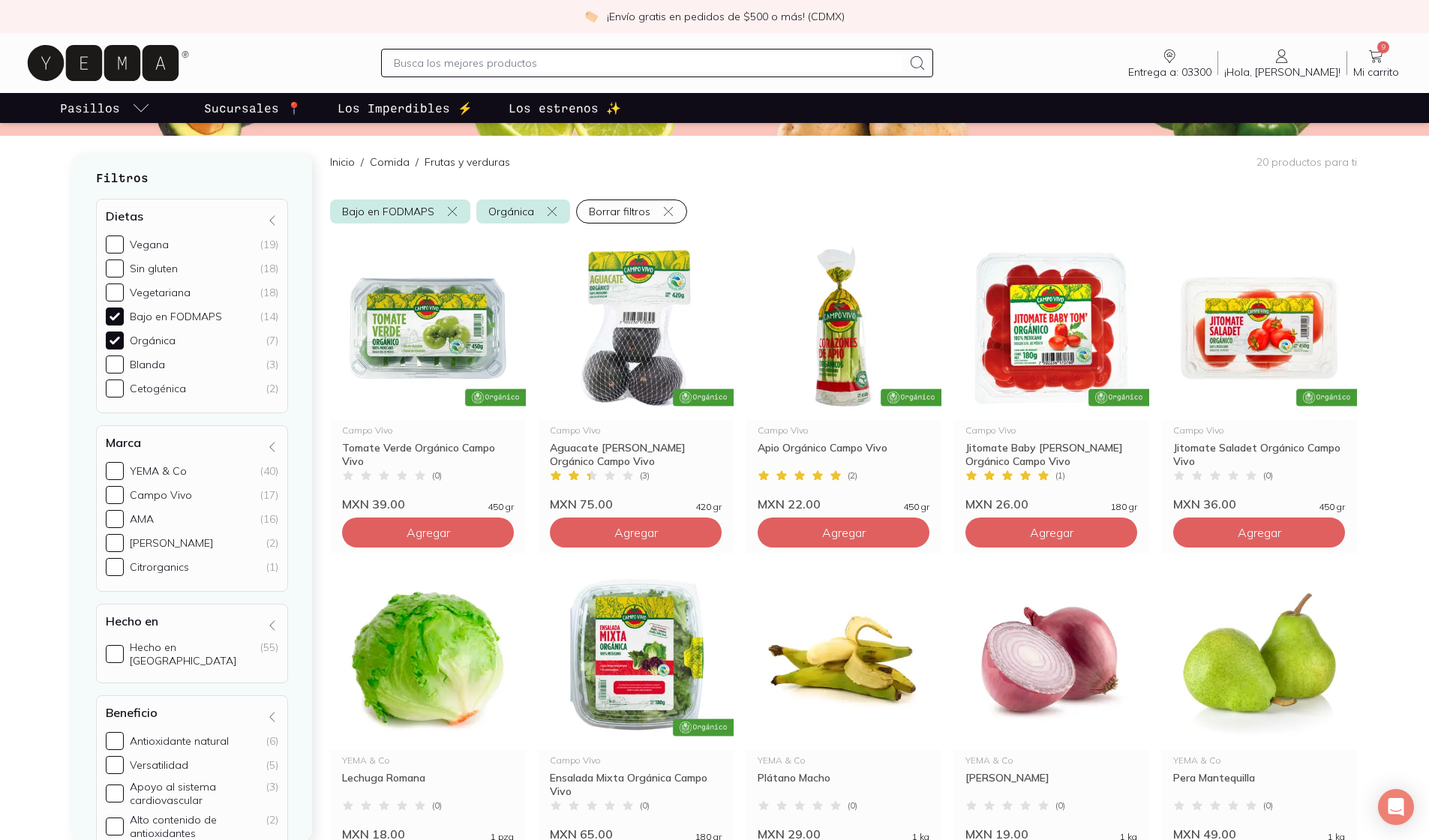
scroll to position [162, 0]
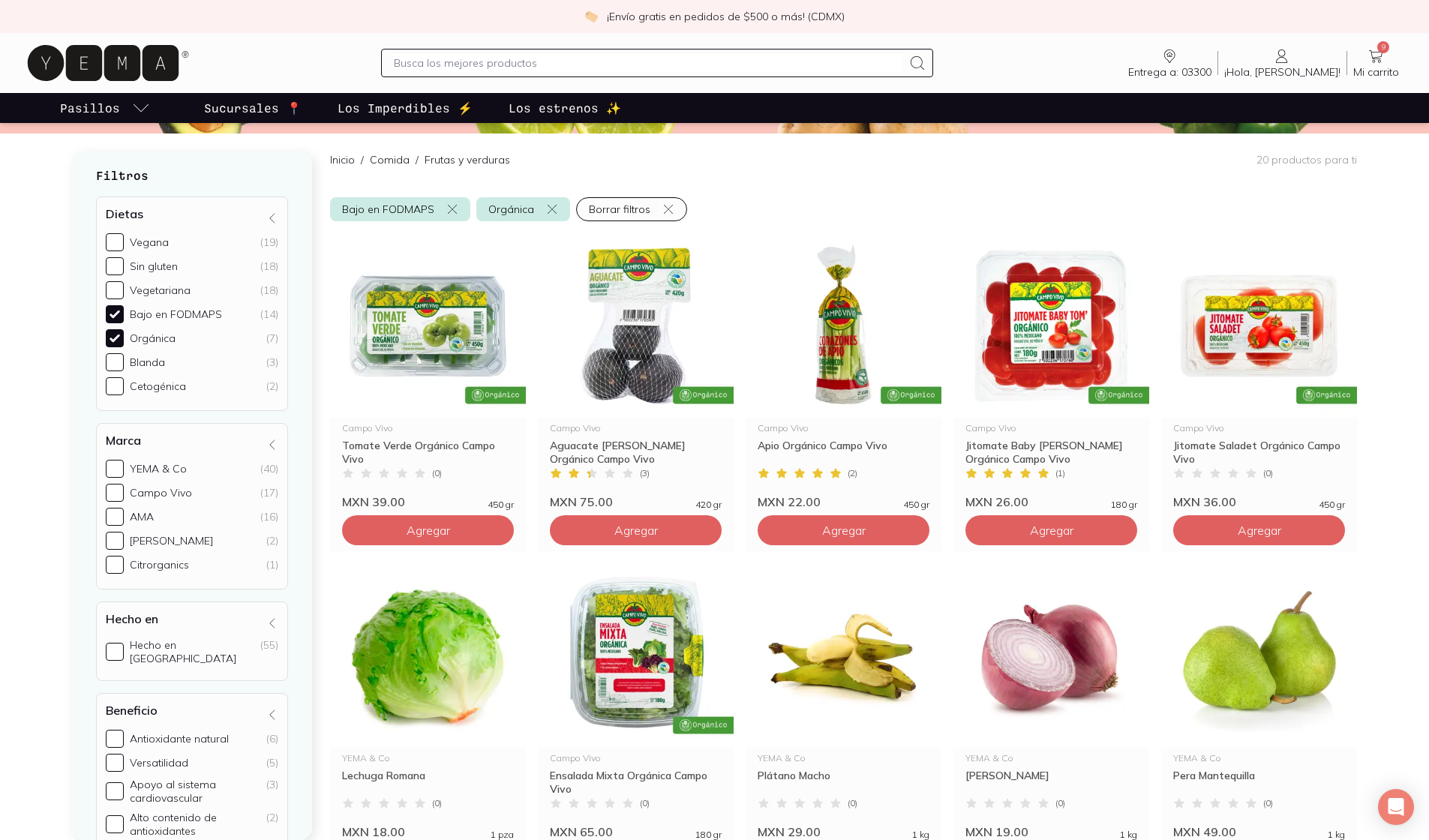
click at [160, 307] on div "Bajo en FODMAPS" at bounding box center [176, 314] width 93 height 13
click at [124, 305] on input "Bajo en FODMAPS (14)" at bounding box center [115, 313] width 18 height 18
checkbox input "false"
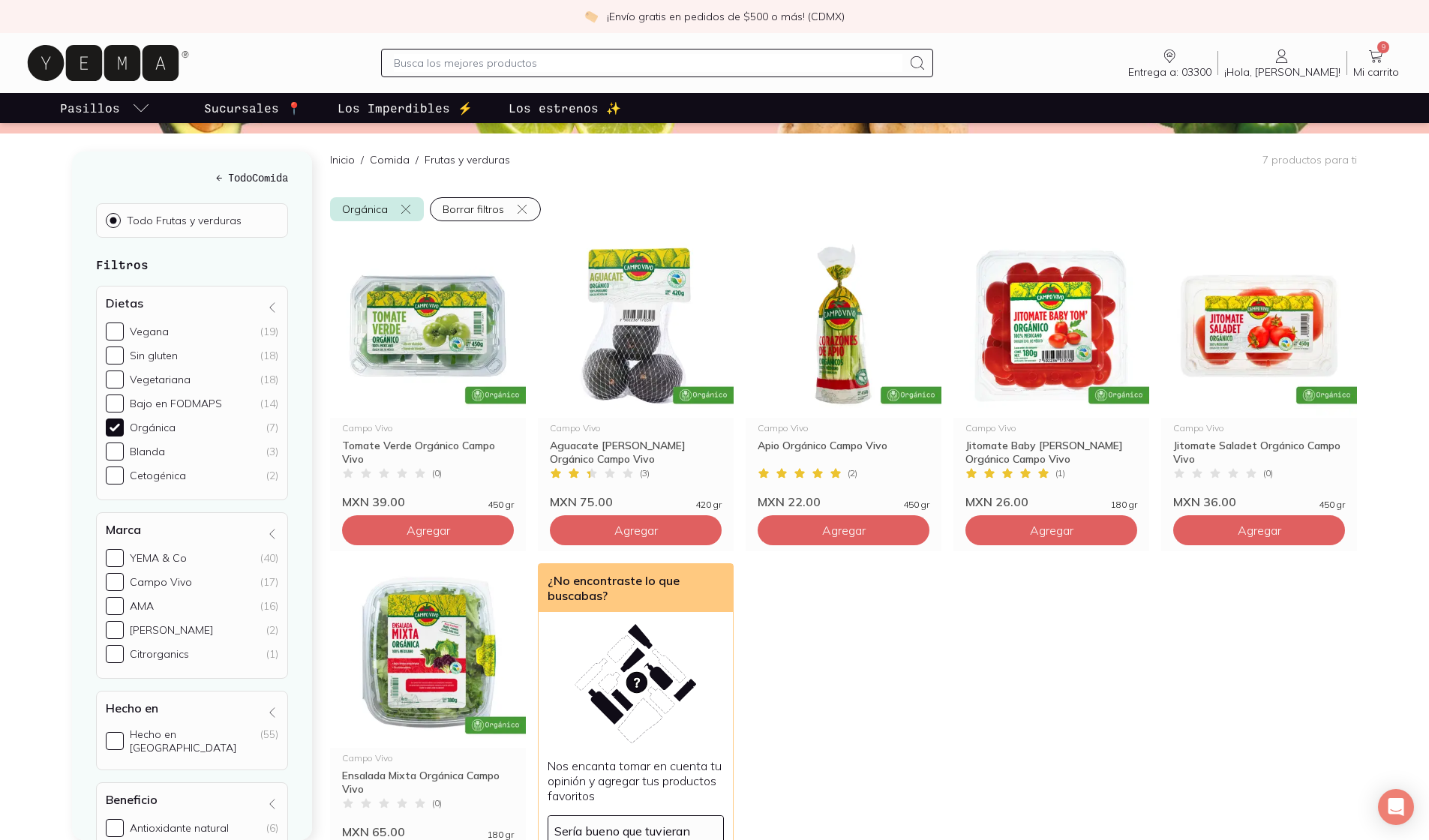
click at [141, 214] on p "Todo Frutas y verduras" at bounding box center [184, 221] width 115 height 13
click at [118, 213] on input "Todo Frutas y verduras" at bounding box center [112, 219] width 12 height 12
click at [231, 169] on h5 "← Todo Comida" at bounding box center [192, 177] width 192 height 16
click at [215, 169] on h5 "← Todo Comida" at bounding box center [192, 177] width 192 height 16
radio input "true"
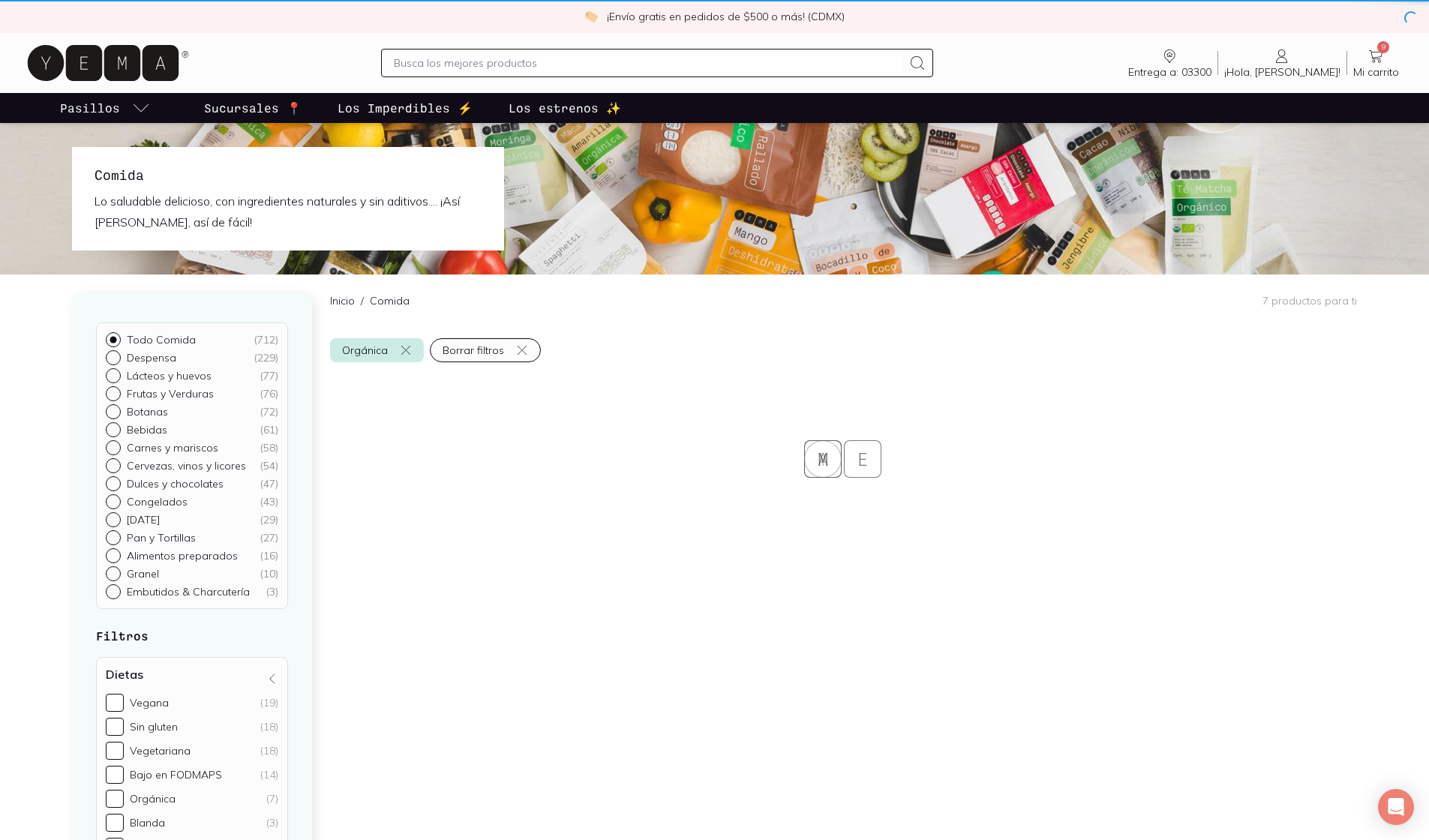
checkbox input "false"
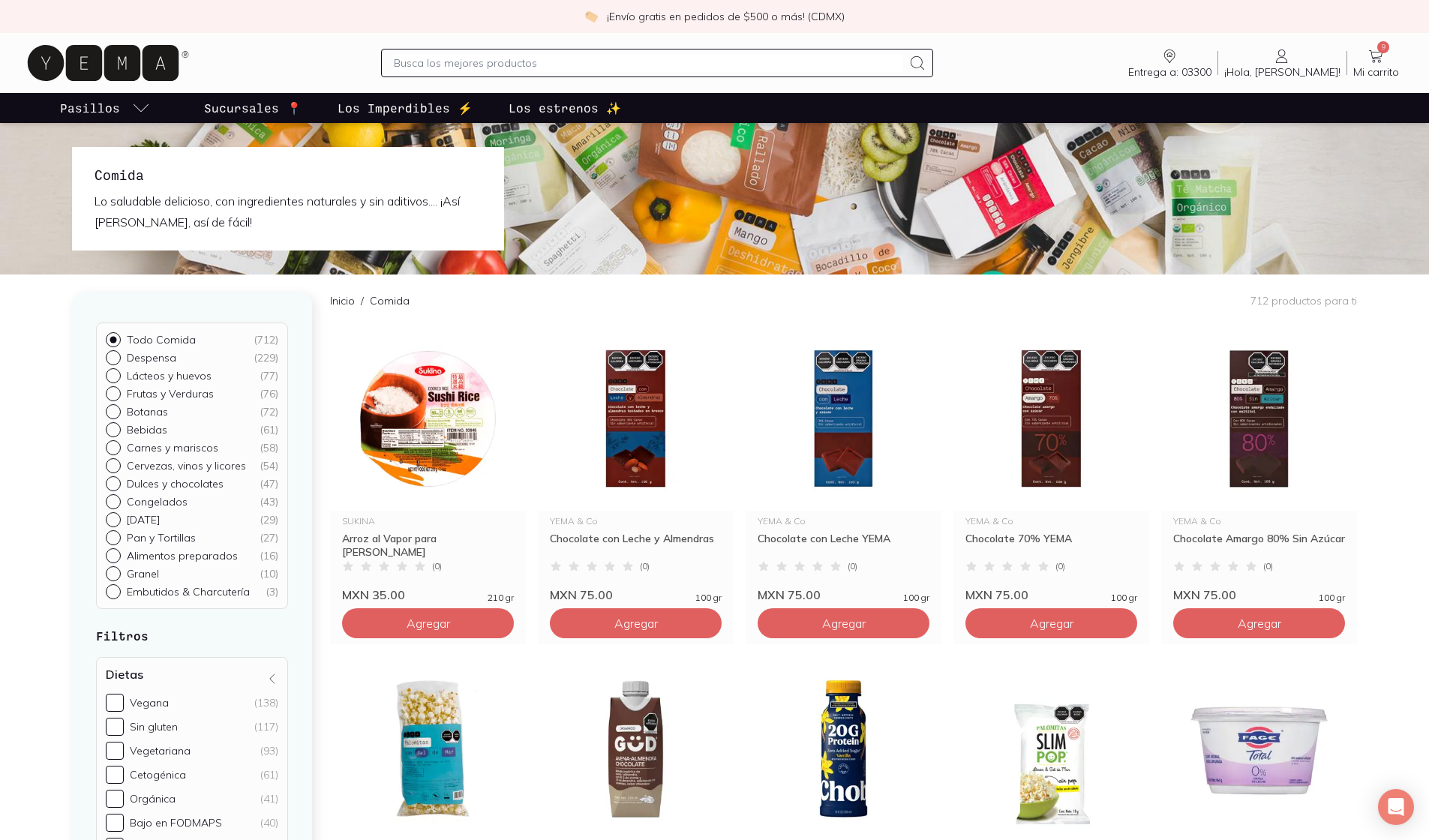
click at [114, 359] on input "Despensa ( 229 )" at bounding box center [112, 356] width 12 height 12
radio input "true"
click at [154, 355] on div "Todo Comida ( 712 ) Despensa ( 229 ) Lácteos y huevos ( 77 ) Frutas y Verduras …" at bounding box center [192, 636] width 240 height 688
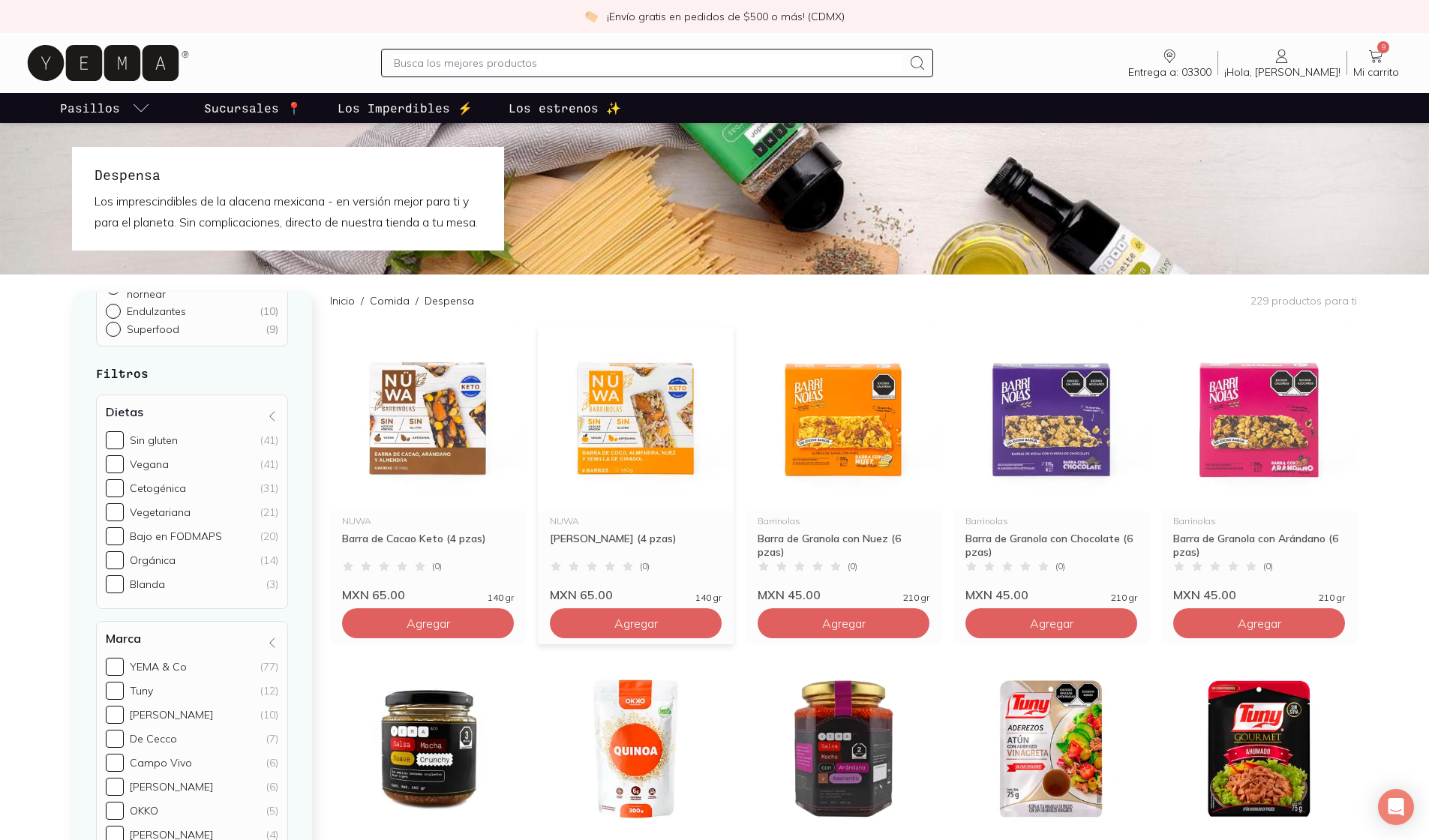
scroll to position [251, 0]
click at [701, 310] on div "Inicio / Comida / Despensa 229 productos para ti" at bounding box center [843, 300] width 1026 height 51
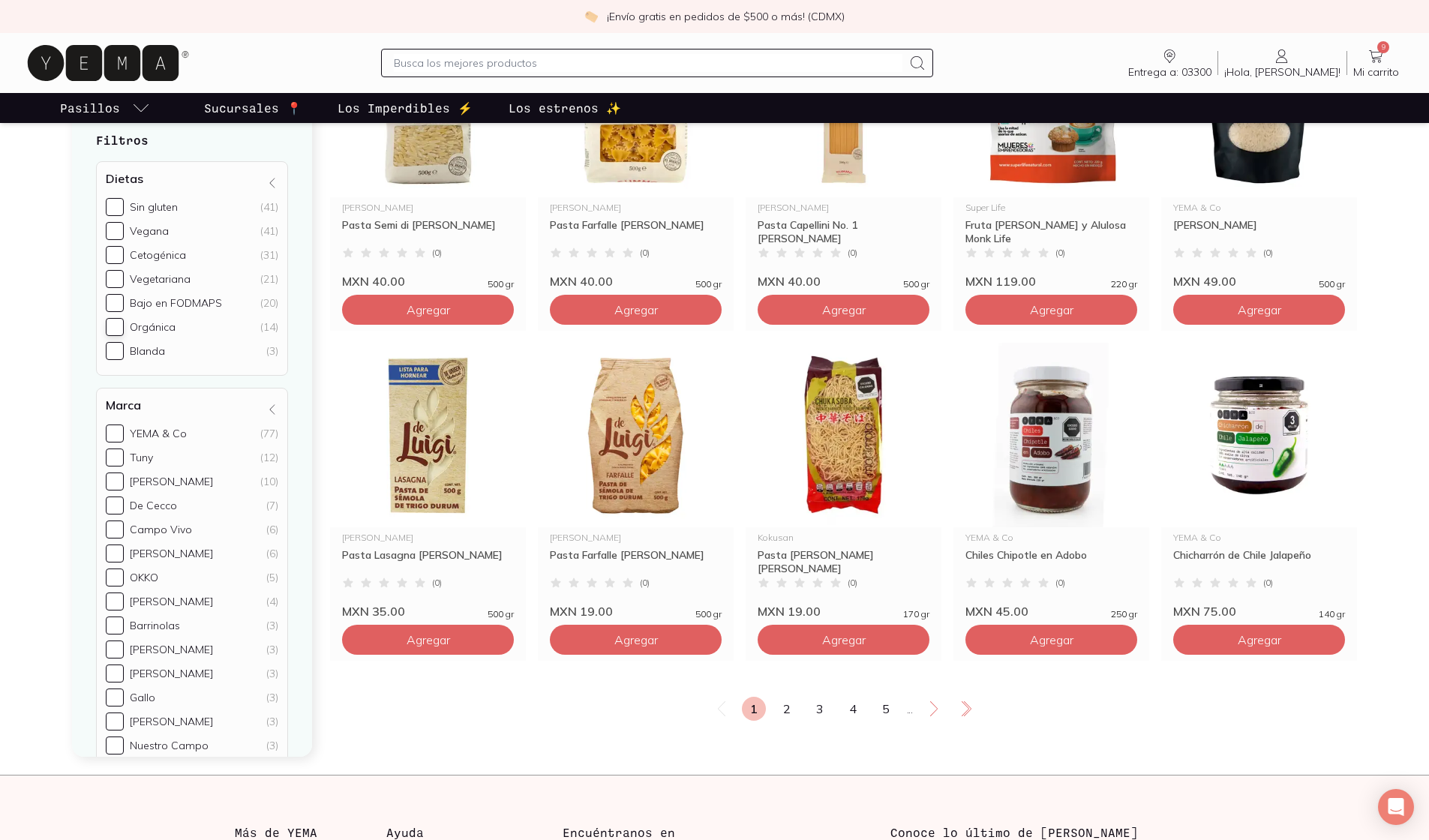
scroll to position [2309, 0]
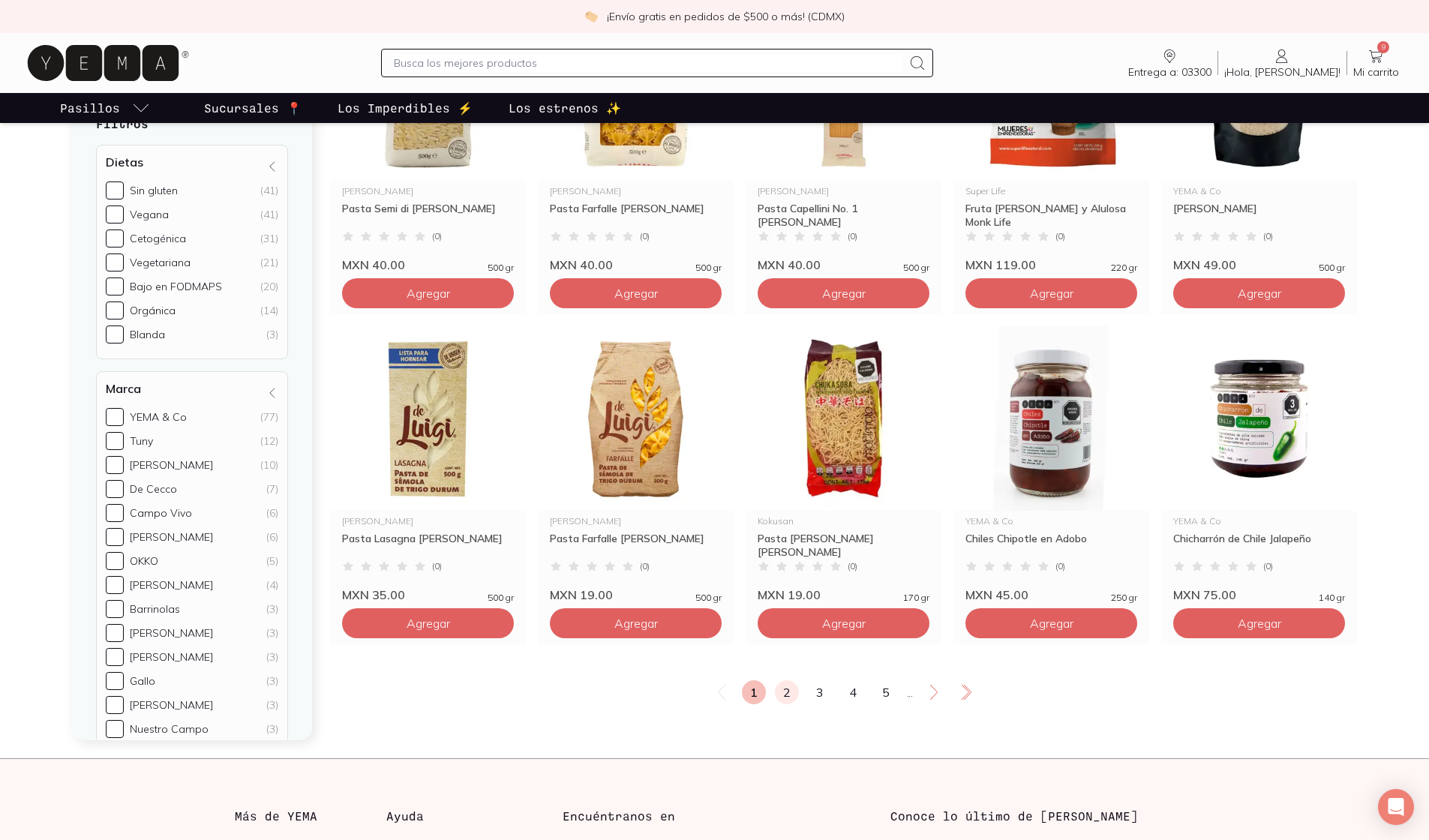
click at [701, 704] on link "2" at bounding box center [786, 692] width 24 height 24
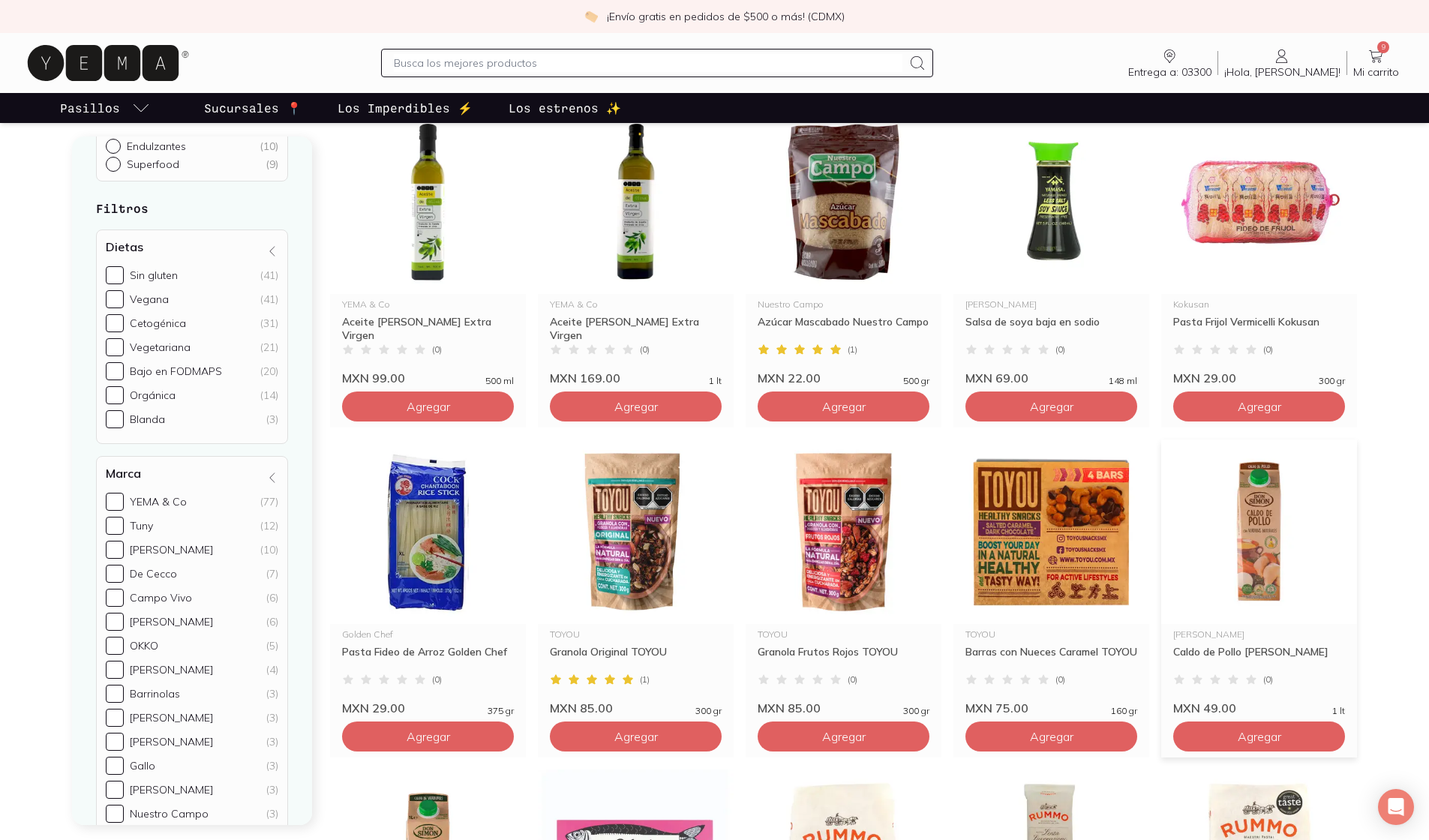
scroll to position [547, 0]
click at [630, 413] on span "Agregar" at bounding box center [636, 406] width 44 height 15
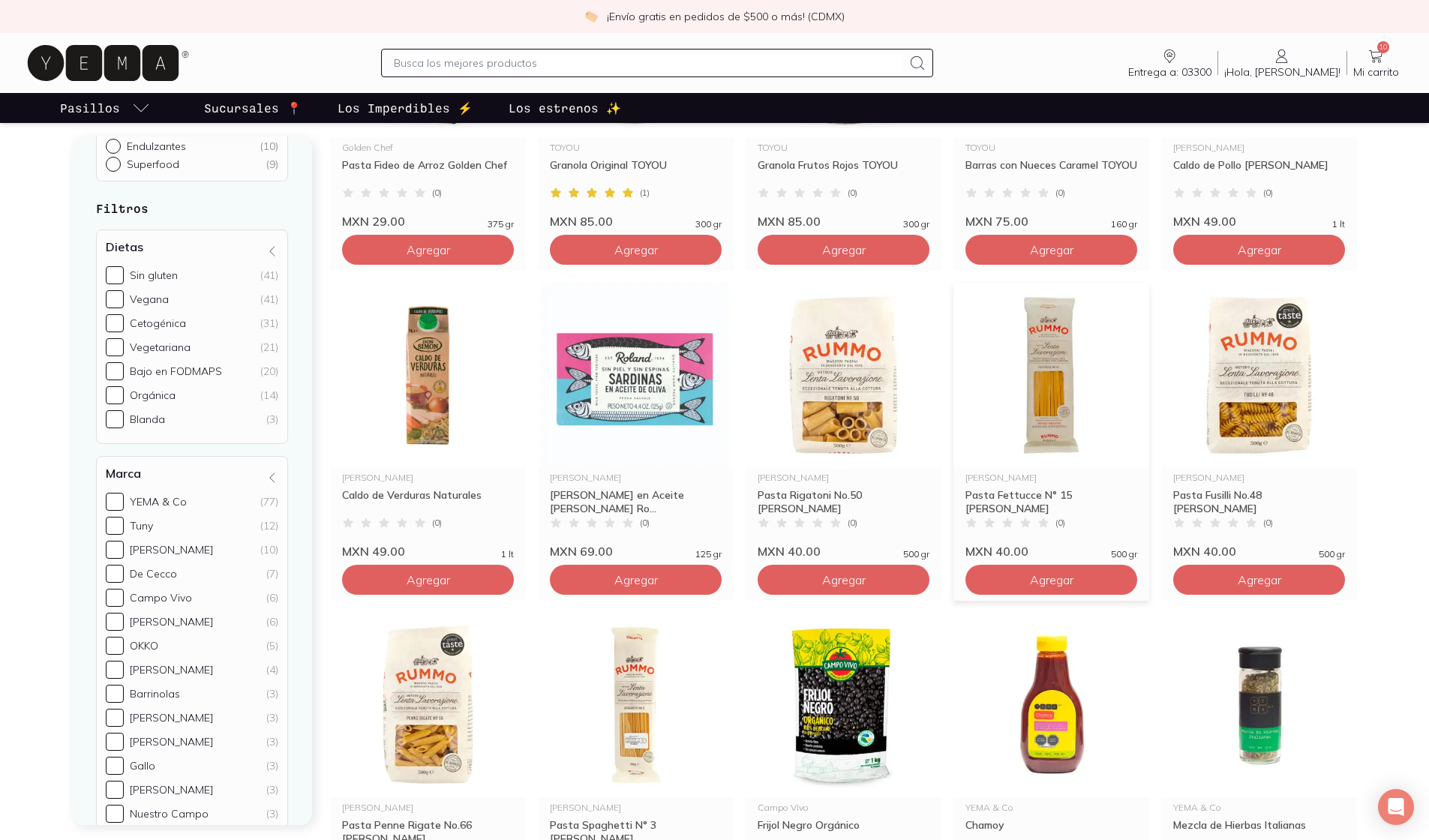
scroll to position [1081, 0]
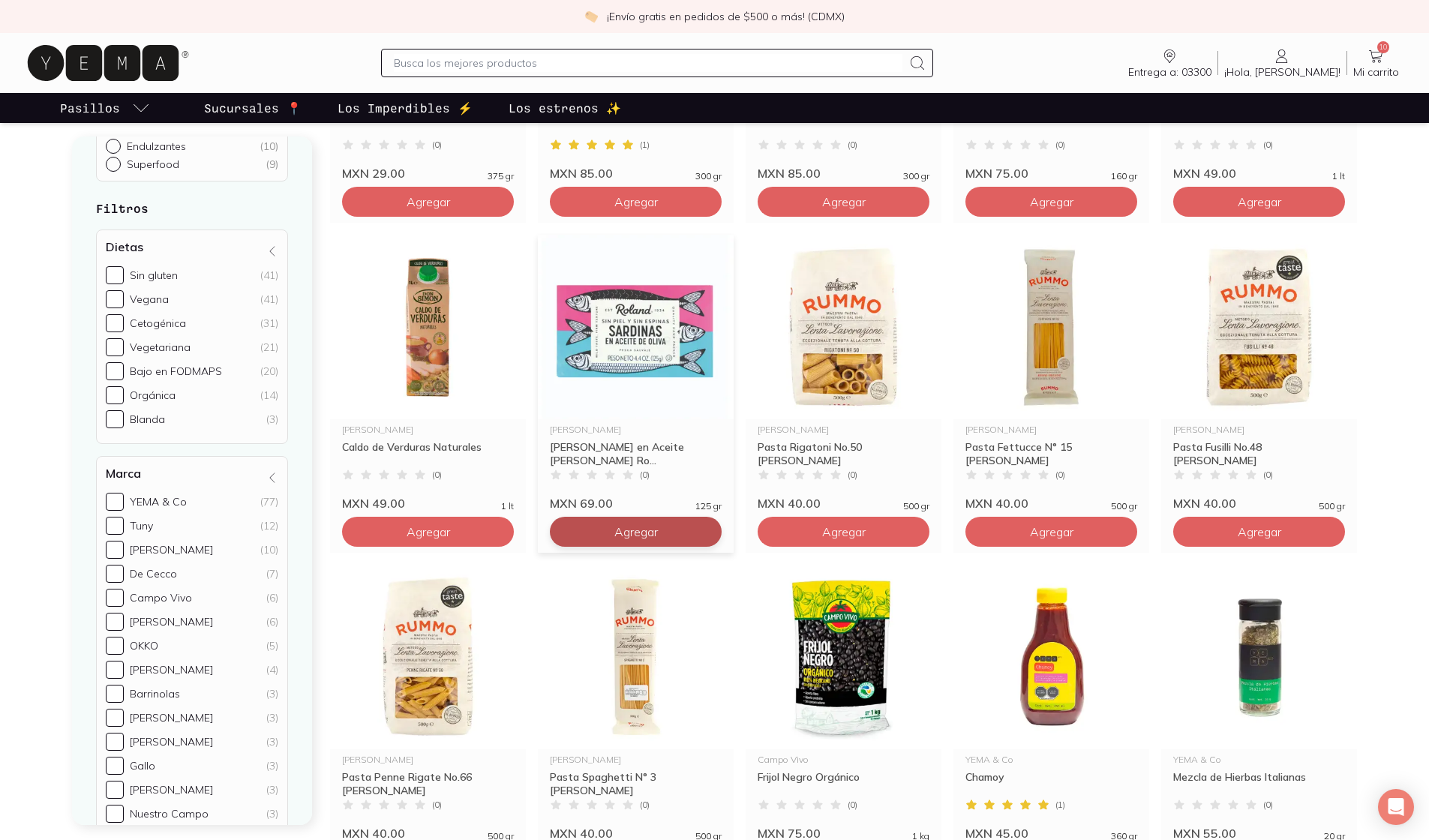
click at [624, 539] on span "Agregar" at bounding box center [636, 532] width 44 height 15
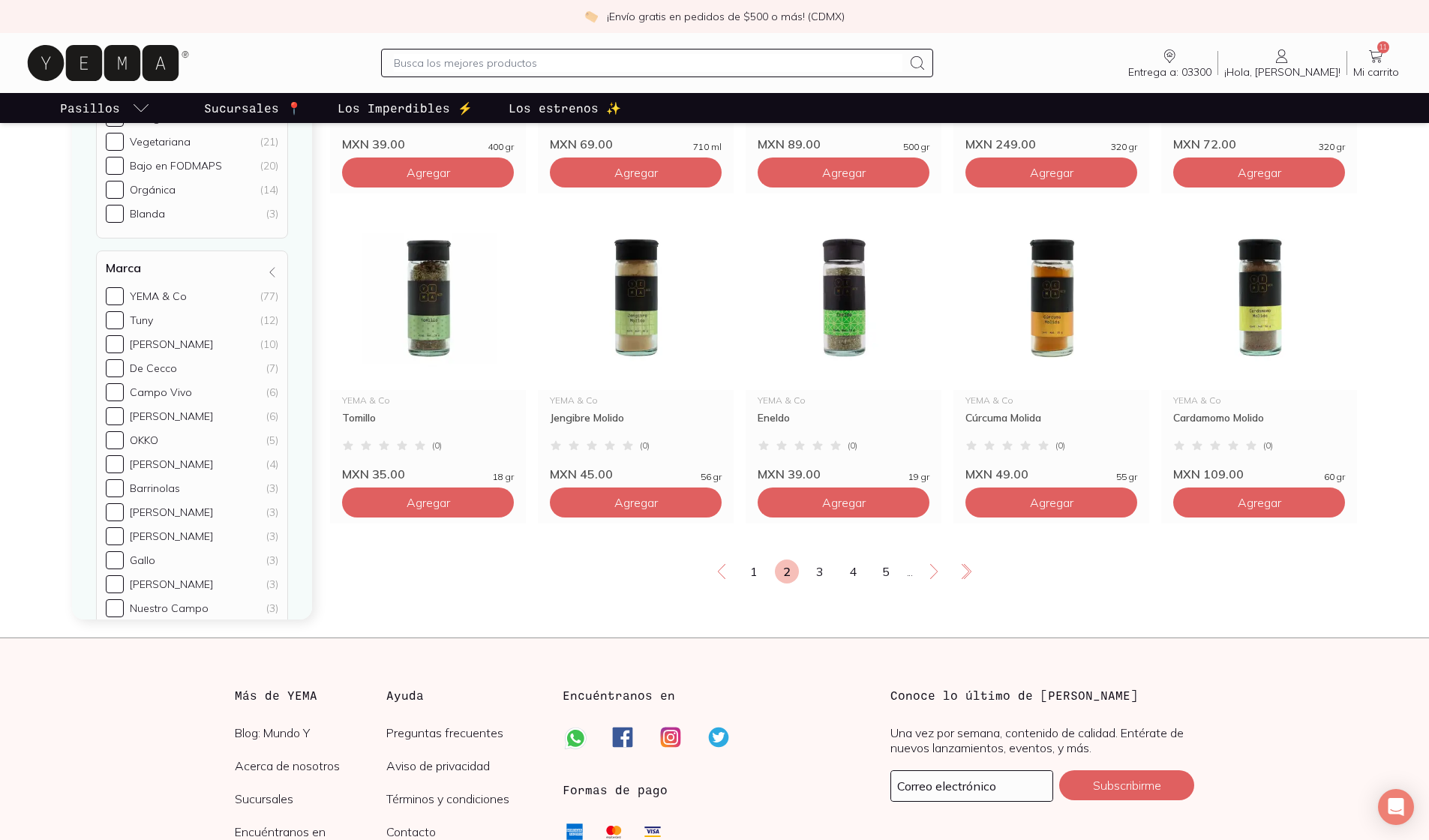
scroll to position [2436, 0]
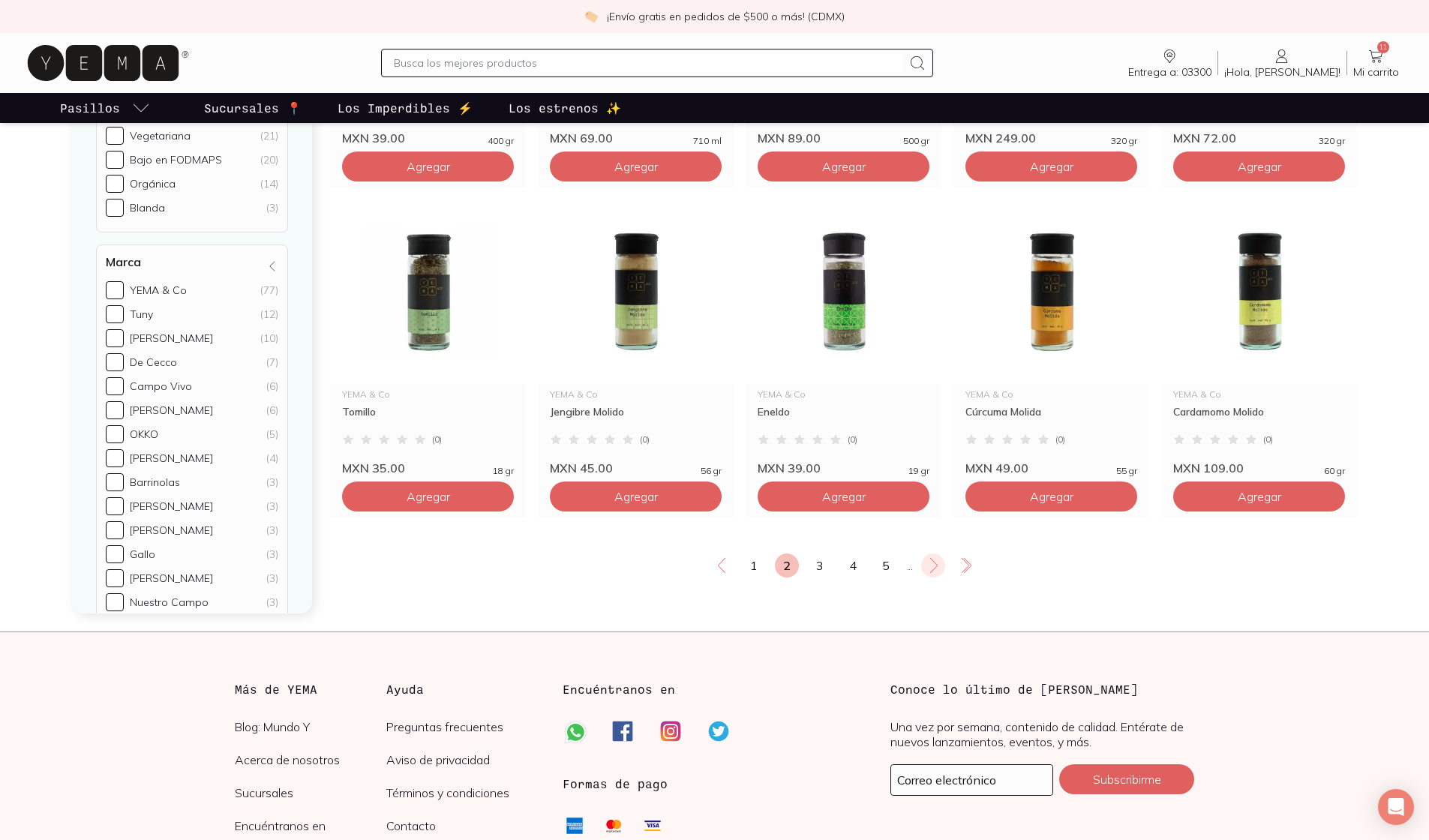
click at [701, 574] on icon at bounding box center [933, 565] width 18 height 18
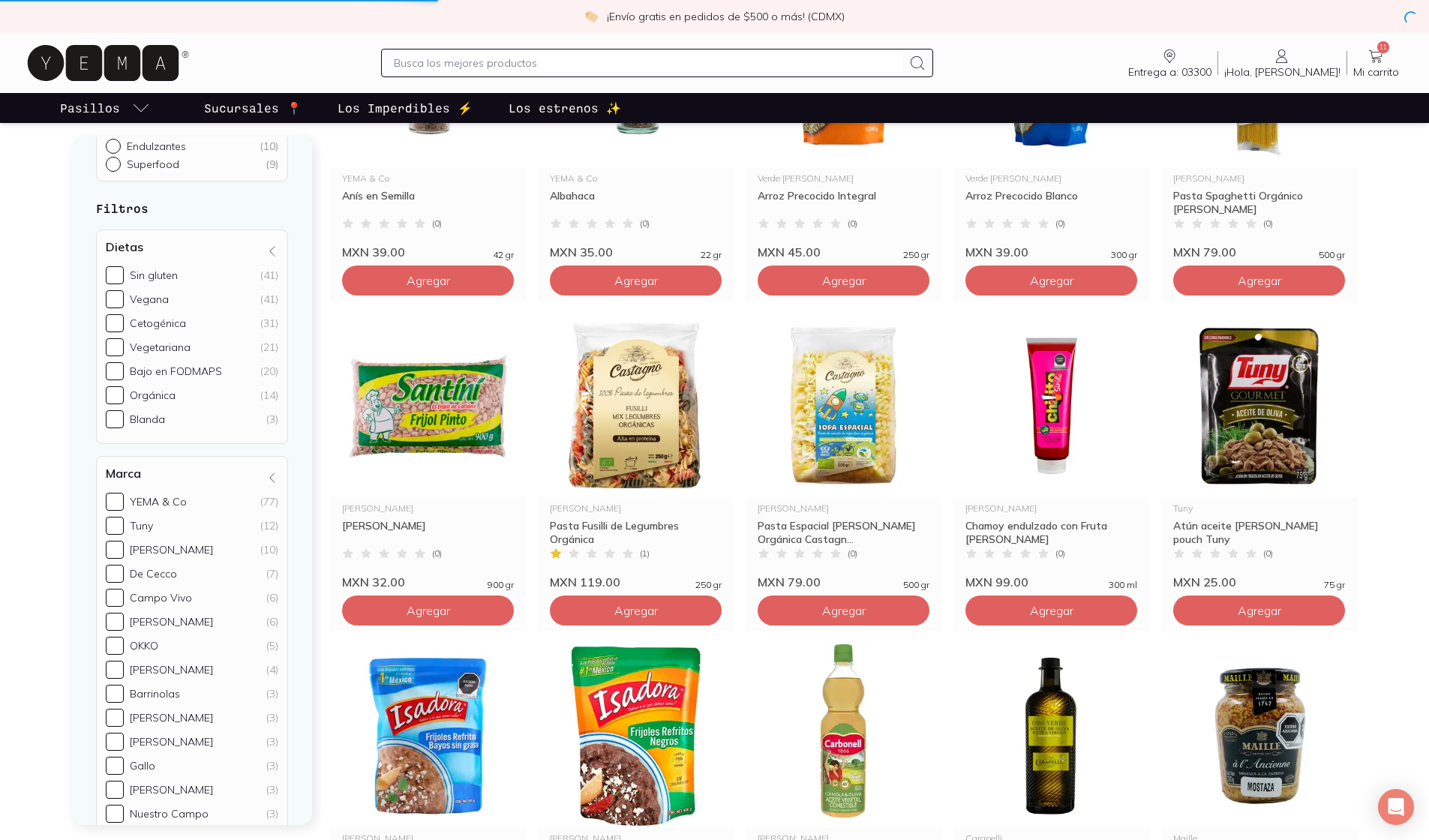
scroll to position [0, 0]
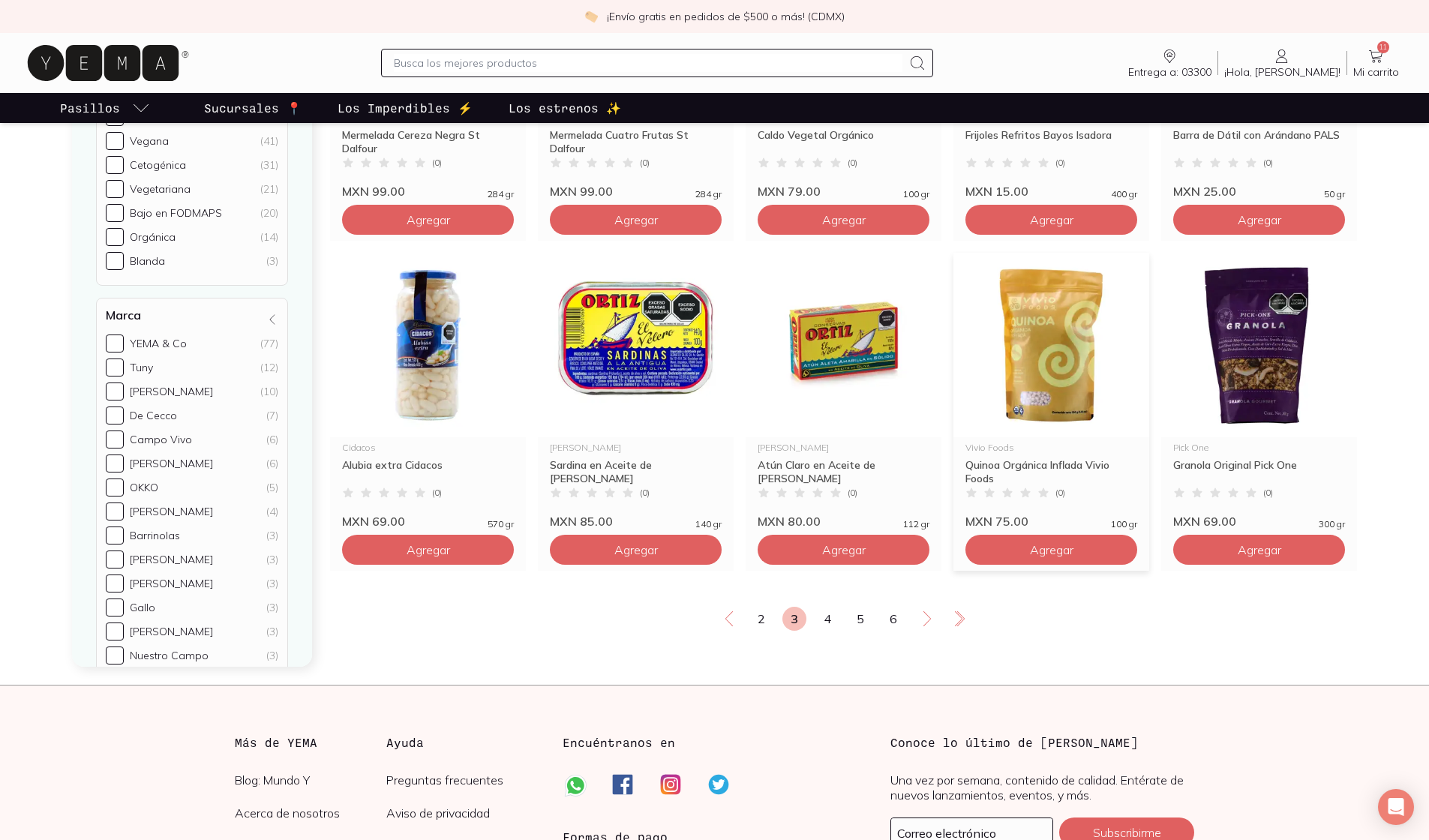
scroll to position [2386, 0]
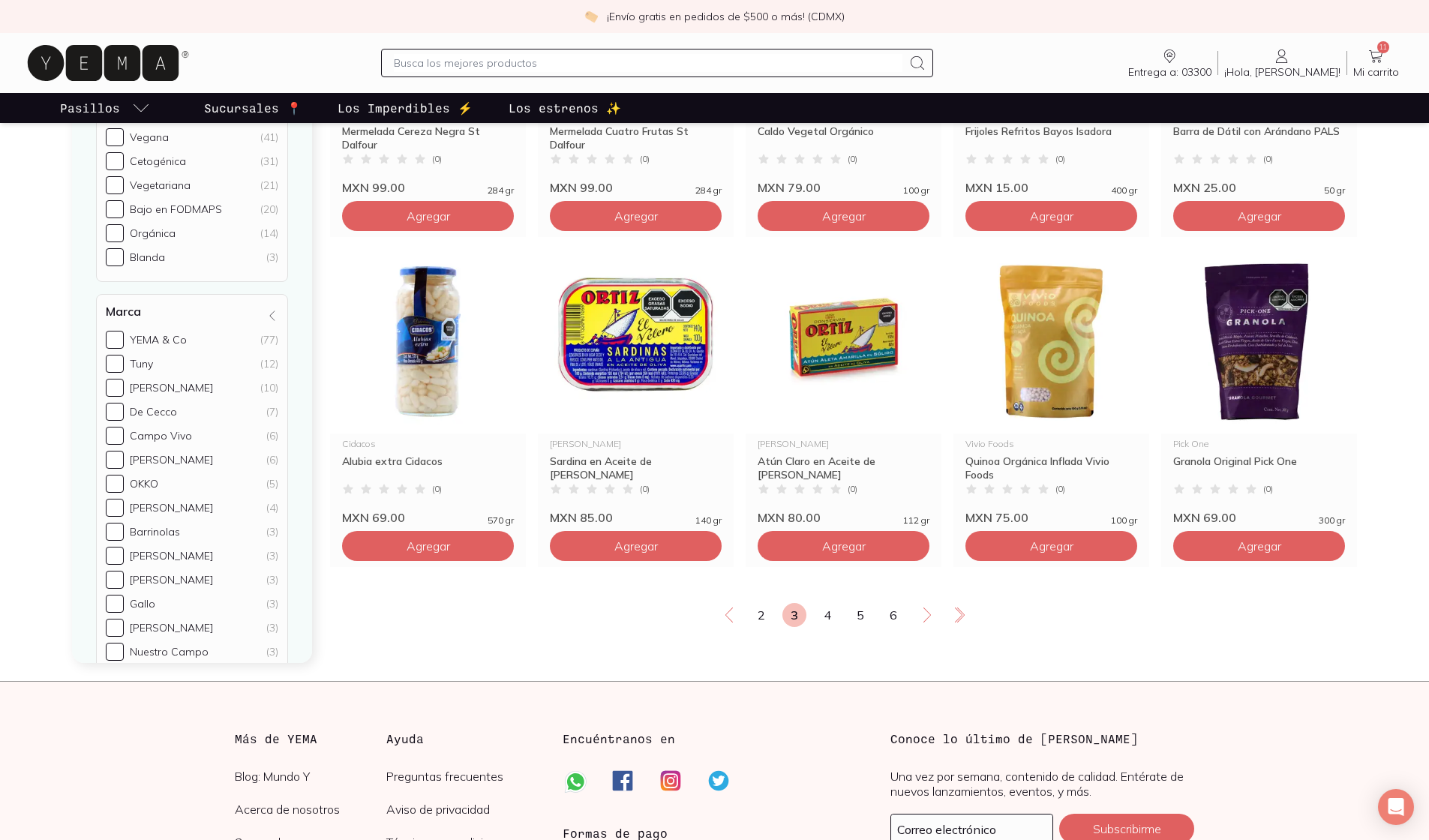
click at [701, 624] on icon at bounding box center [926, 614] width 18 height 18
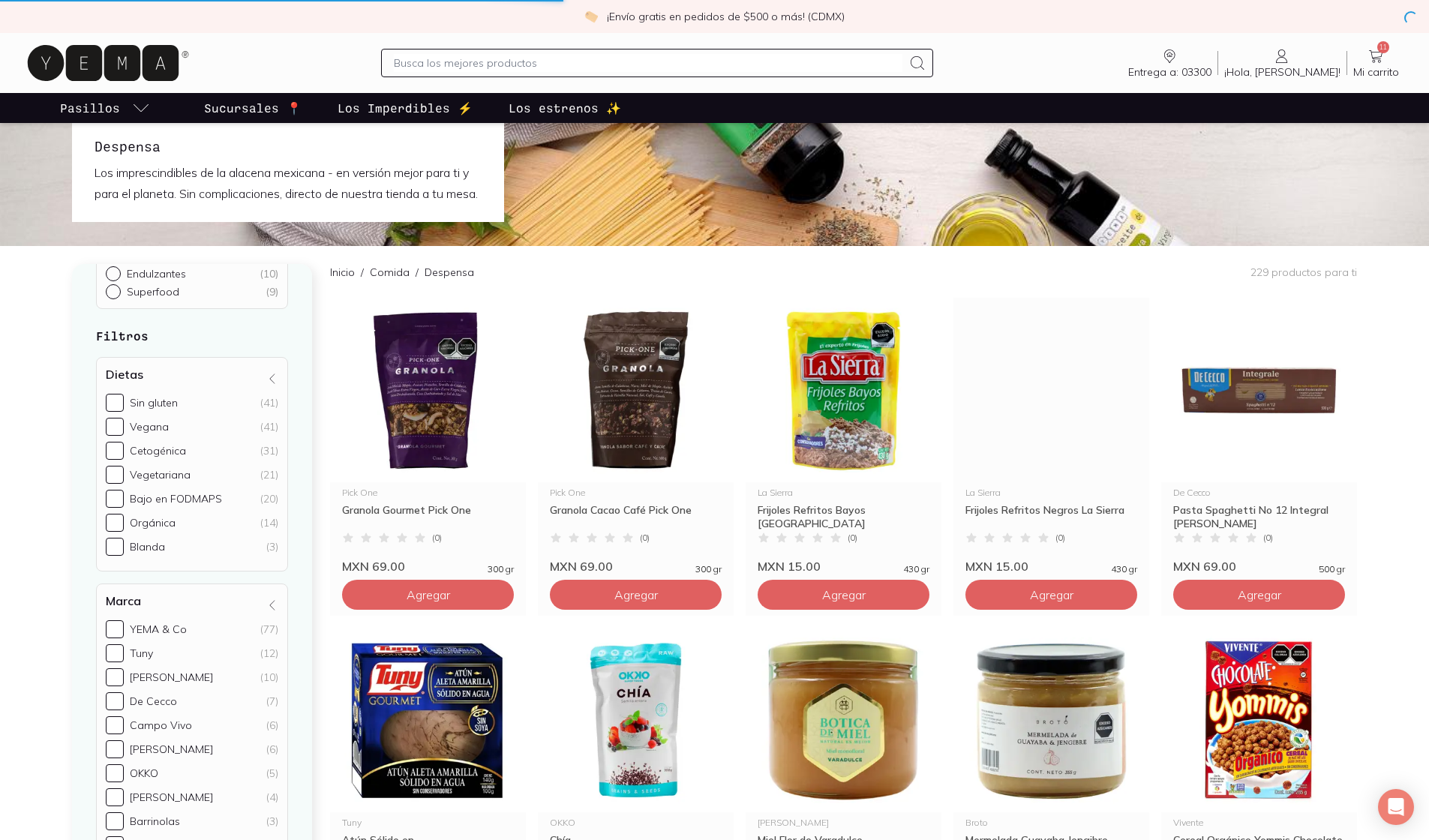
scroll to position [0, 0]
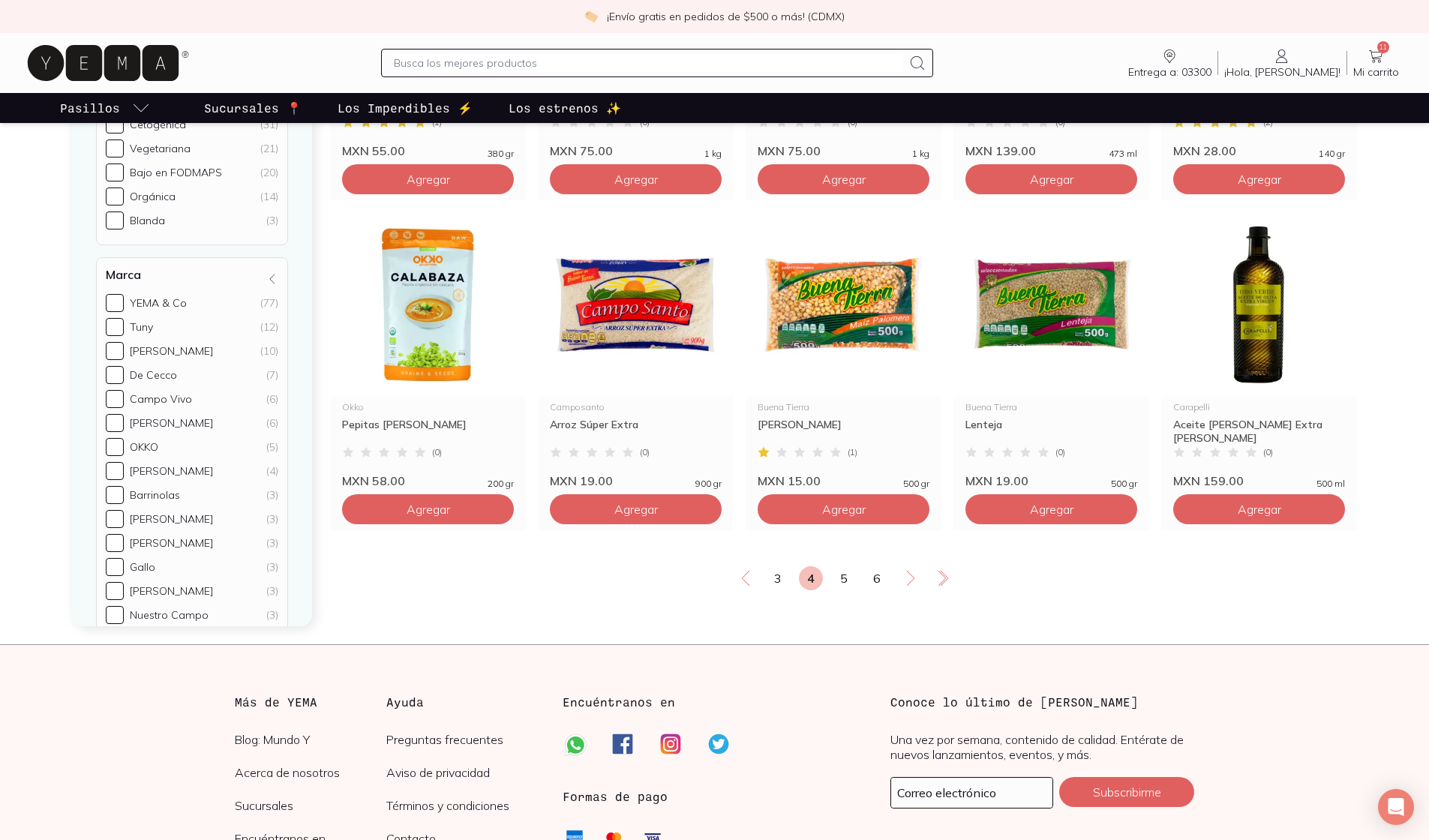
scroll to position [2429, 0]
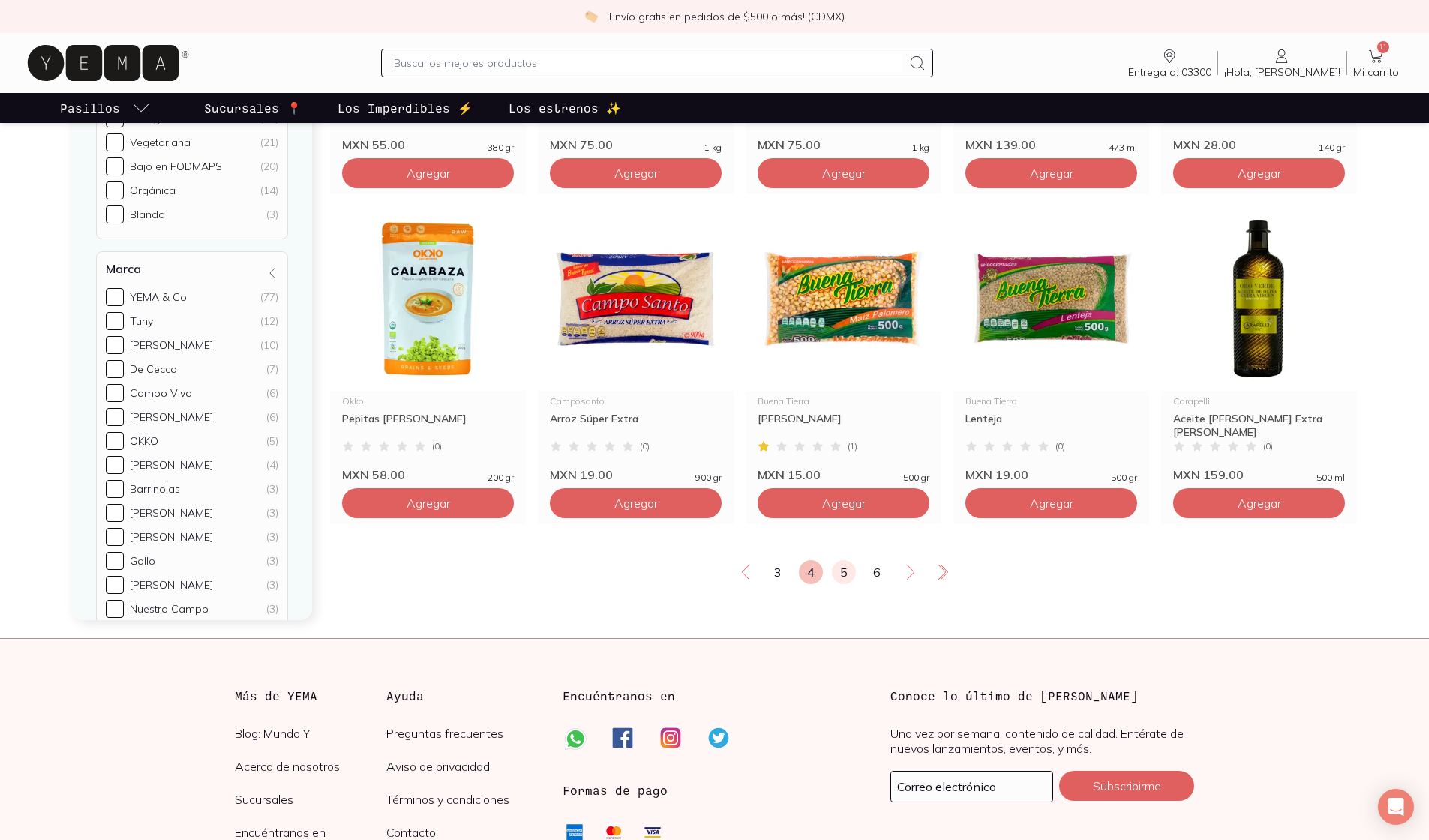
click at [701, 584] on link "5" at bounding box center [844, 572] width 24 height 24
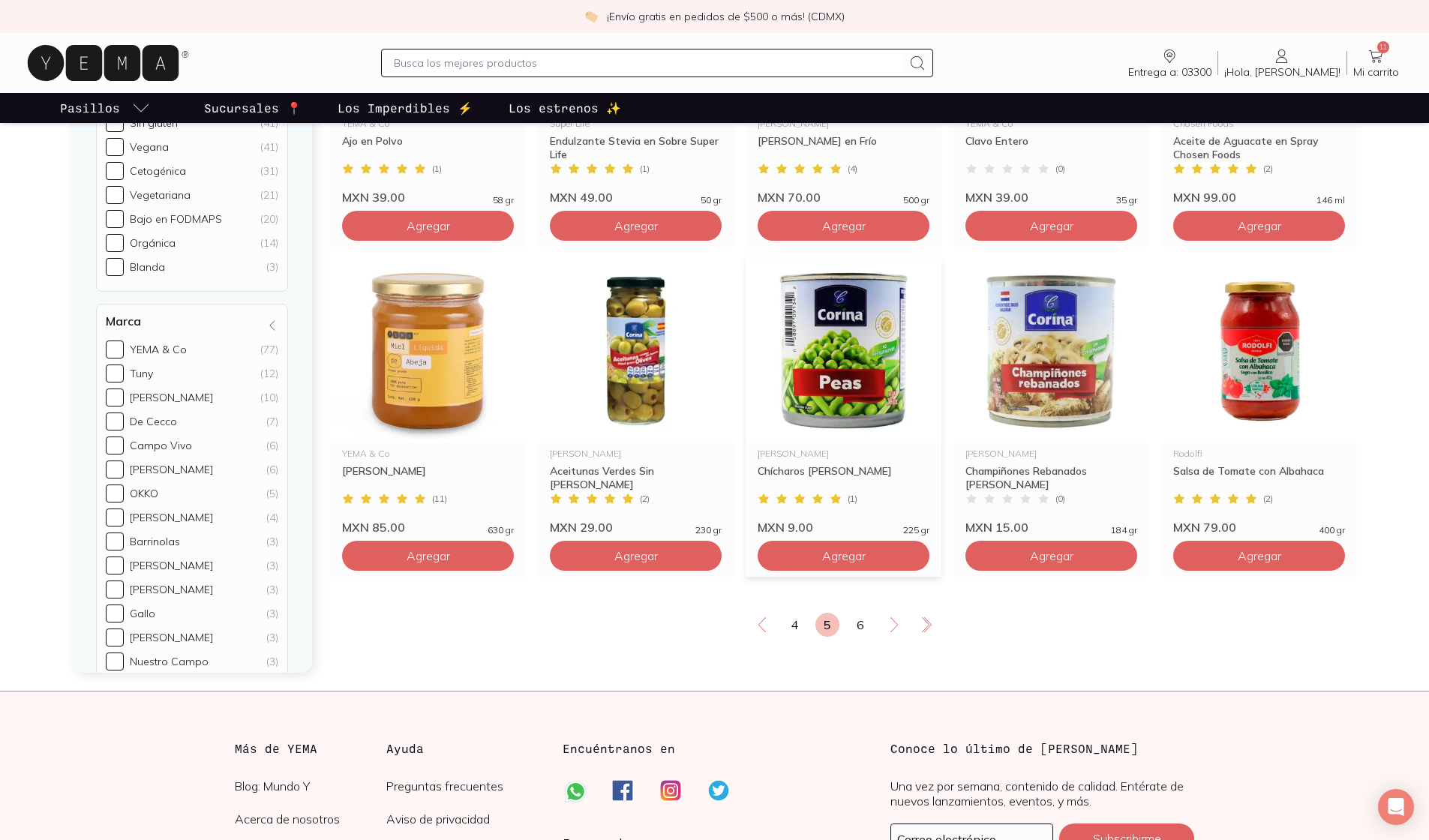
scroll to position [2382, 0]
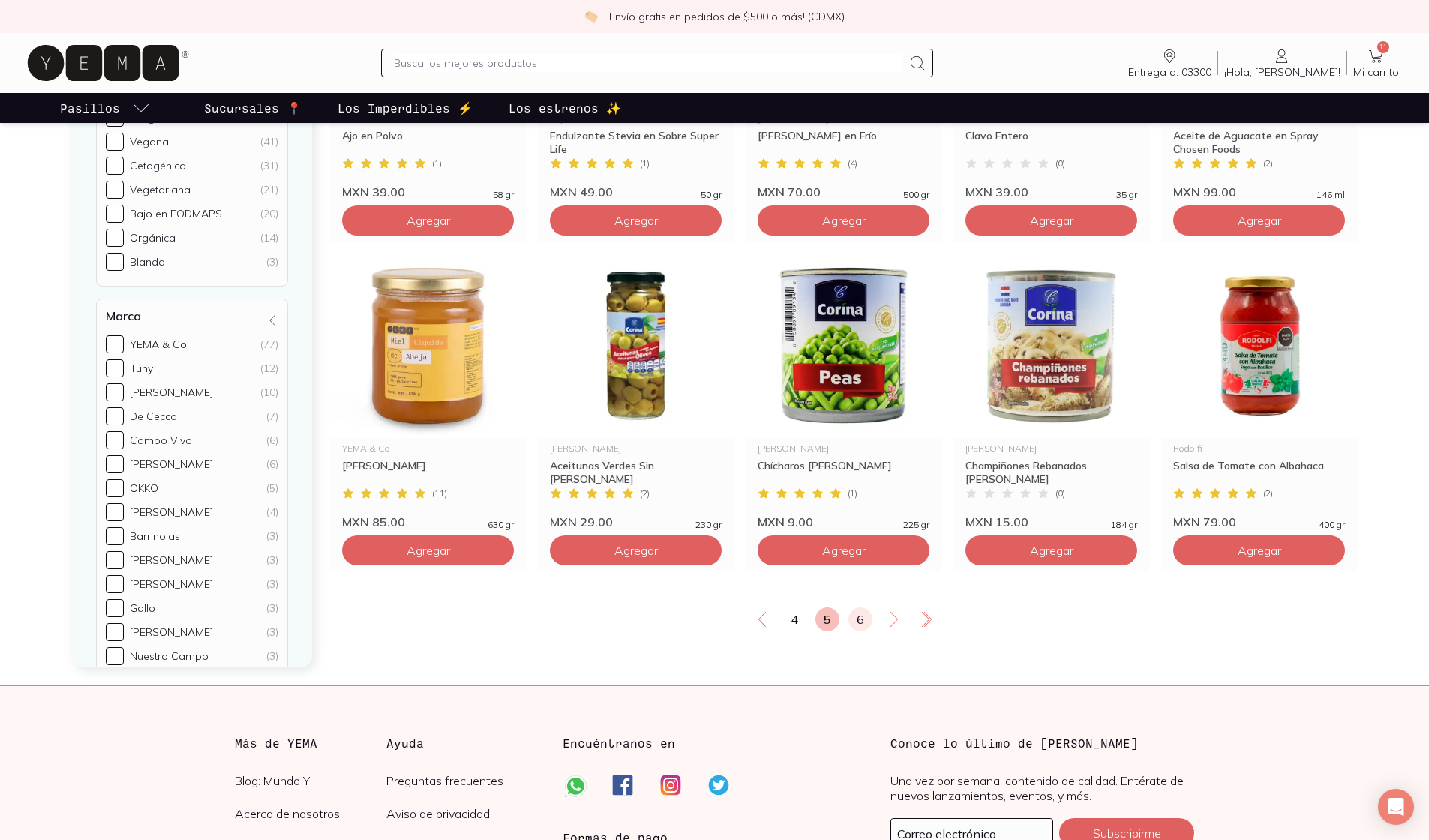
click at [701, 631] on link "6" at bounding box center [860, 619] width 24 height 24
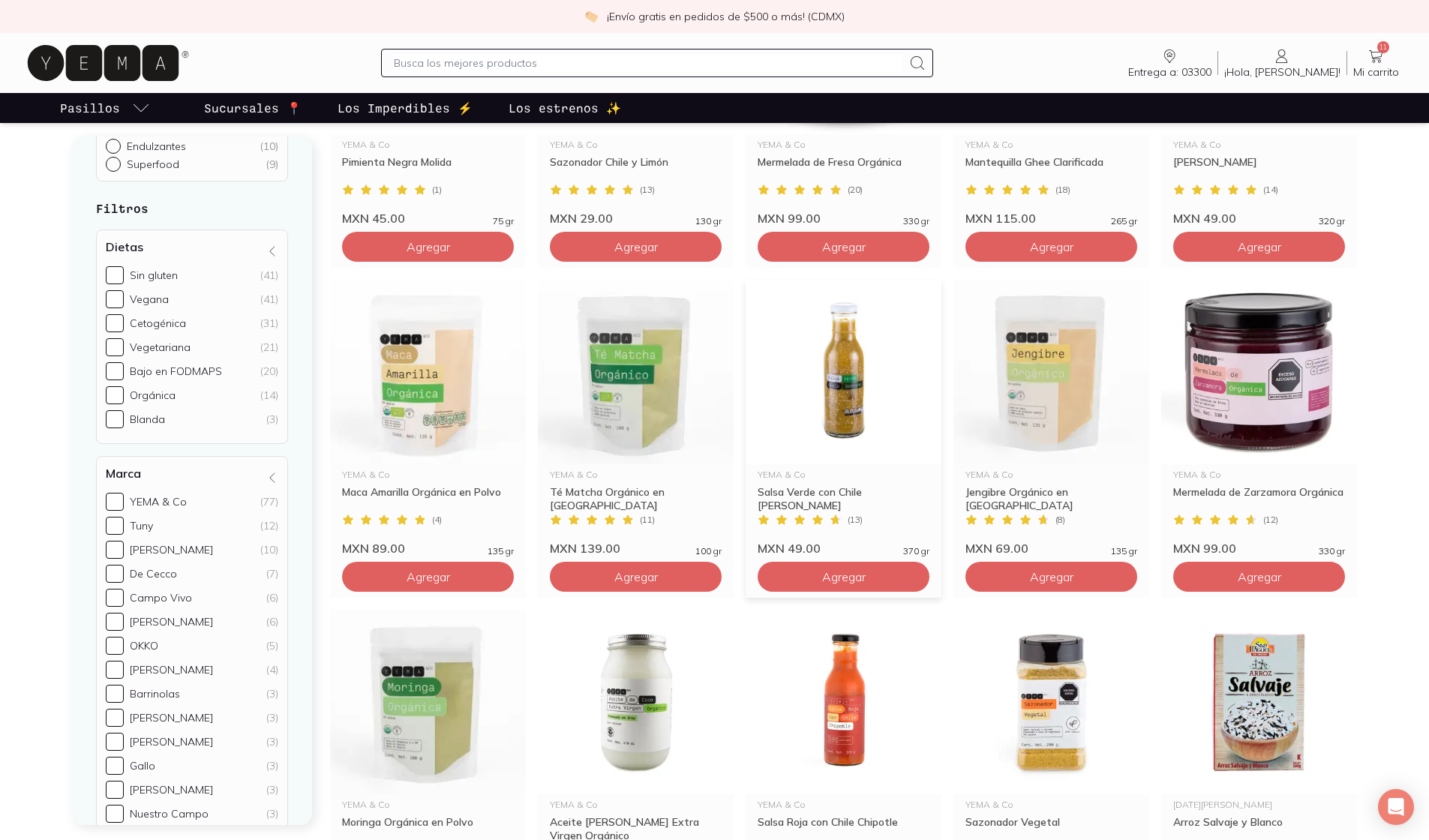
scroll to position [709, 0]
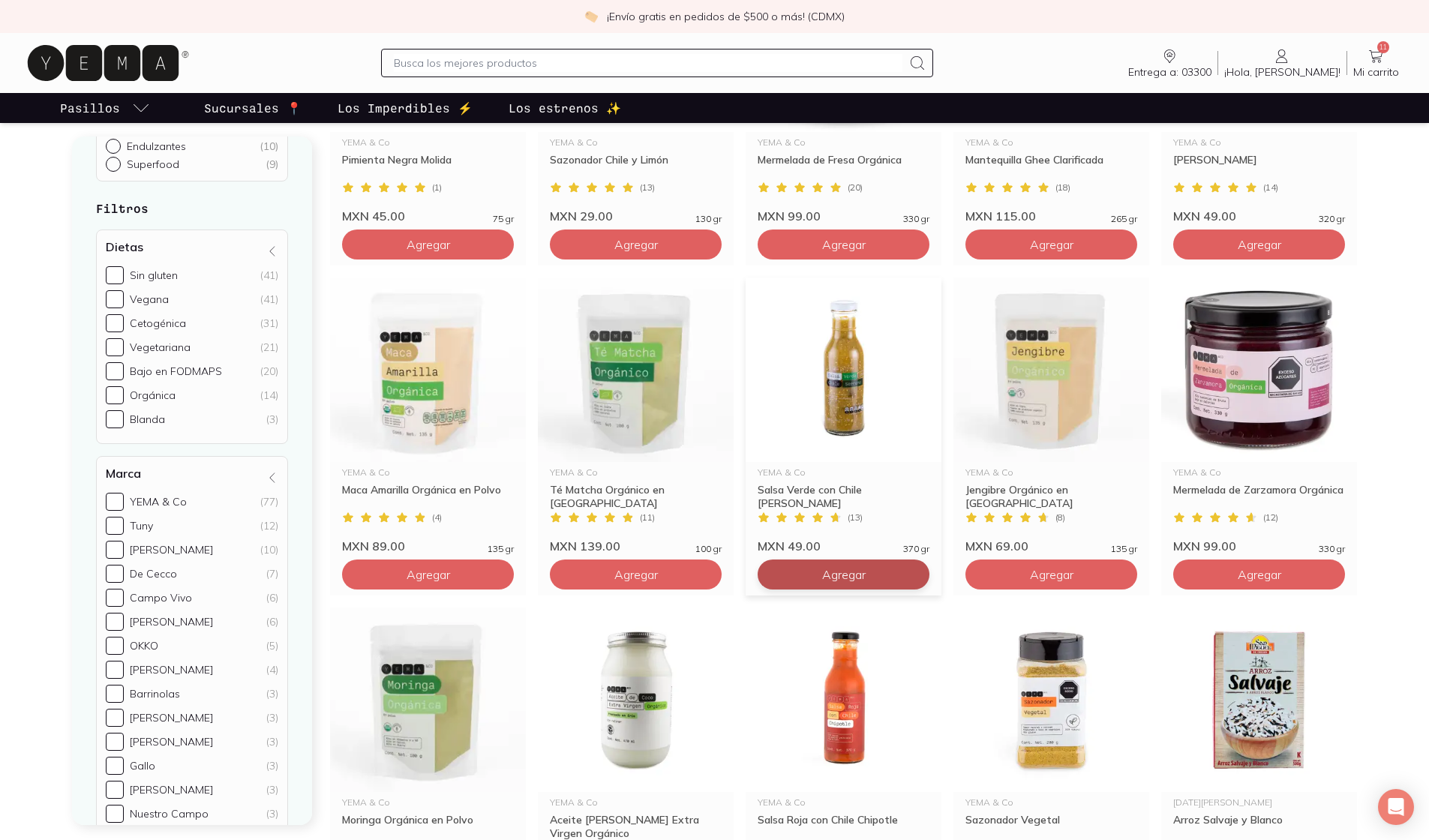
click at [701, 582] on span "Agregar" at bounding box center [844, 574] width 44 height 15
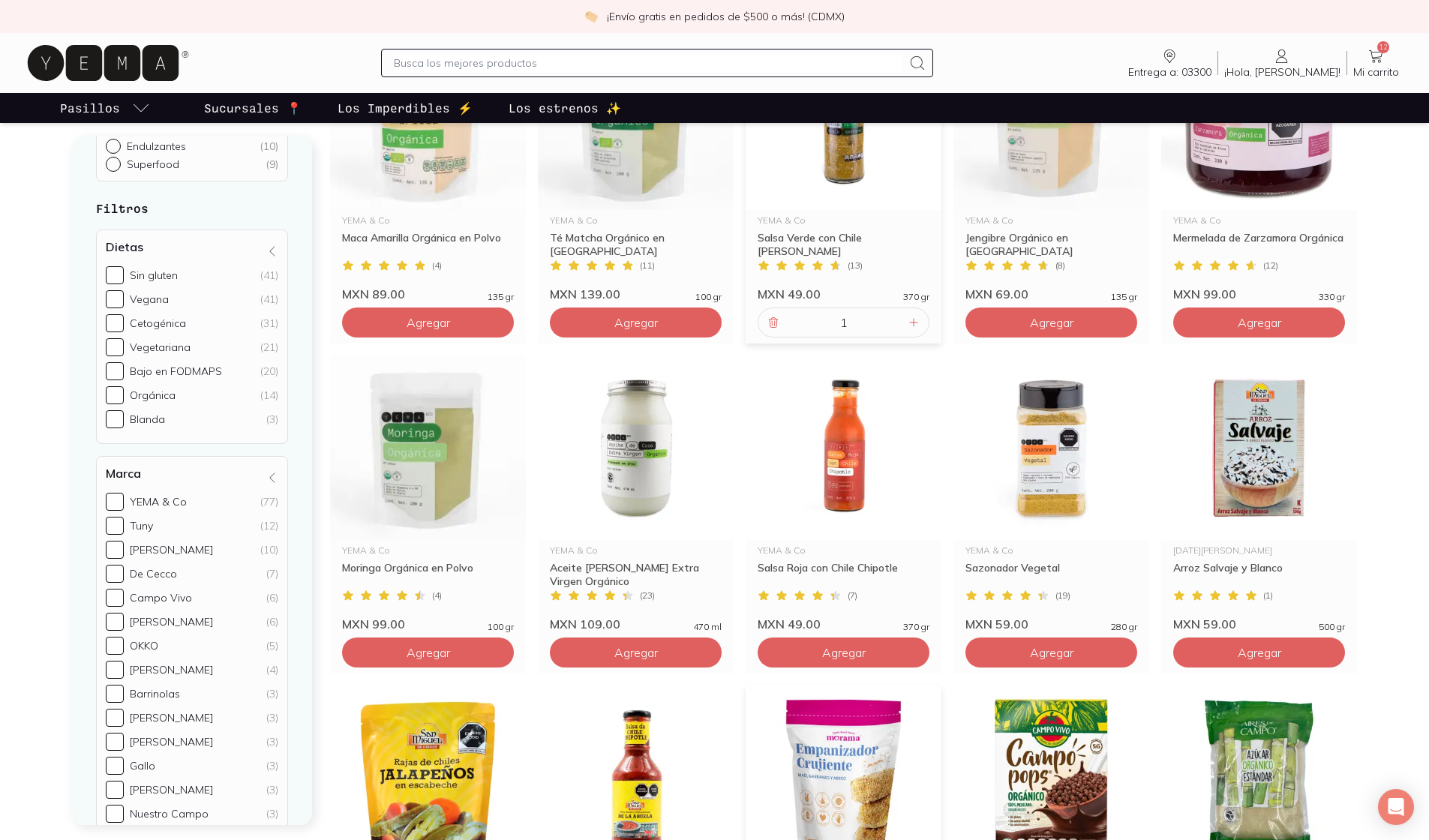
scroll to position [960, 0]
click at [701, 661] on span "Agregar" at bounding box center [1260, 653] width 44 height 15
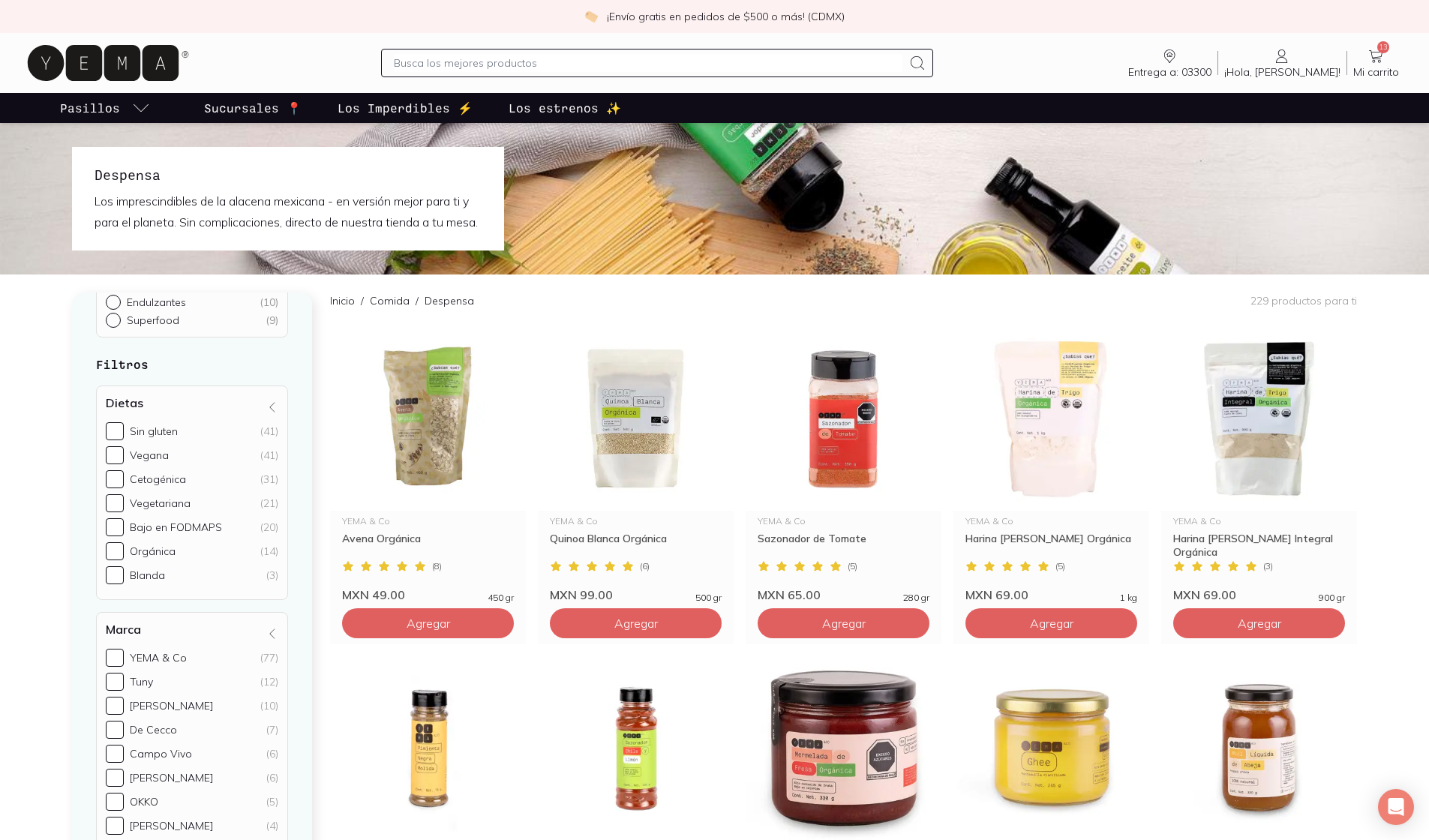
scroll to position [0, 0]
click at [117, 667] on input "YEMA & Co (77)" at bounding box center [115, 657] width 18 height 18
checkbox input "true"
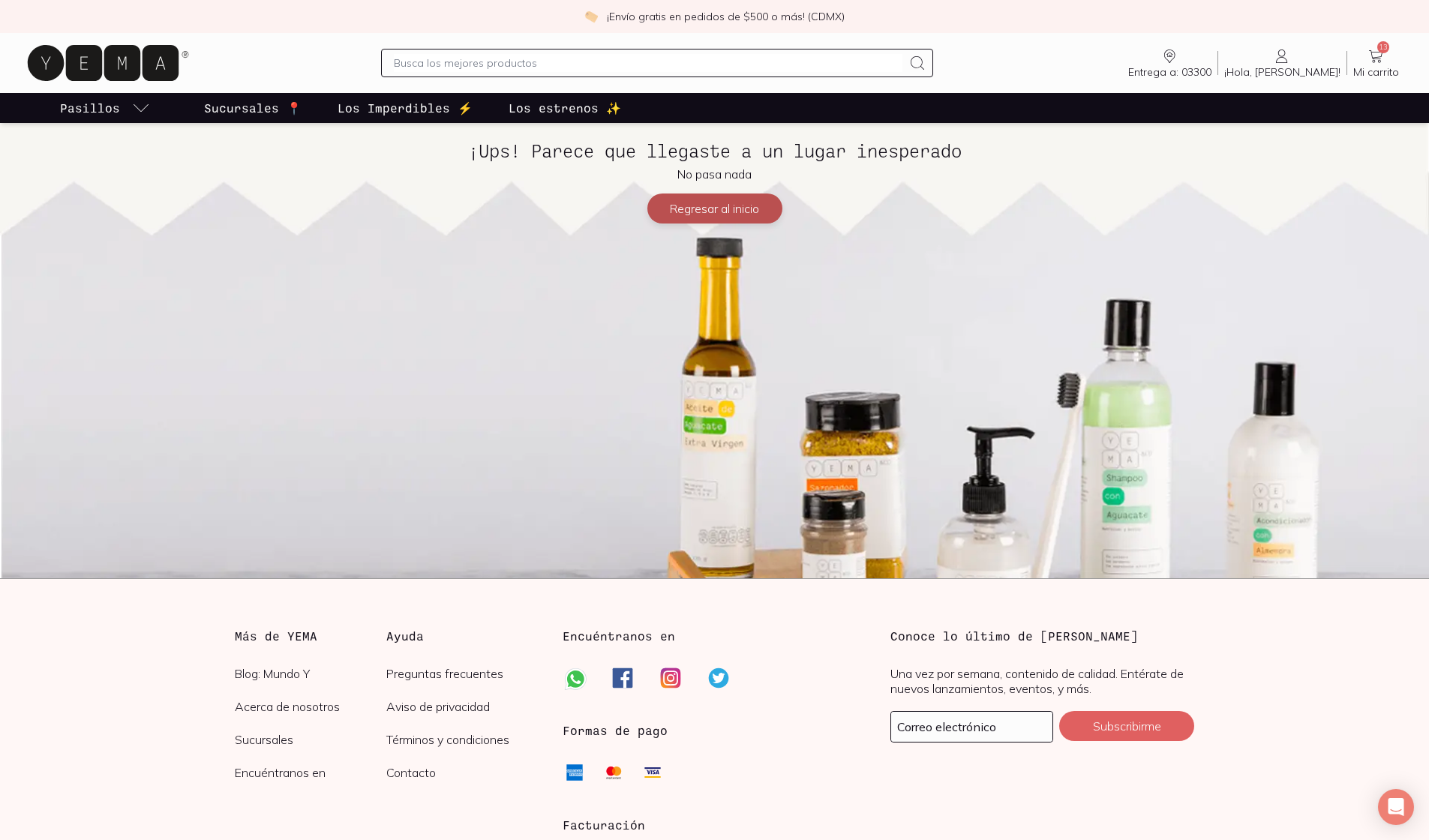
click at [701, 210] on button "Regresar al inicio" at bounding box center [715, 209] width 135 height 30
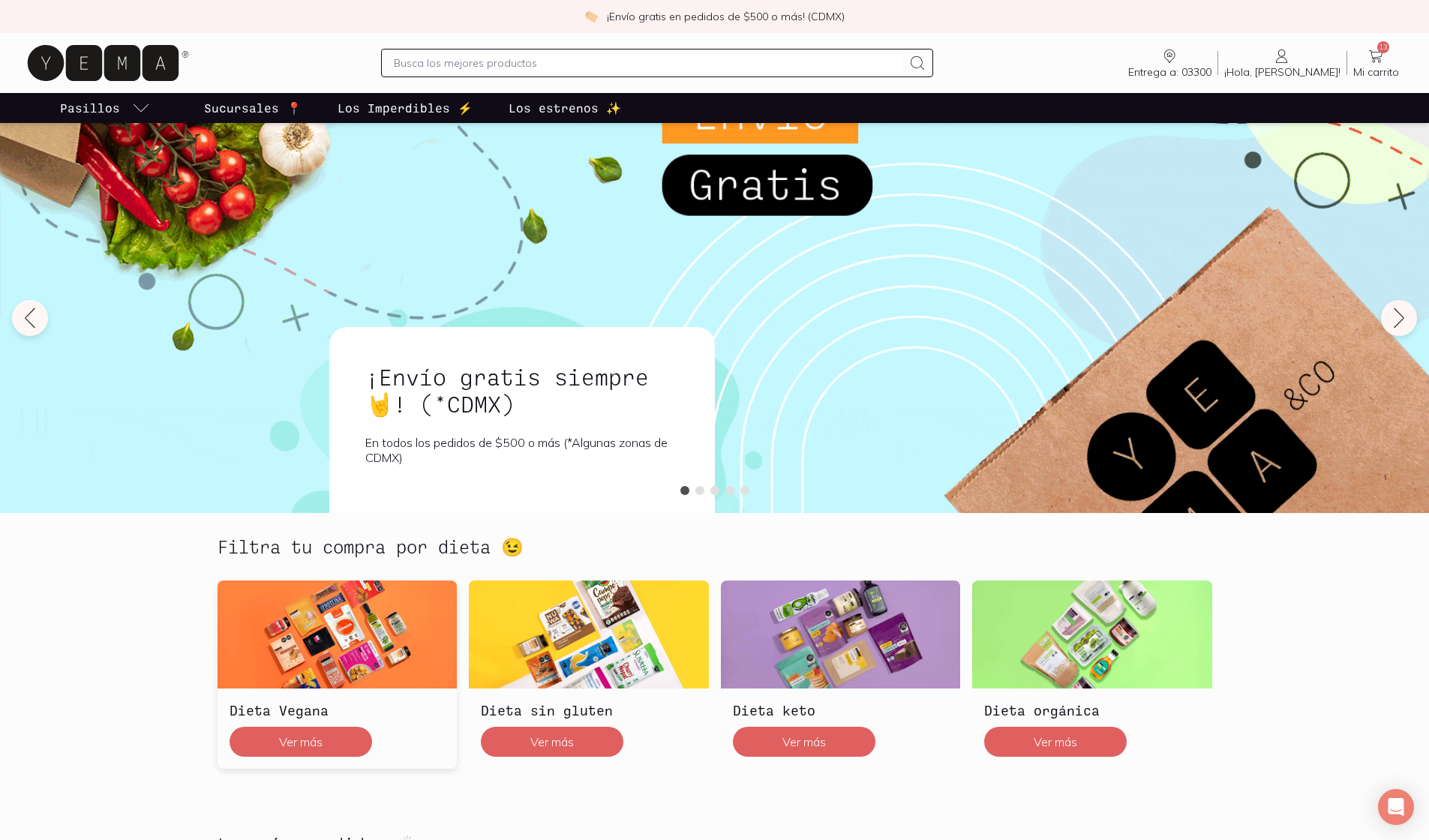
click at [360, 651] on img at bounding box center [337, 634] width 240 height 108
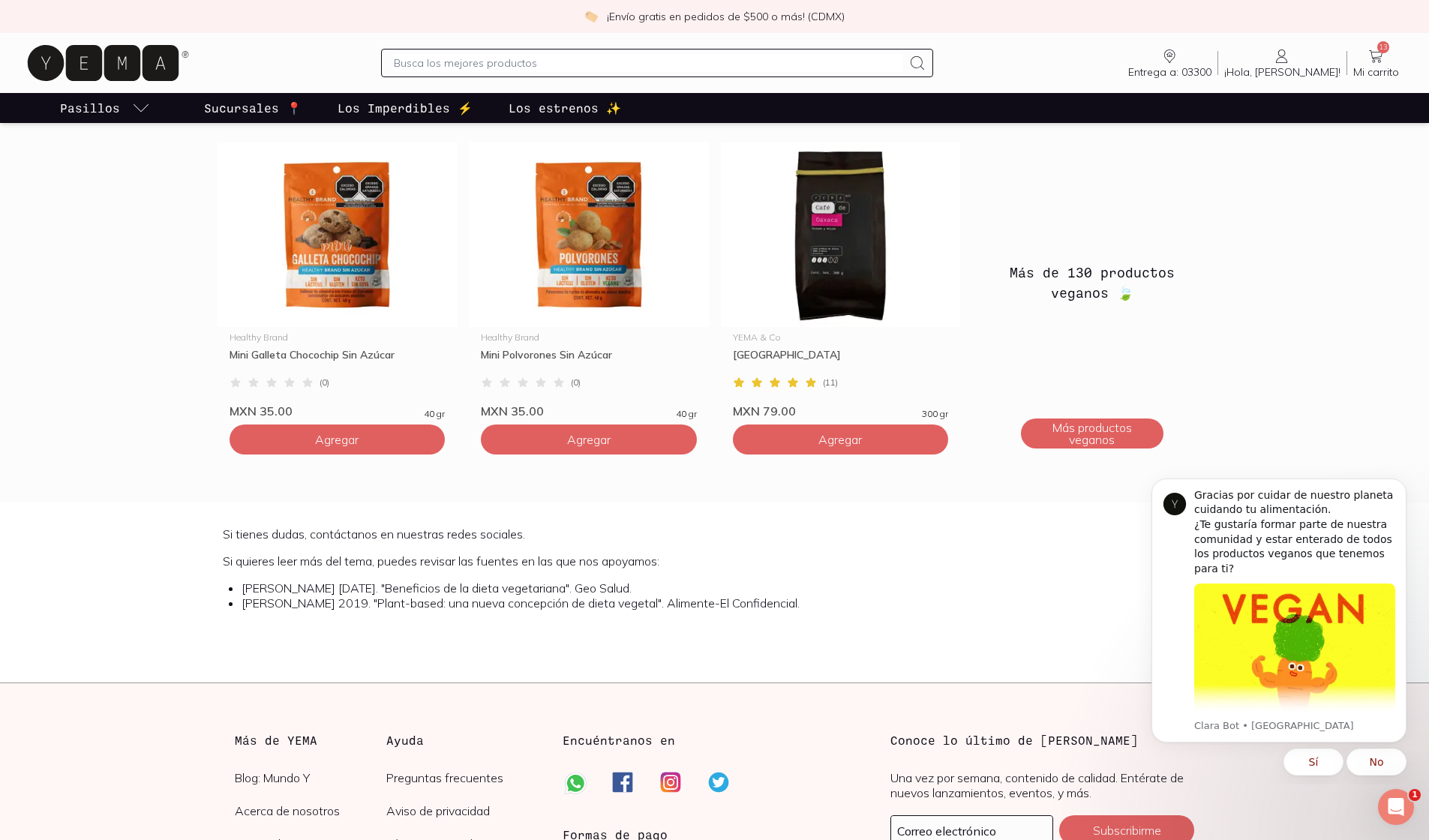
scroll to position [4511, 0]
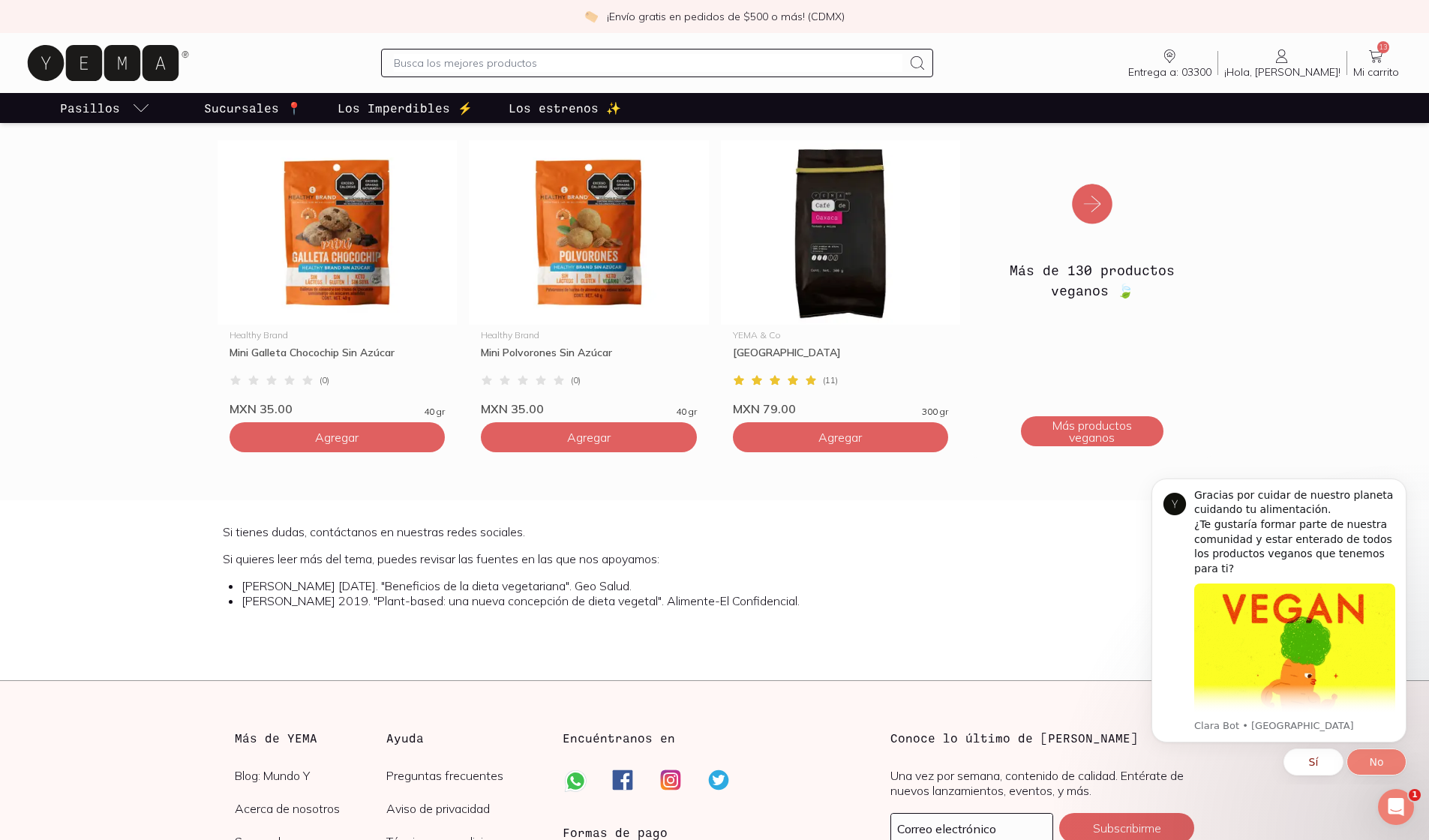
click at [701, 736] on button "No" at bounding box center [1376, 762] width 60 height 27
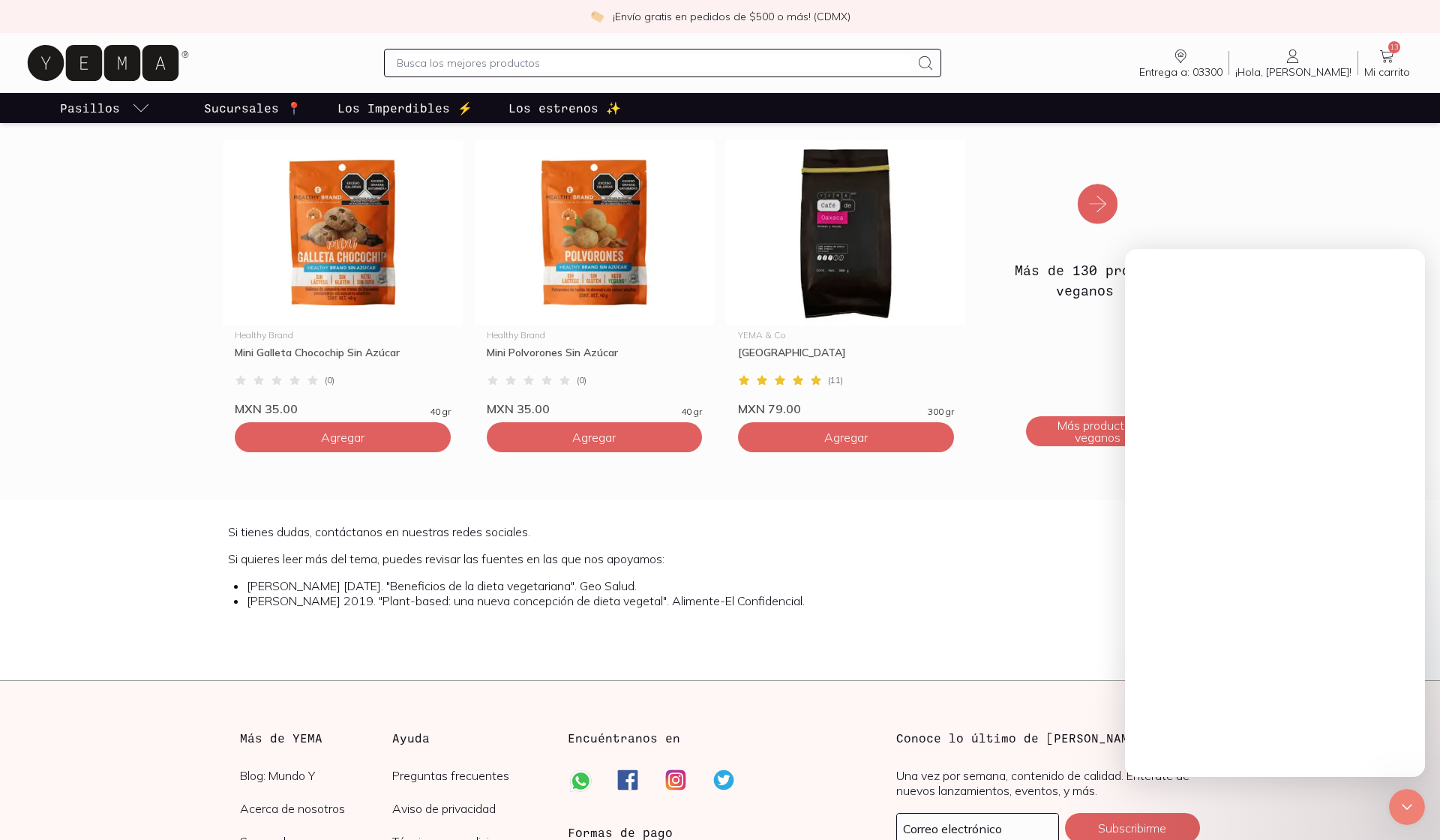
scroll to position [0, 0]
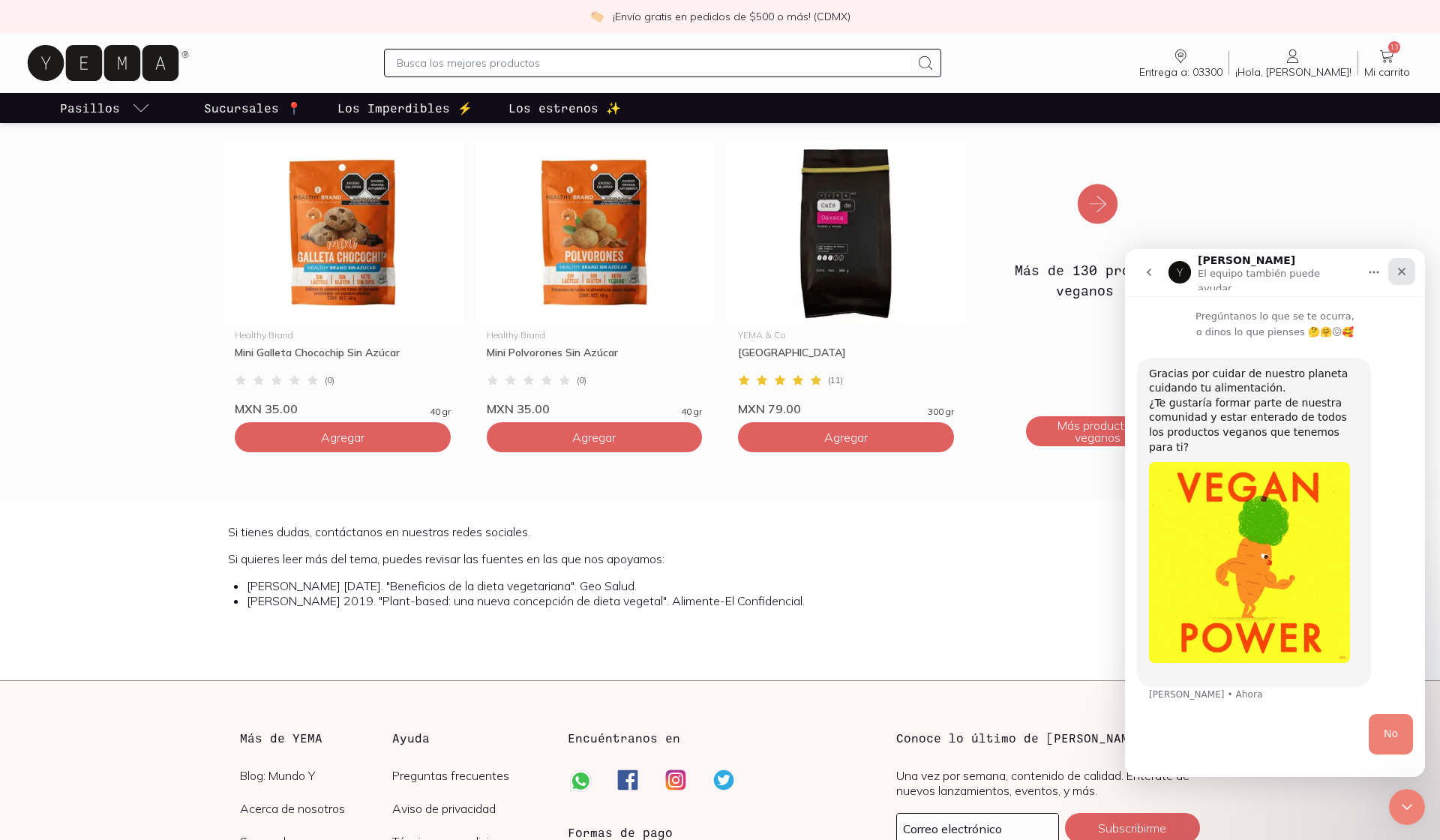
click at [701, 272] on icon "Cerrar" at bounding box center [1402, 271] width 12 height 12
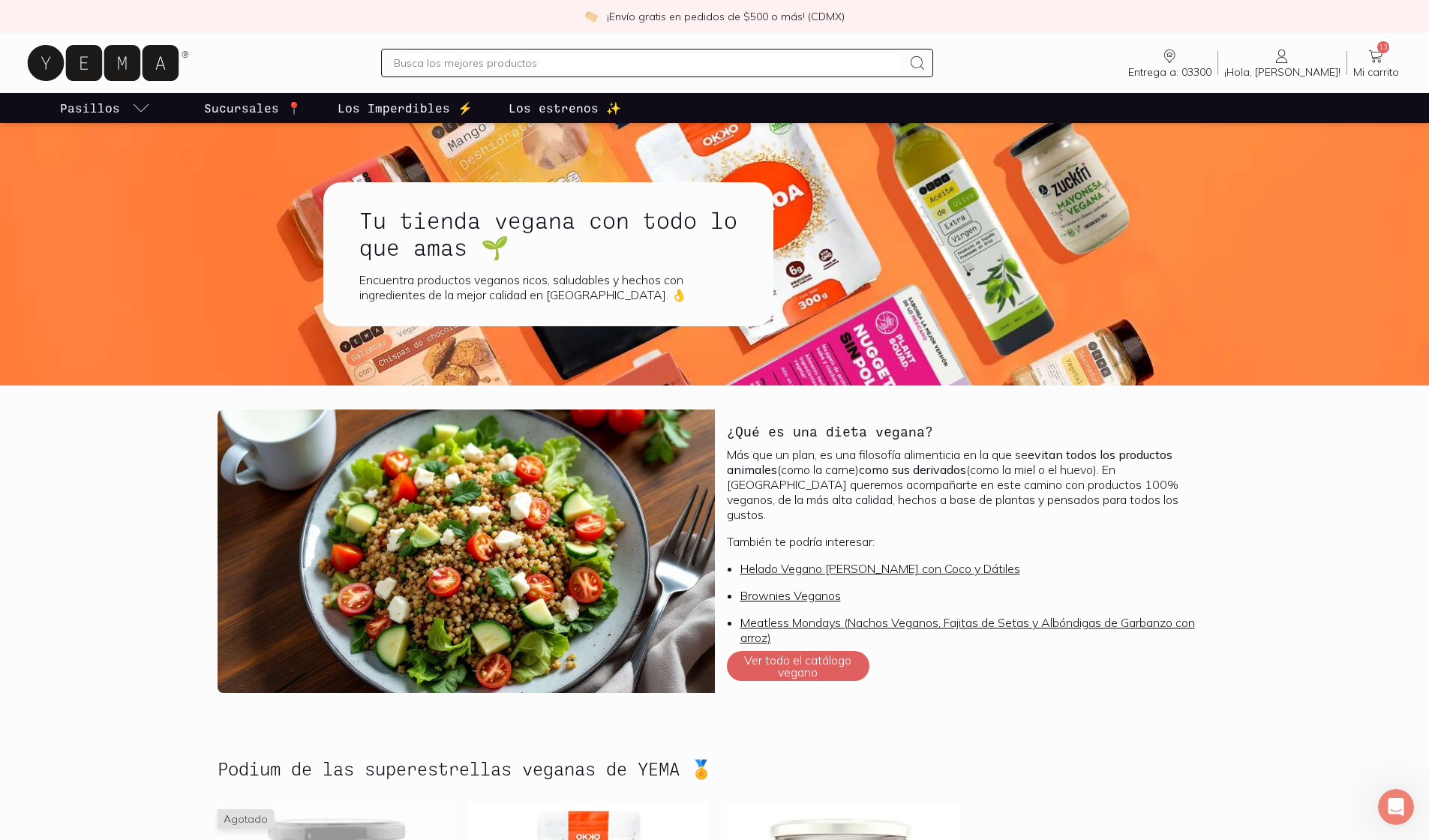
click at [552, 106] on p "Los estrenos ✨" at bounding box center [565, 108] width 113 height 18
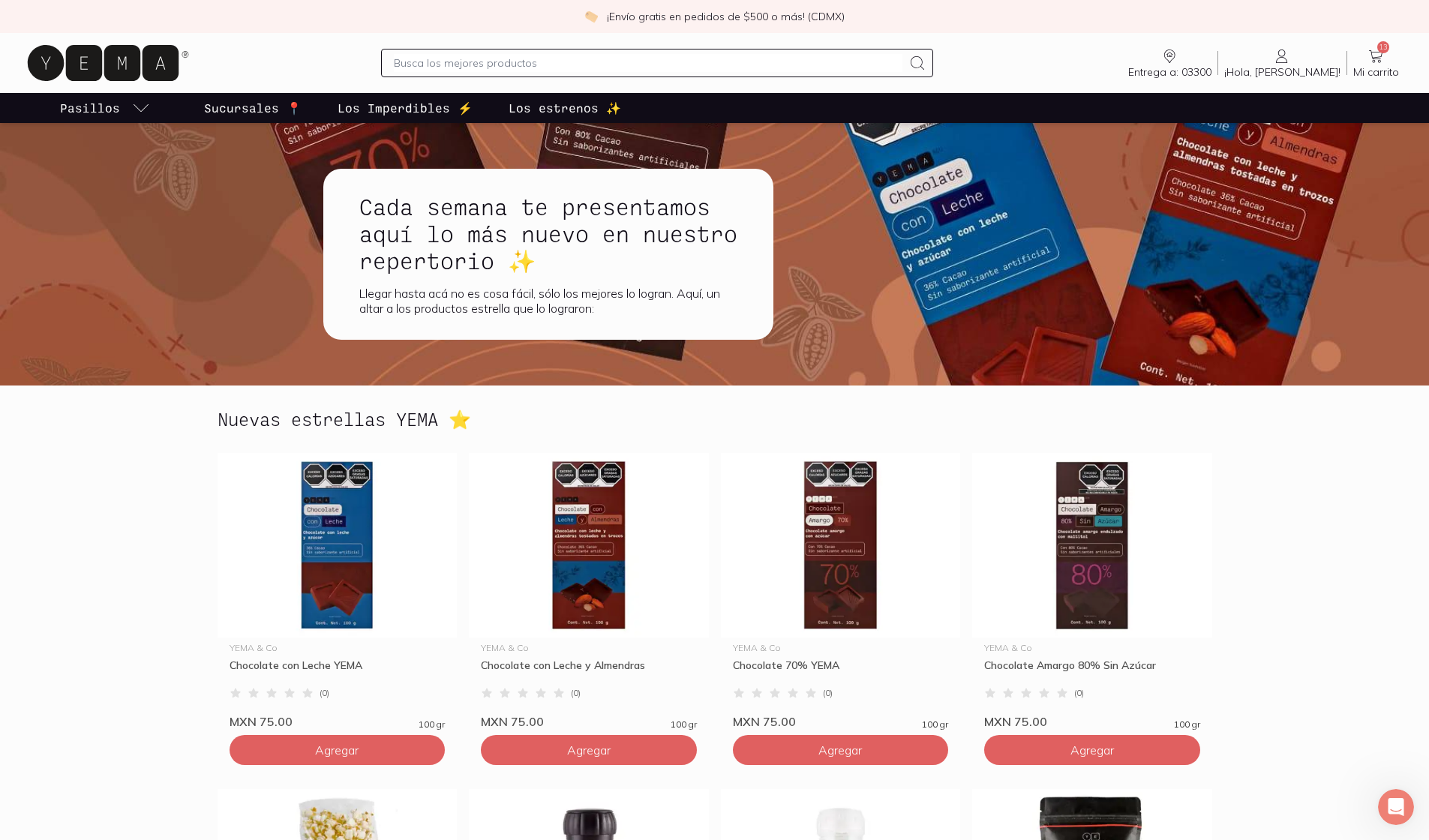
click at [458, 51] on div at bounding box center [657, 63] width 552 height 29
click at [456, 61] on input "text" at bounding box center [648, 62] width 509 height 18
type input "mantequilla"
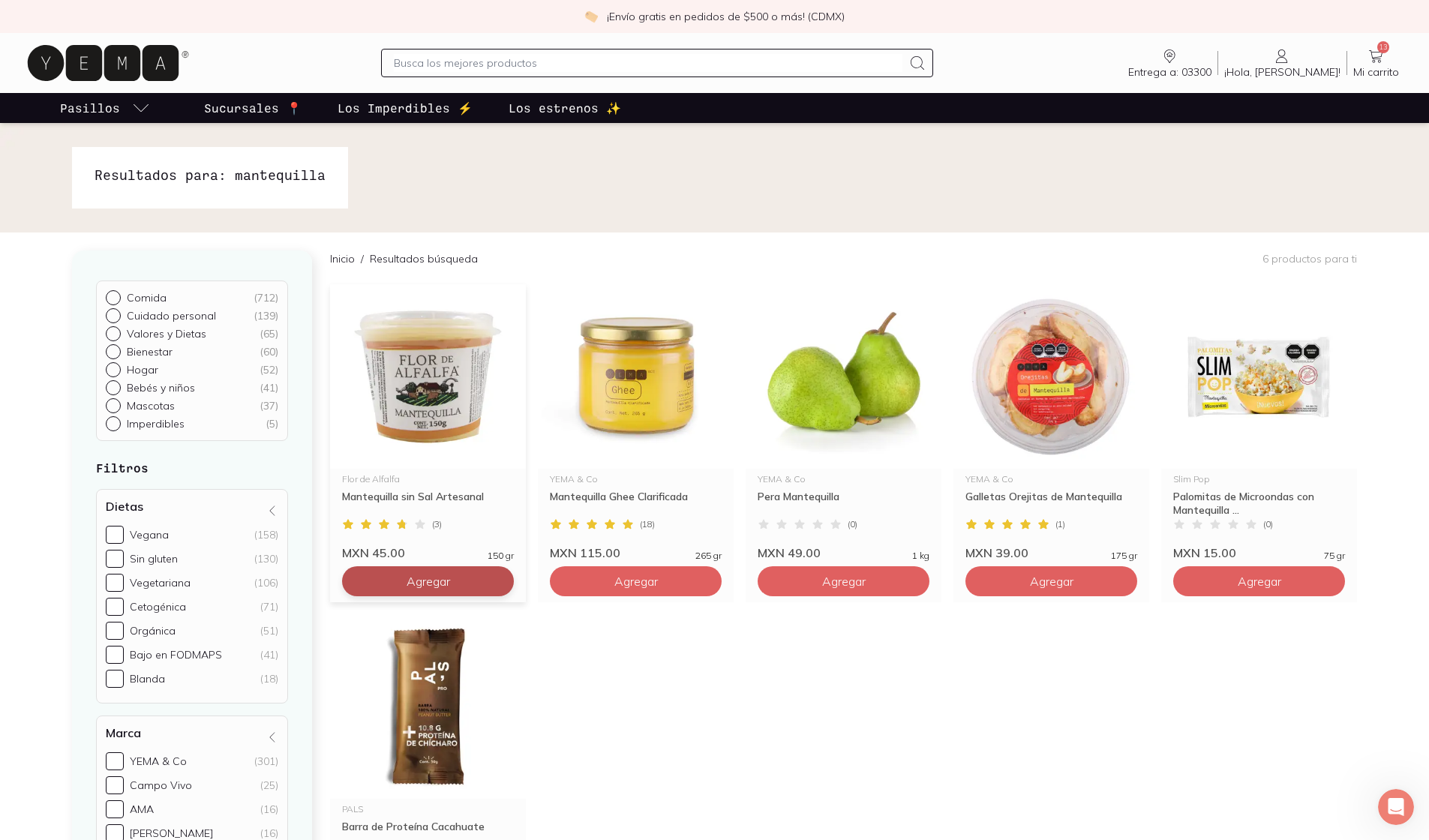
click at [445, 573] on span "Agregar" at bounding box center [429, 581] width 44 height 15
drag, startPoint x: 561, startPoint y: 58, endPoint x: 419, endPoint y: 90, distance: 145.6
click at [439, 88] on div "Entrega a: 03300 03300 Buscar Buscar ¡Hola, [PERSON_NAME]! [PERSON_NAME] 14 Mi …" at bounding box center [714, 62] width 1429 height 60
type input "aceite oliva"
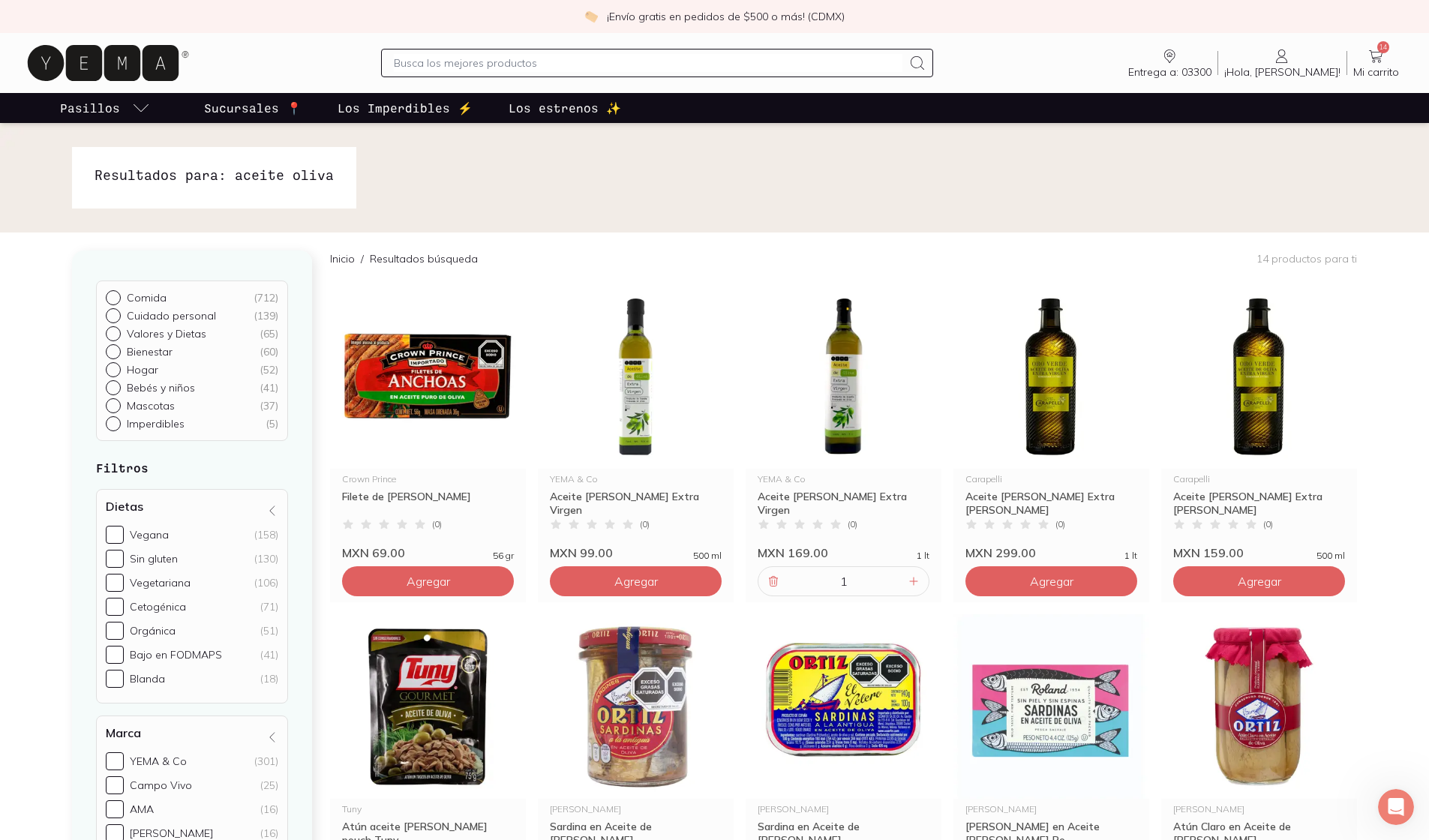
click at [551, 59] on input "text" at bounding box center [648, 62] width 509 height 18
click at [701, 66] on span "Mi carrito" at bounding box center [1376, 72] width 45 height 13
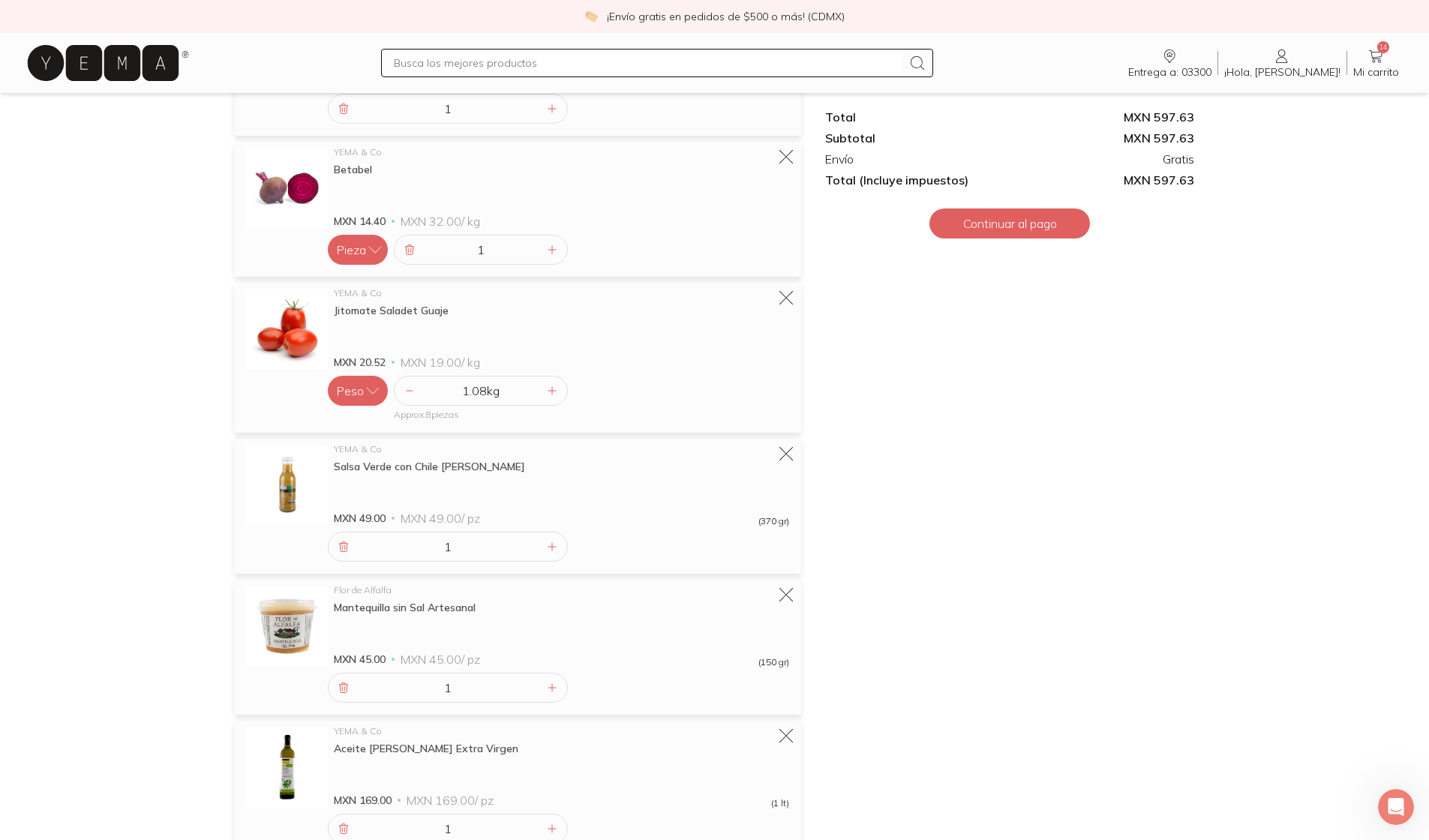
scroll to position [726, 0]
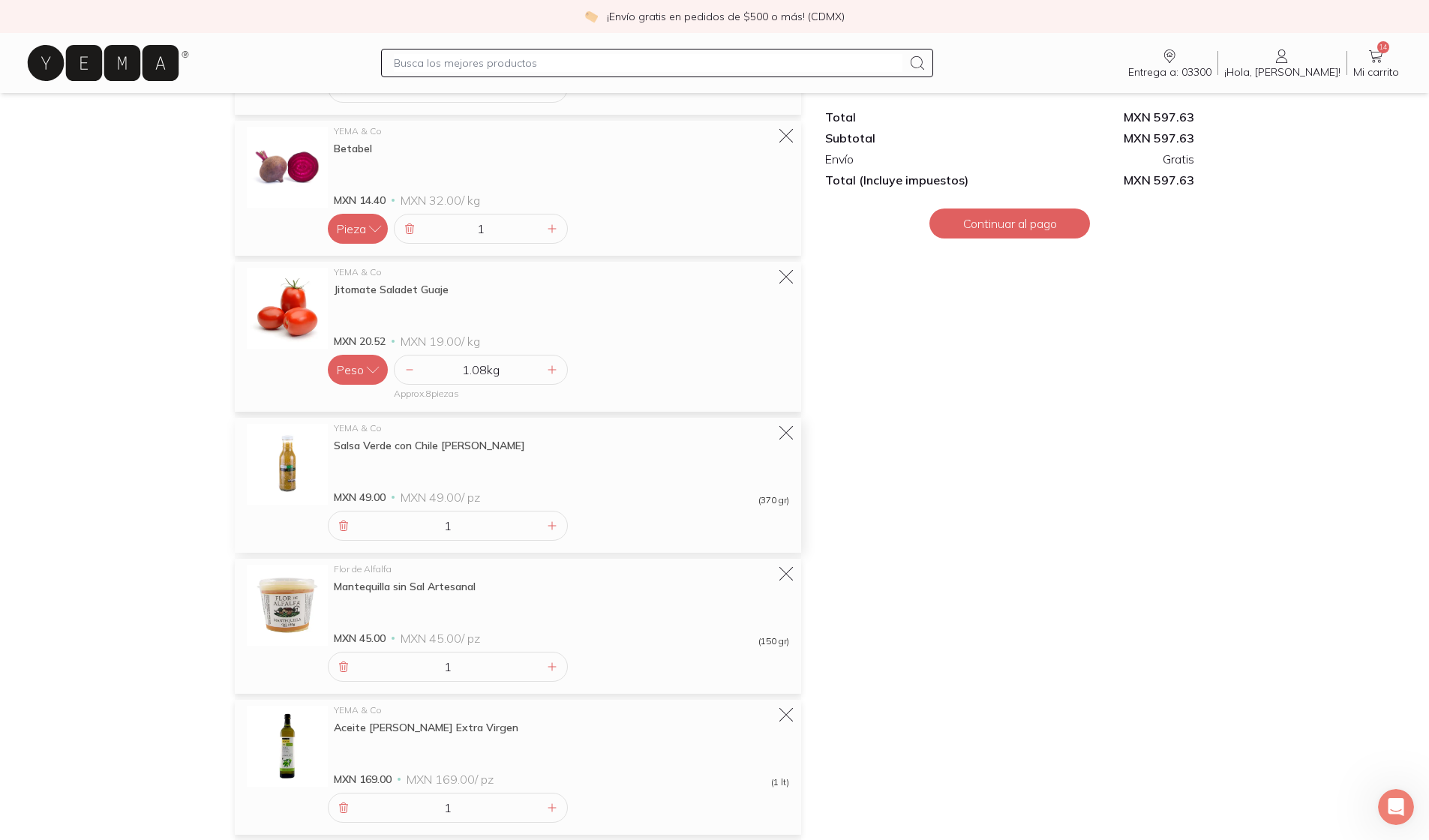
click at [701, 480] on div "Mi carrito Productos conscientes listos para llegar a ti Vaciar carrito ¡Felici…" at bounding box center [518, 478] width 590 height 2176
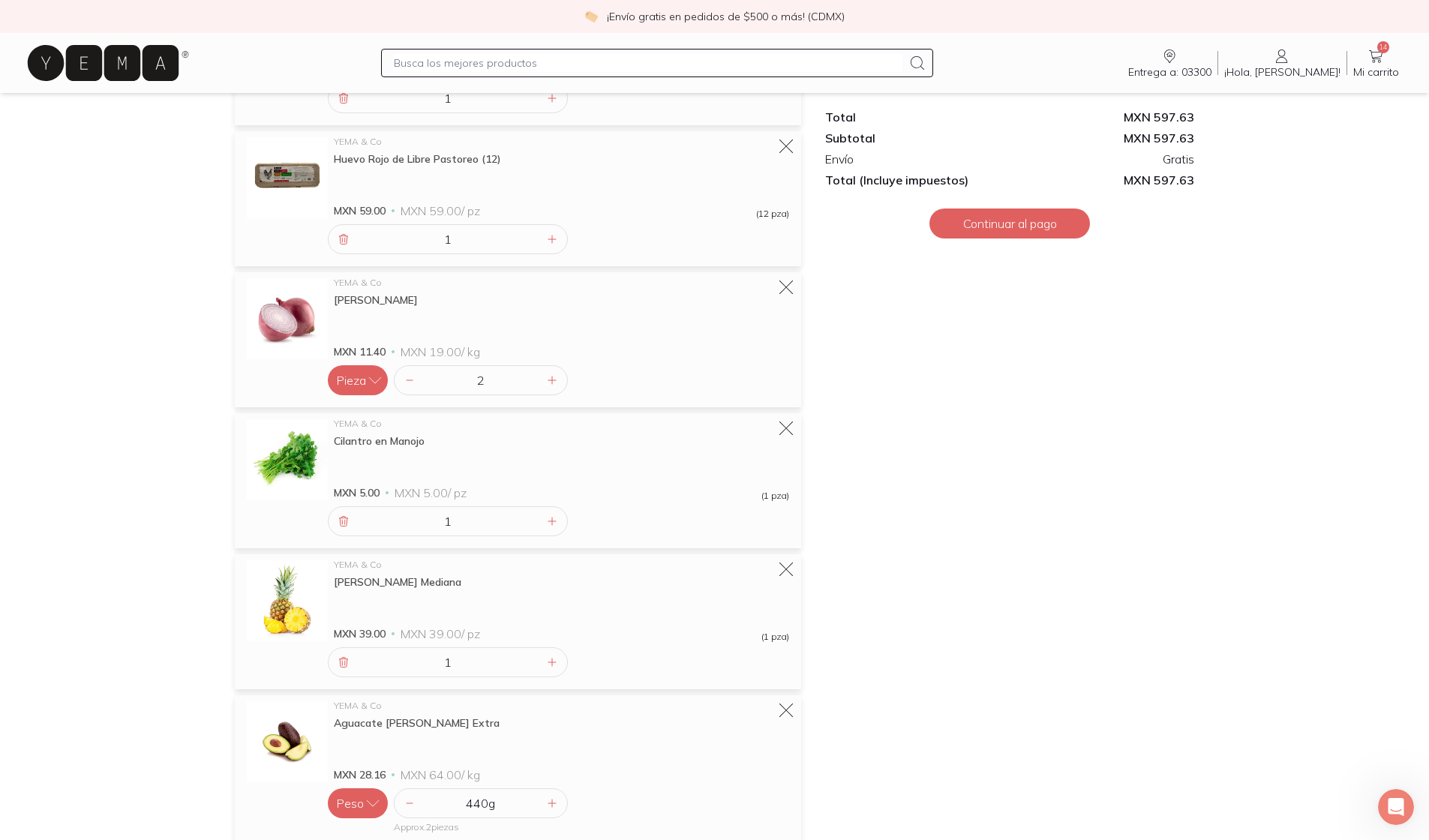
scroll to position [1459, 0]
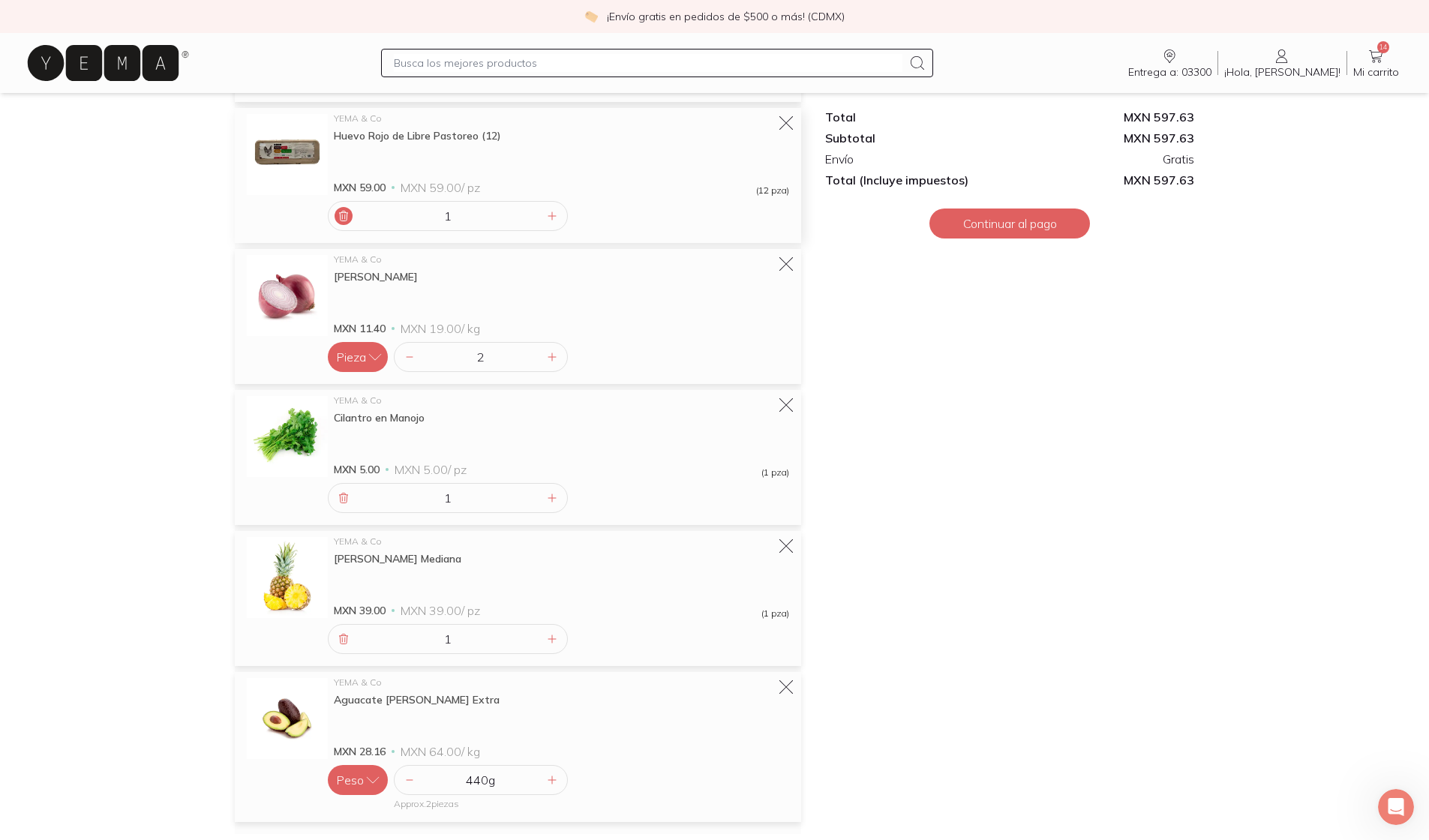
click at [342, 220] on icon at bounding box center [344, 215] width 12 height 12
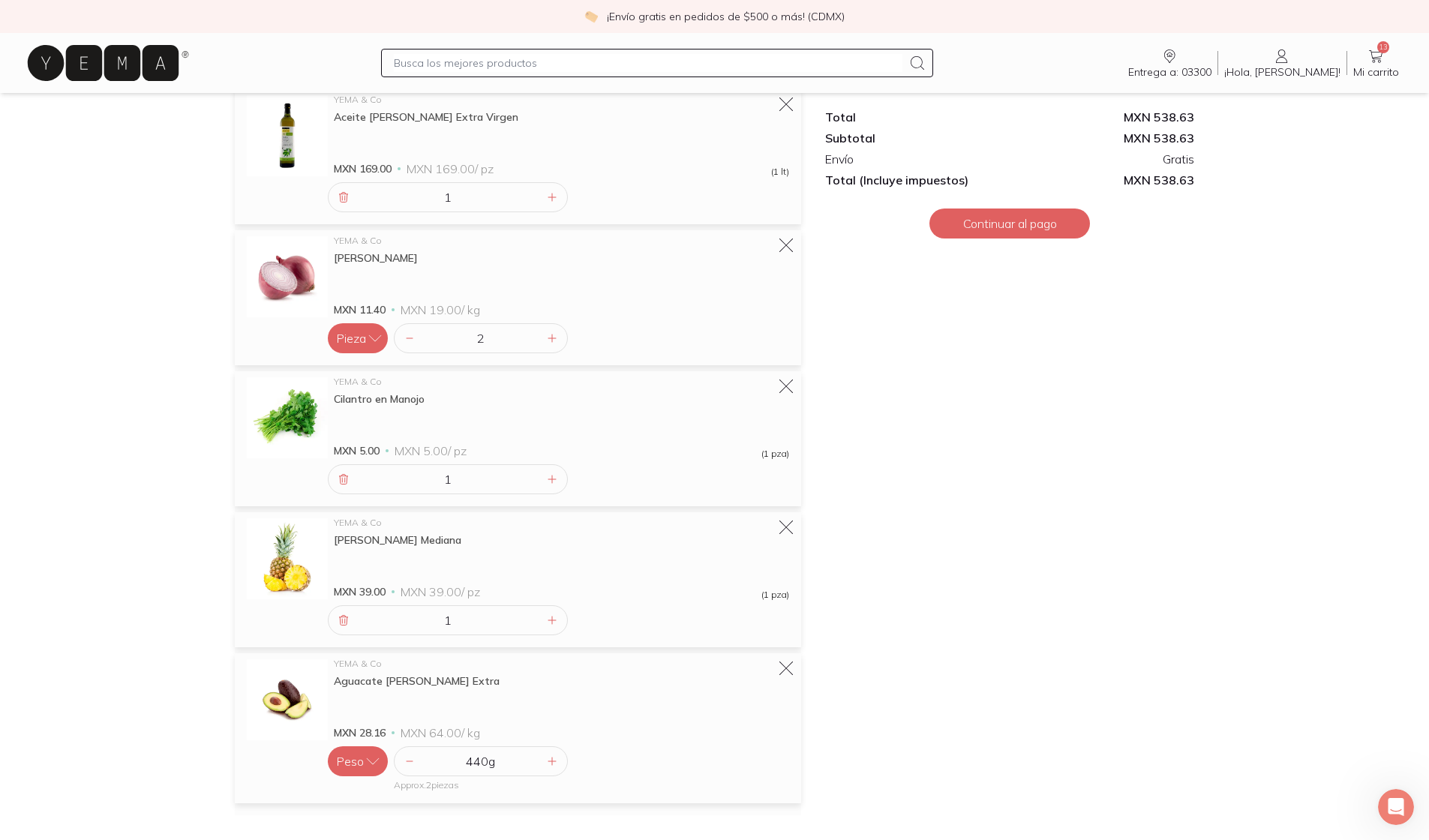
scroll to position [1399, 0]
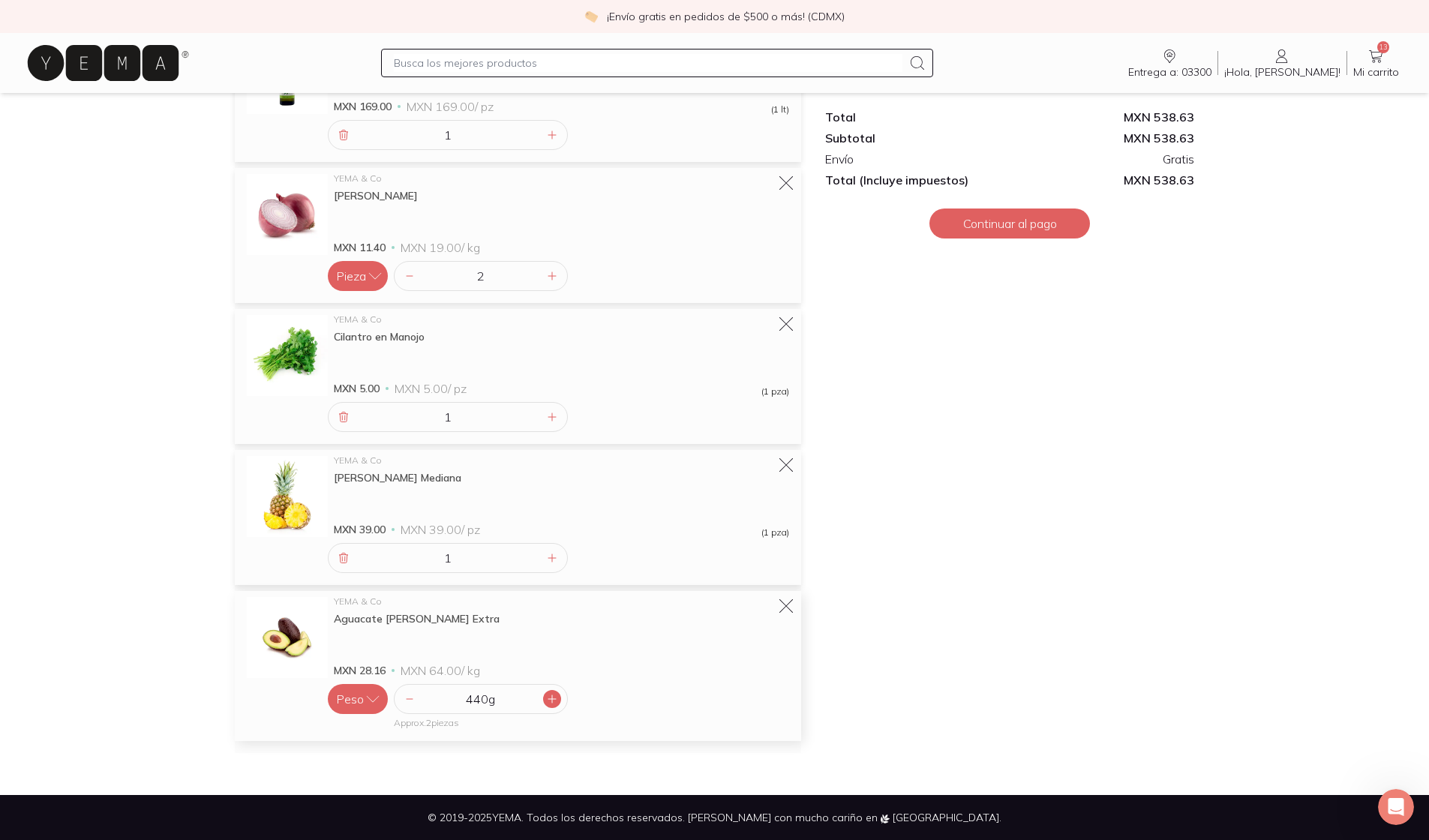
click at [552, 699] on icon at bounding box center [552, 699] width 8 height 8
click at [552, 699] on icon at bounding box center [552, 699] width 12 height 12
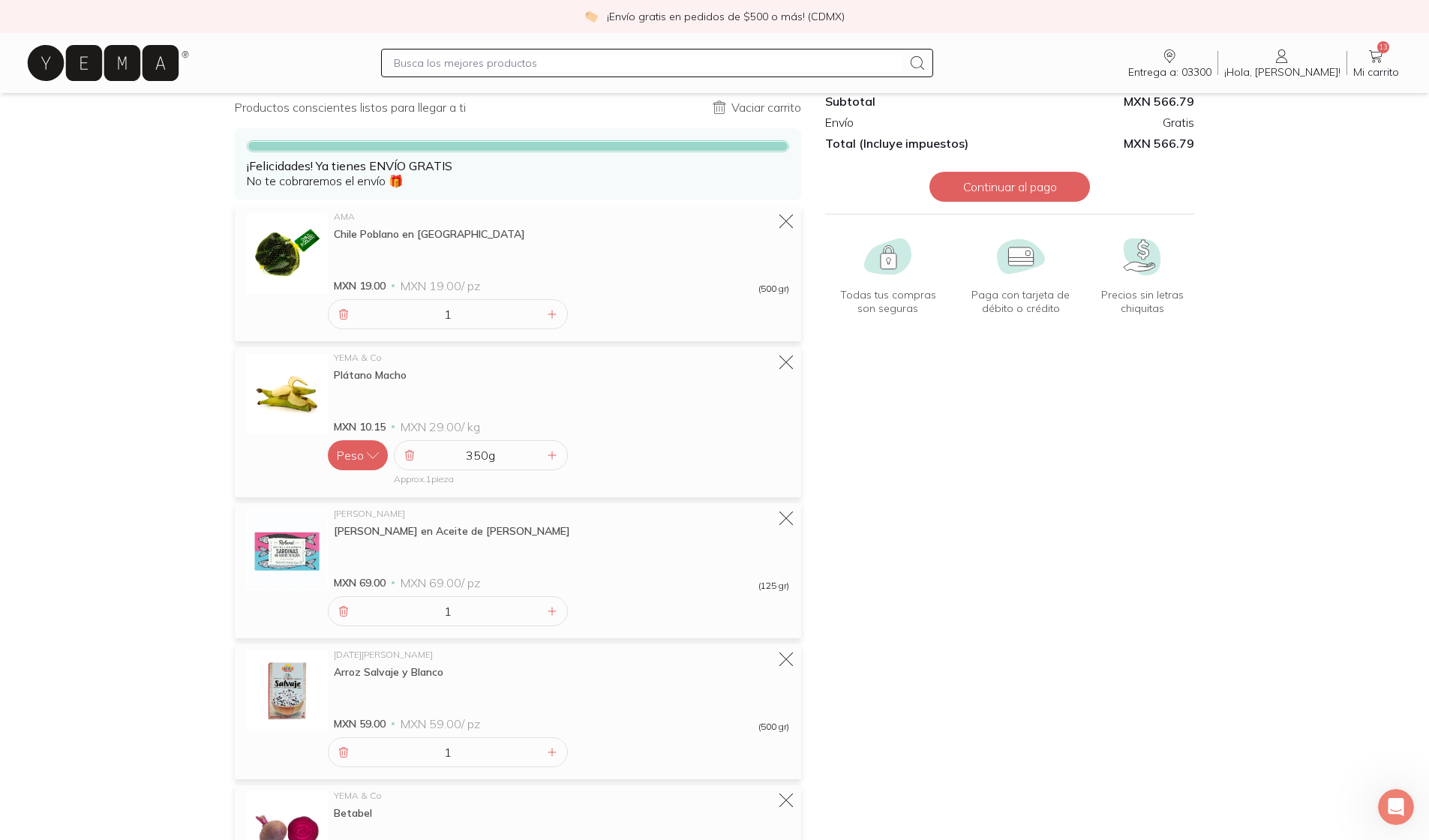
scroll to position [64, 0]
click at [701, 184] on button "Continuar al pago" at bounding box center [1010, 185] width 161 height 30
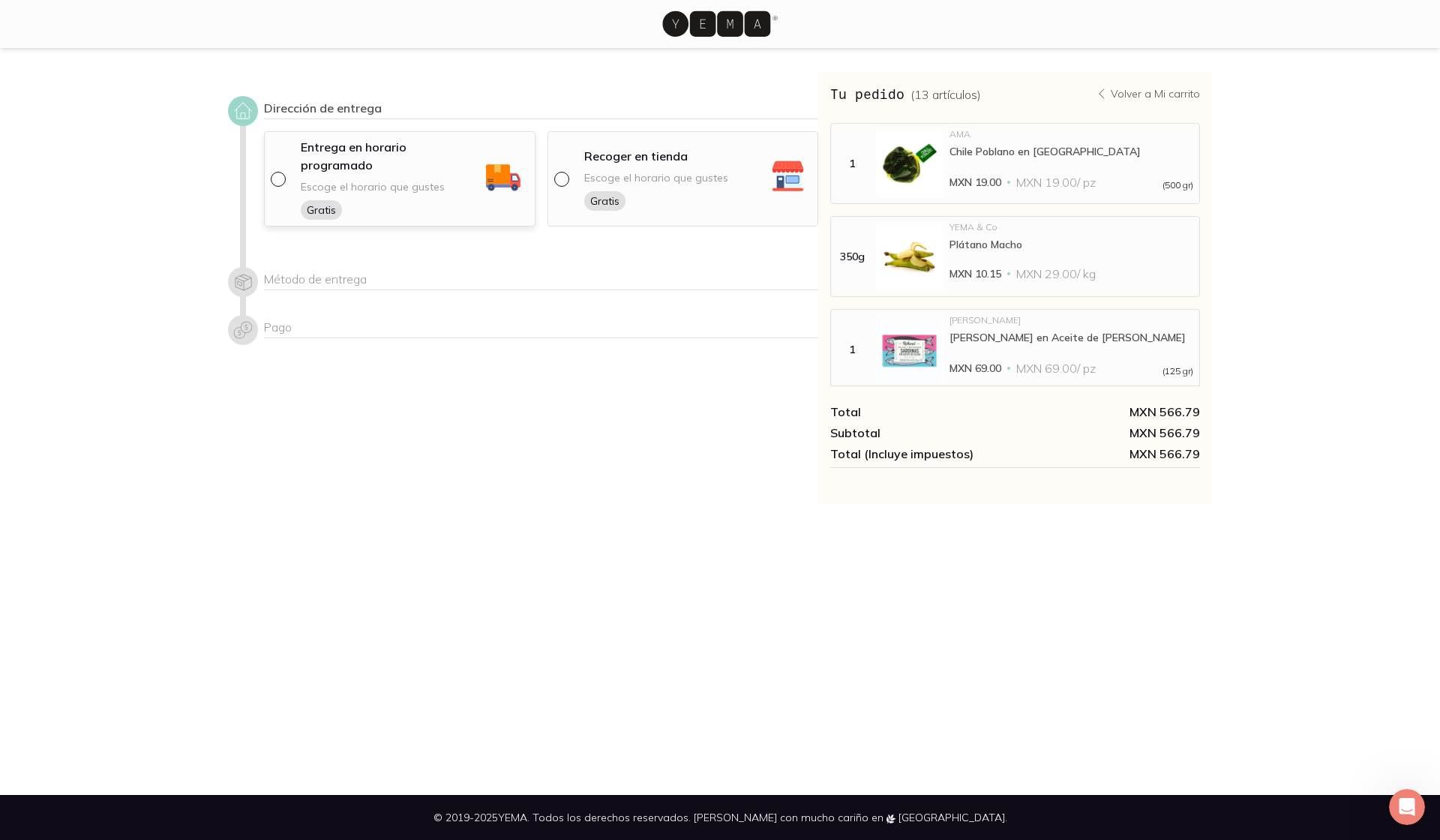
click at [281, 174] on div at bounding box center [281, 179] width 21 height 15
click at [281, 174] on input "radio" at bounding box center [277, 178] width 12 height 12
radio input "true"
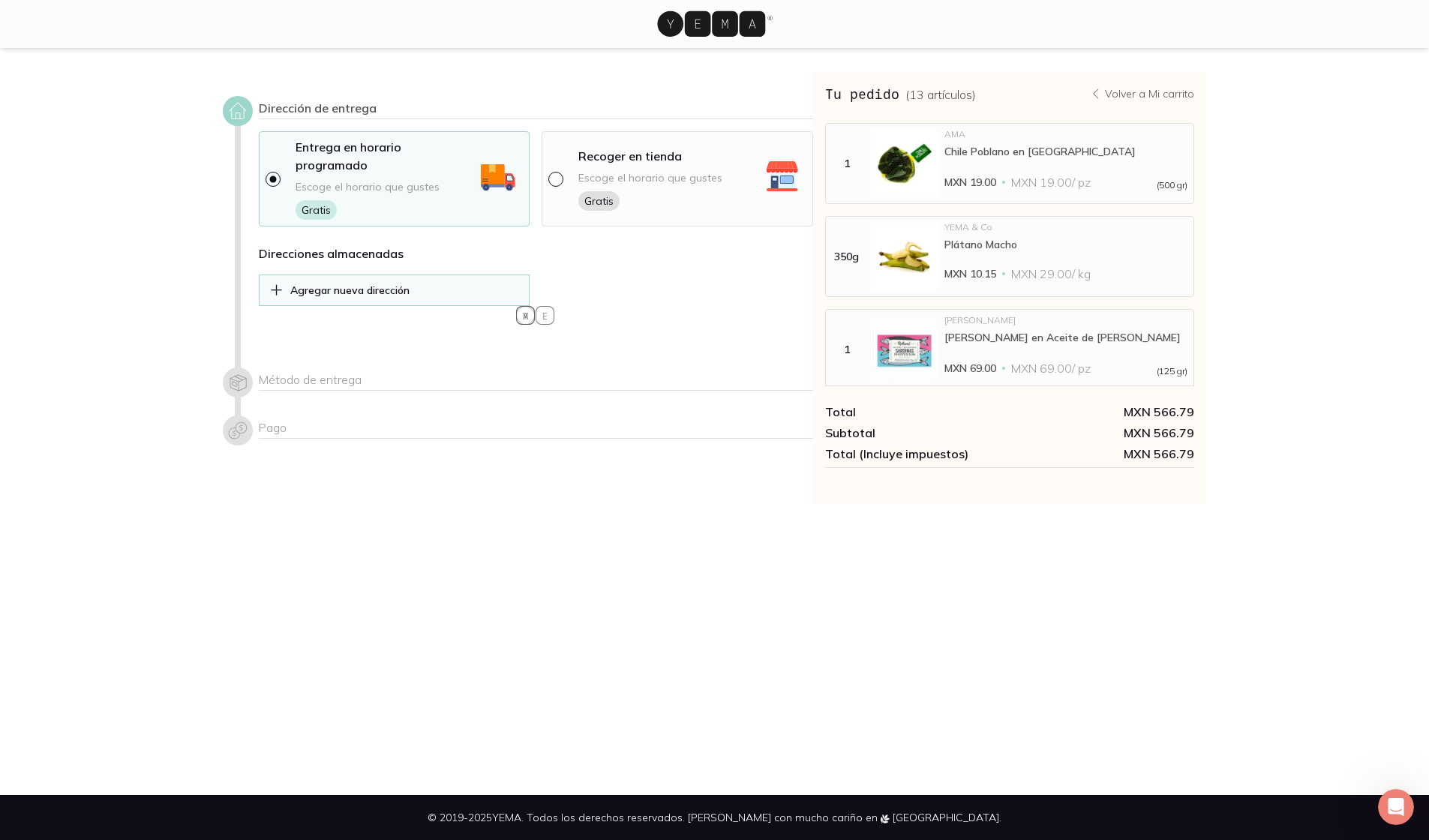
select select "204"
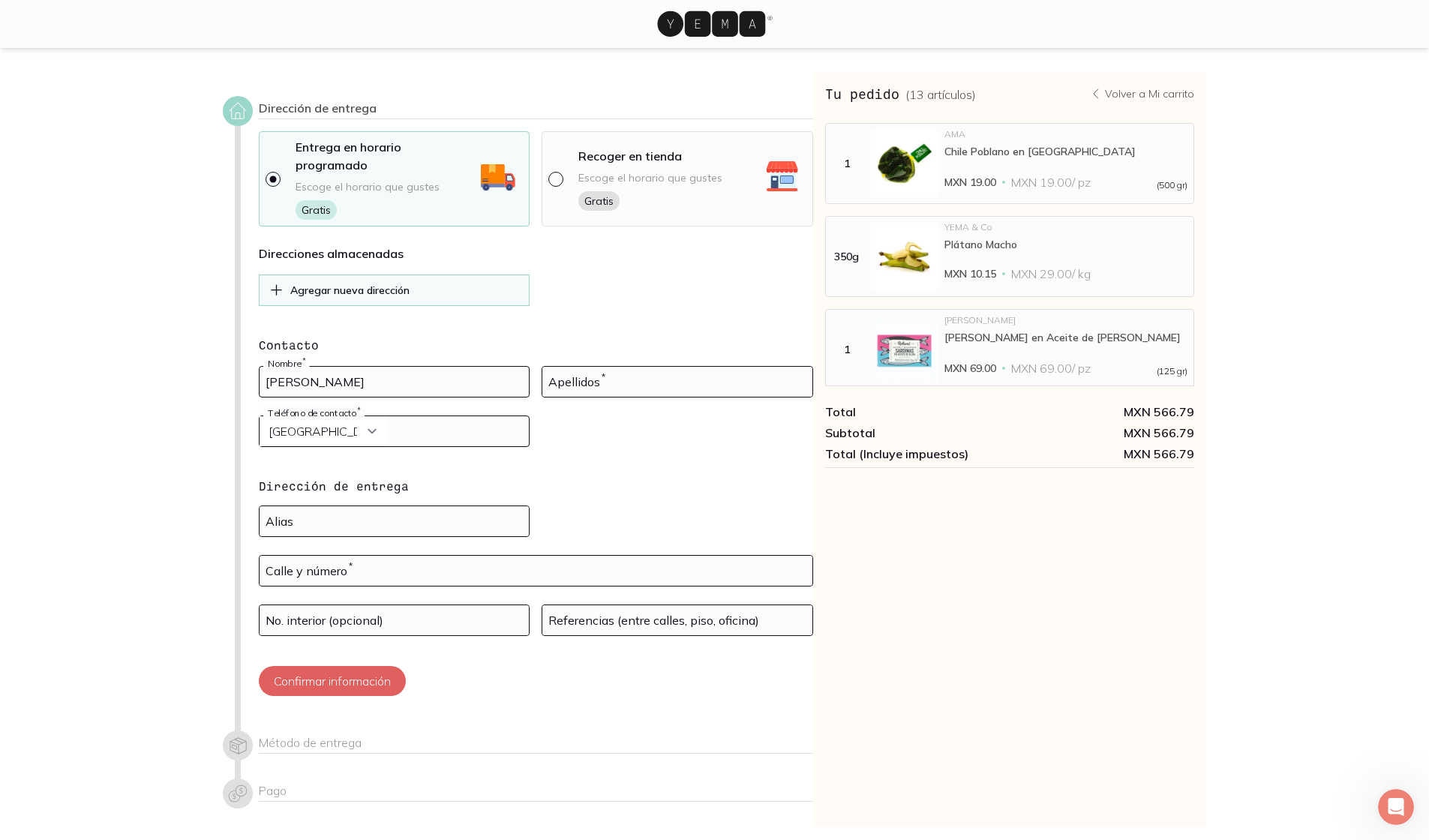
type input "[PERSON_NAME]"
type input "5525650636"
type input "Saratoga 512"
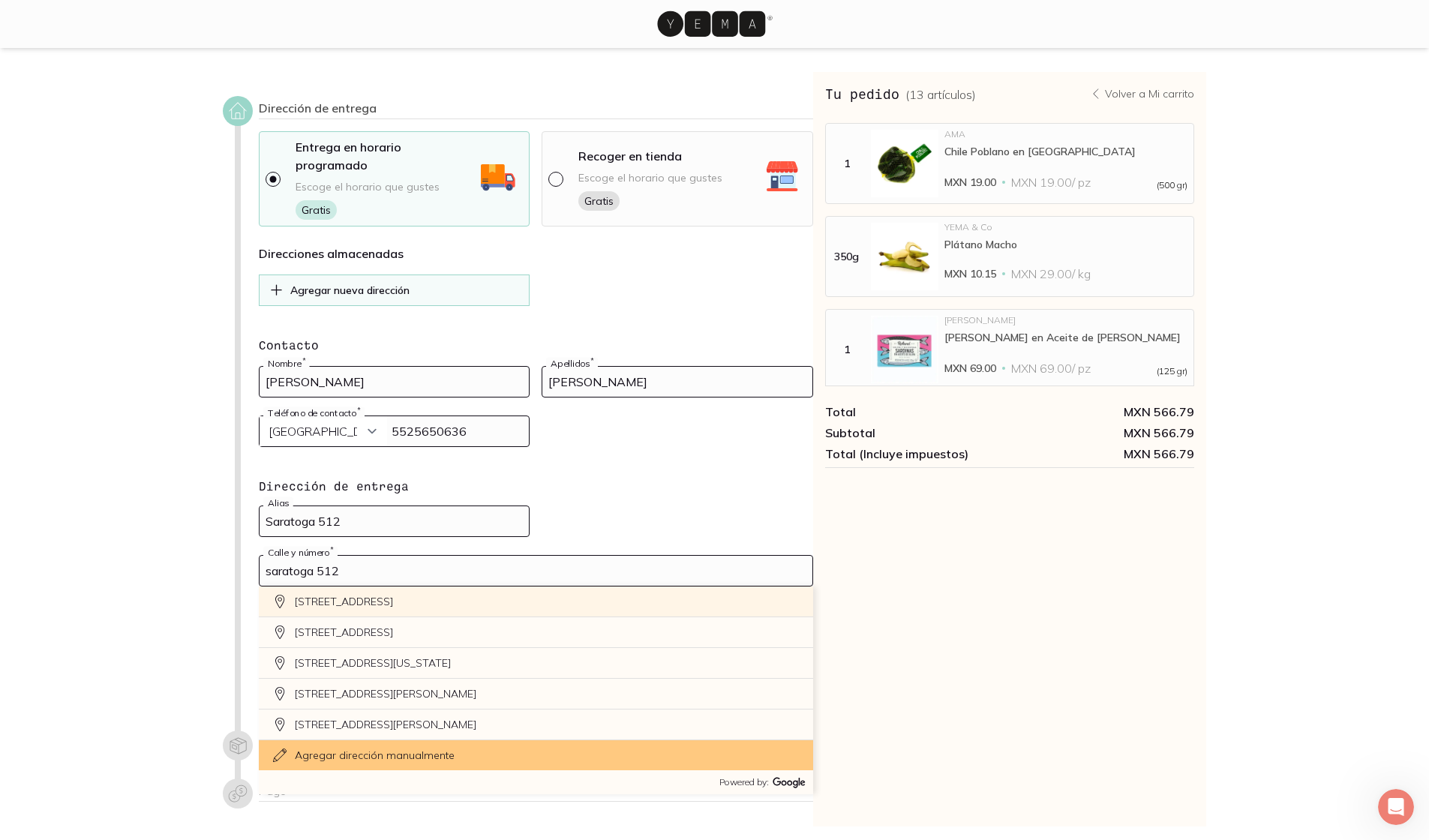
click at [381, 586] on div "[STREET_ADDRESS]" at bounding box center [536, 601] width 554 height 31
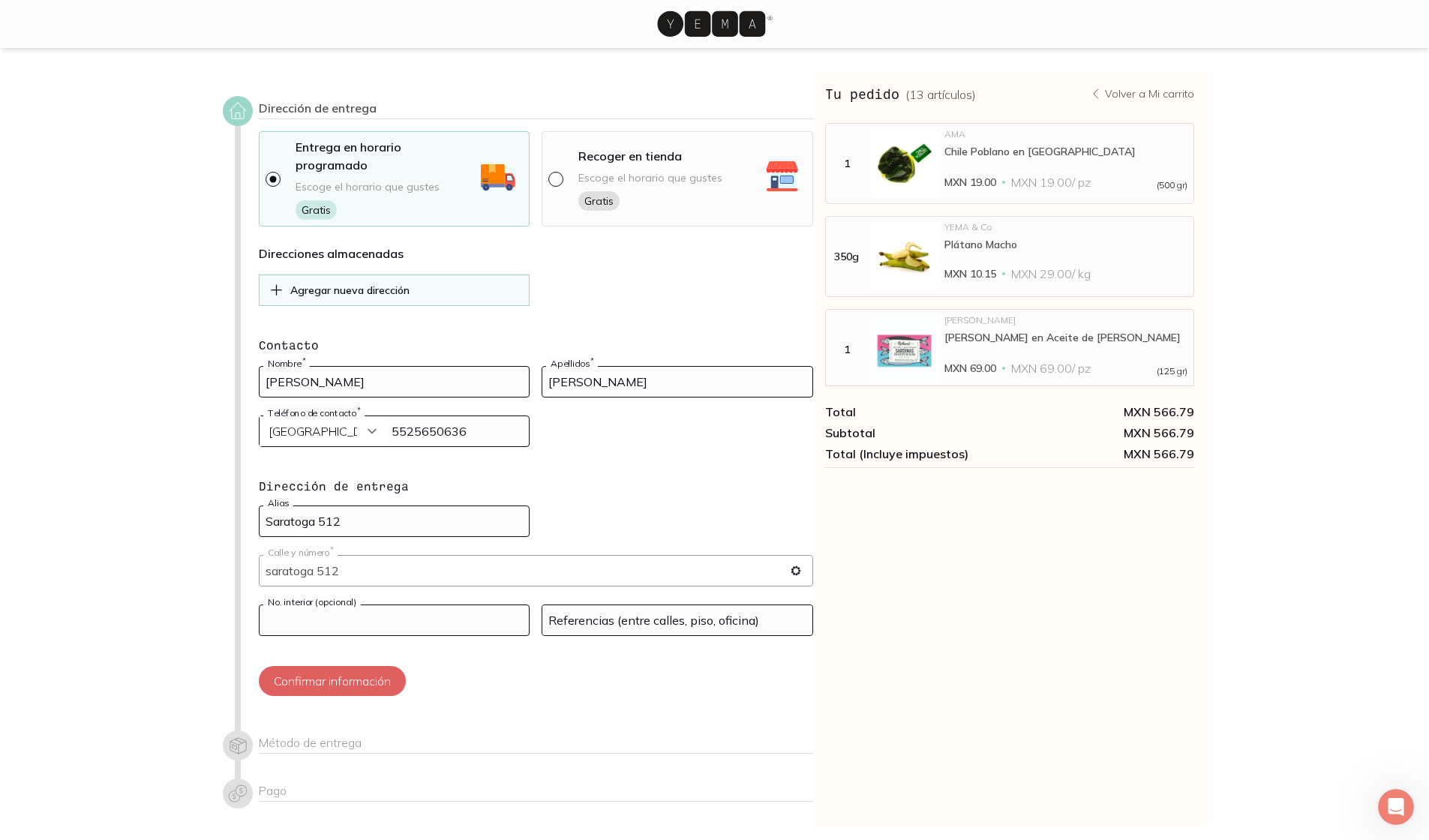
type input "[STREET_ADDRESS][PERSON_NAME]"
click at [365, 605] on input at bounding box center [394, 620] width 270 height 30
type input "17"
click at [304, 666] on button "Confirmar información" at bounding box center [332, 681] width 147 height 30
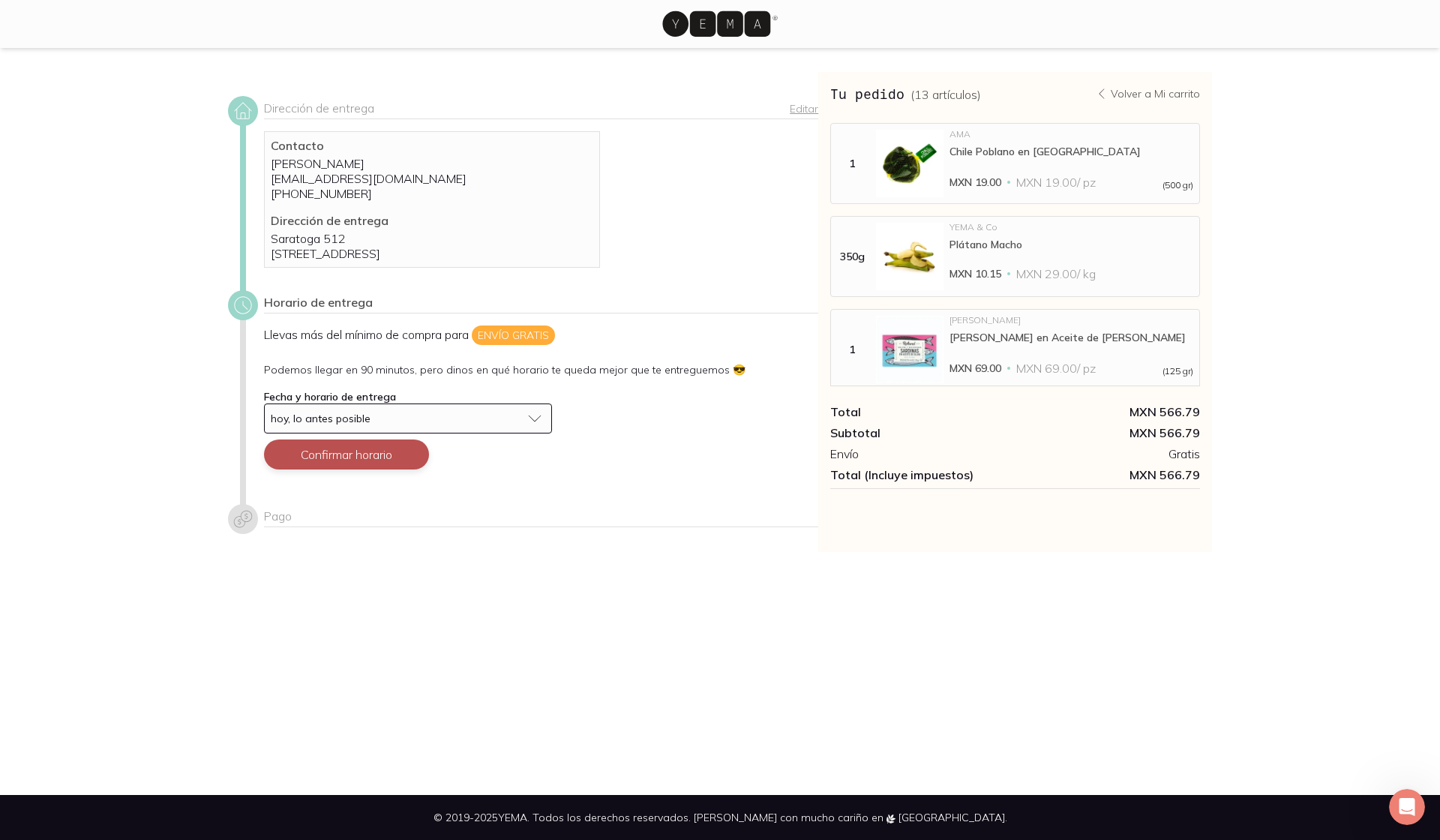
click at [349, 460] on button "Confirmar horario" at bounding box center [347, 455] width 165 height 30
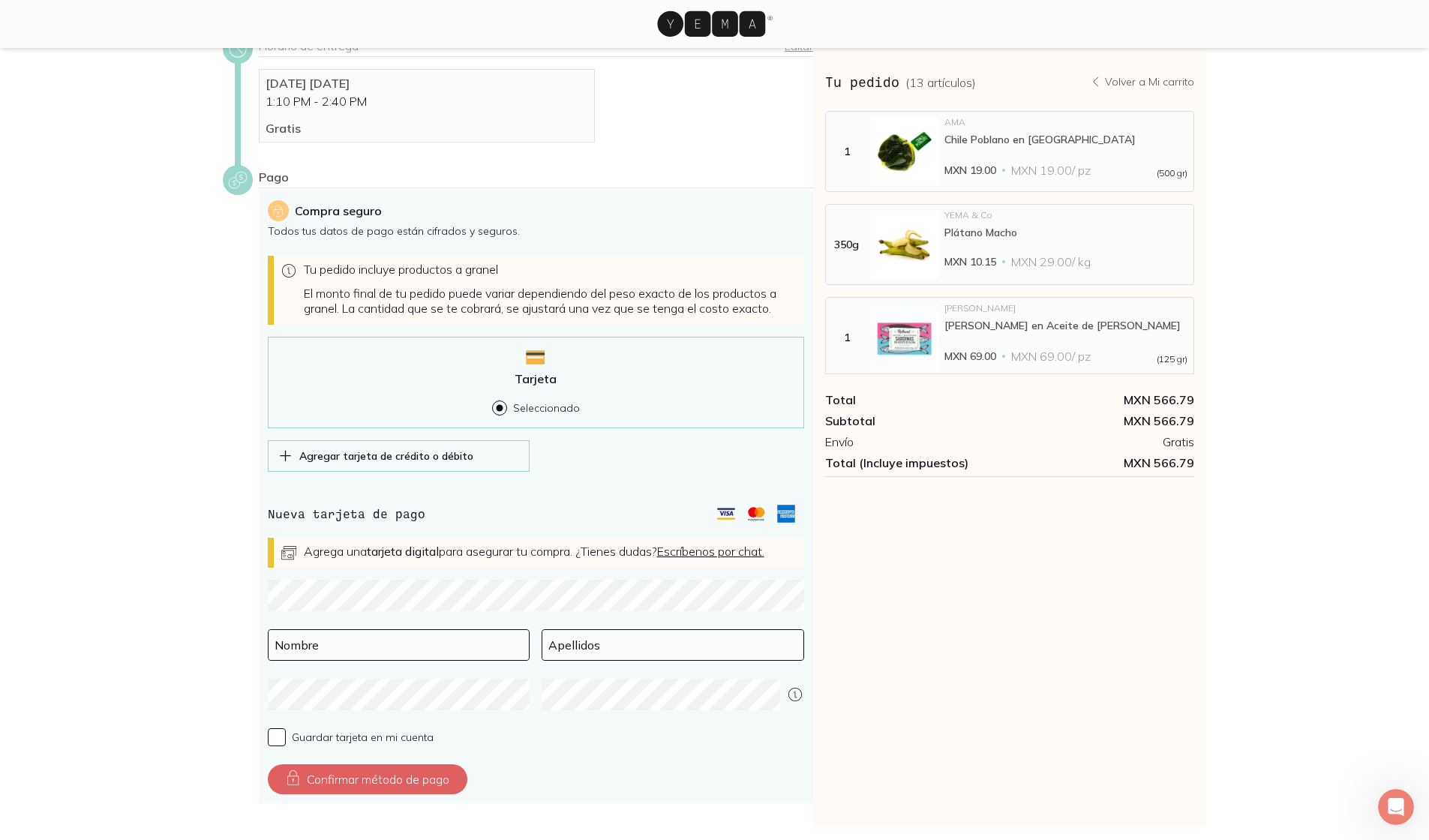
scroll to position [326, 0]
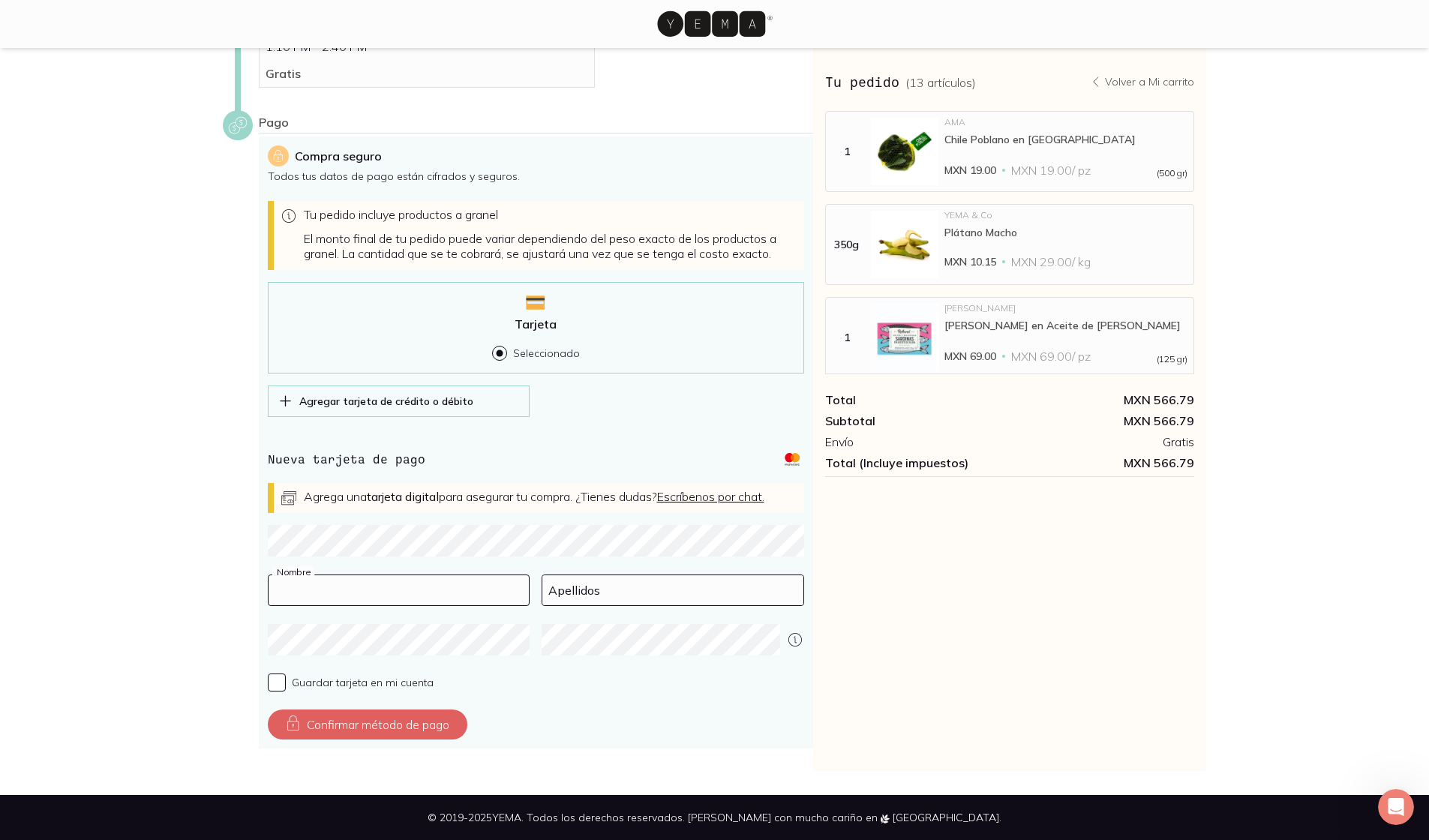
click at [304, 593] on input at bounding box center [399, 590] width 261 height 30
type input "[PERSON_NAME]"
click at [271, 683] on input "Guardar tarjeta en mi cuenta" at bounding box center [276, 682] width 18 height 18
checkbox input "true"
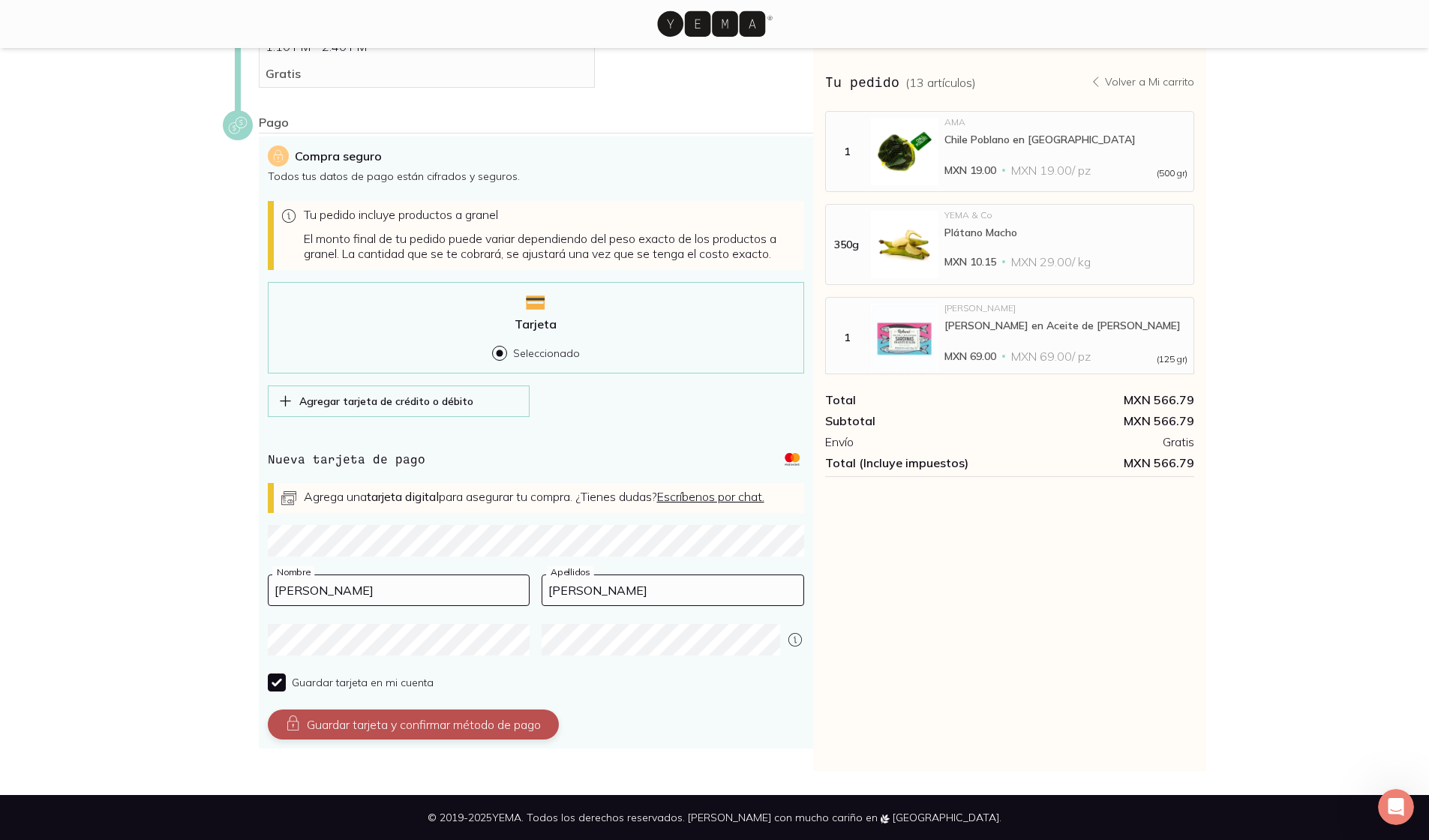
click at [346, 715] on button "Guardar tarjeta y confirmar método de pago" at bounding box center [413, 725] width 291 height 30
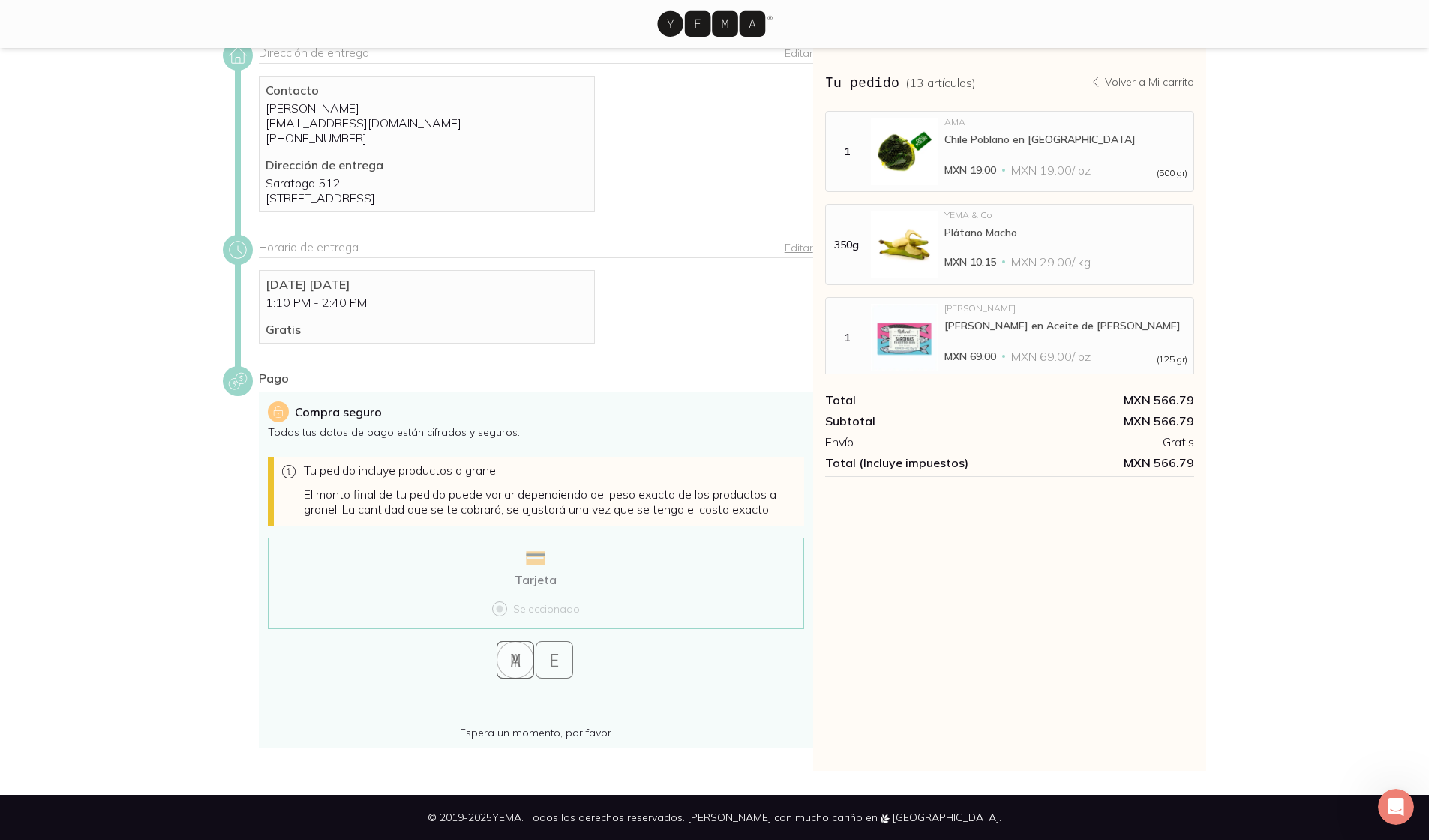
scroll to position [0, 0]
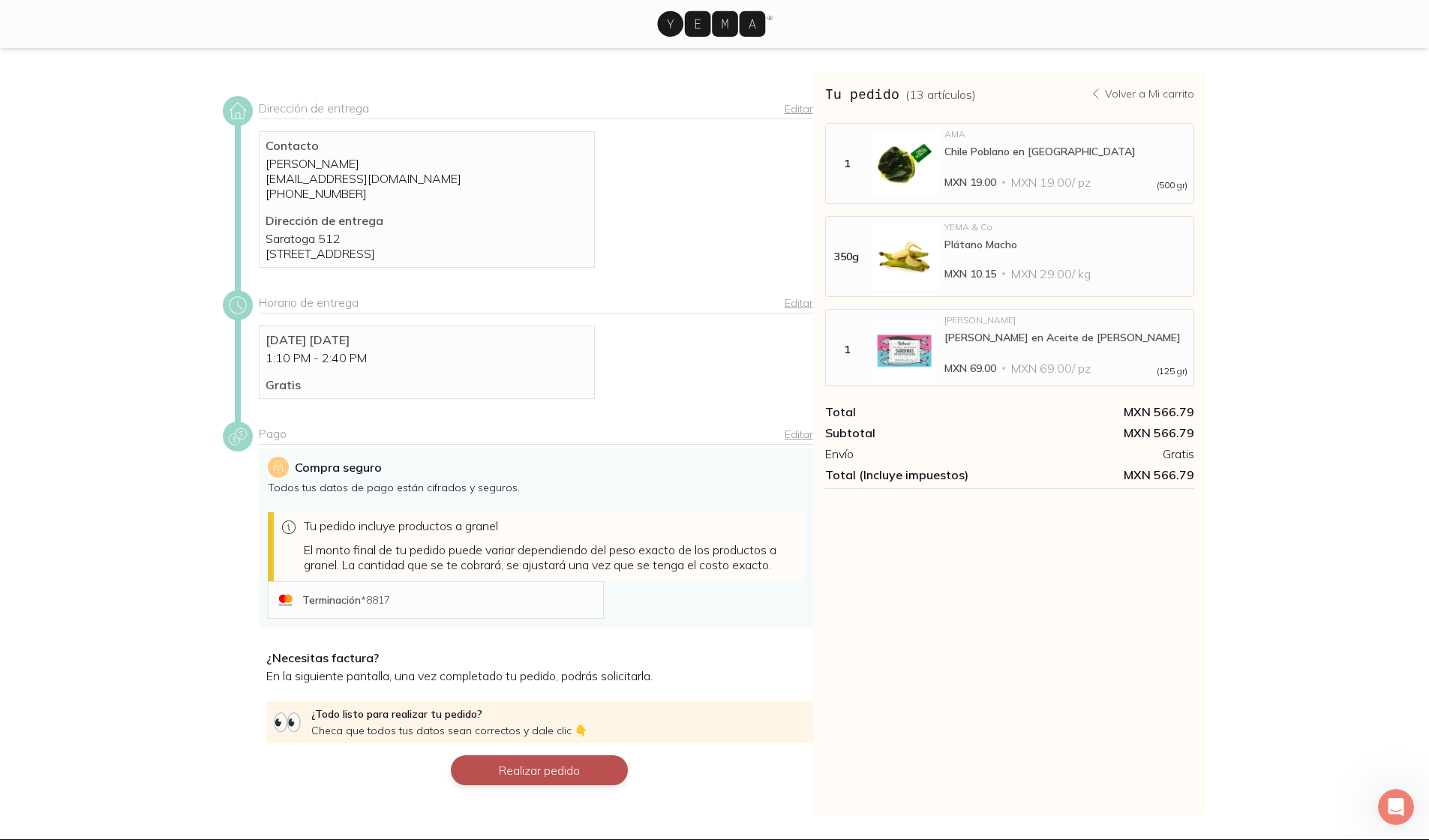
click at [538, 736] on button "Realizar pedido" at bounding box center [539, 770] width 177 height 30
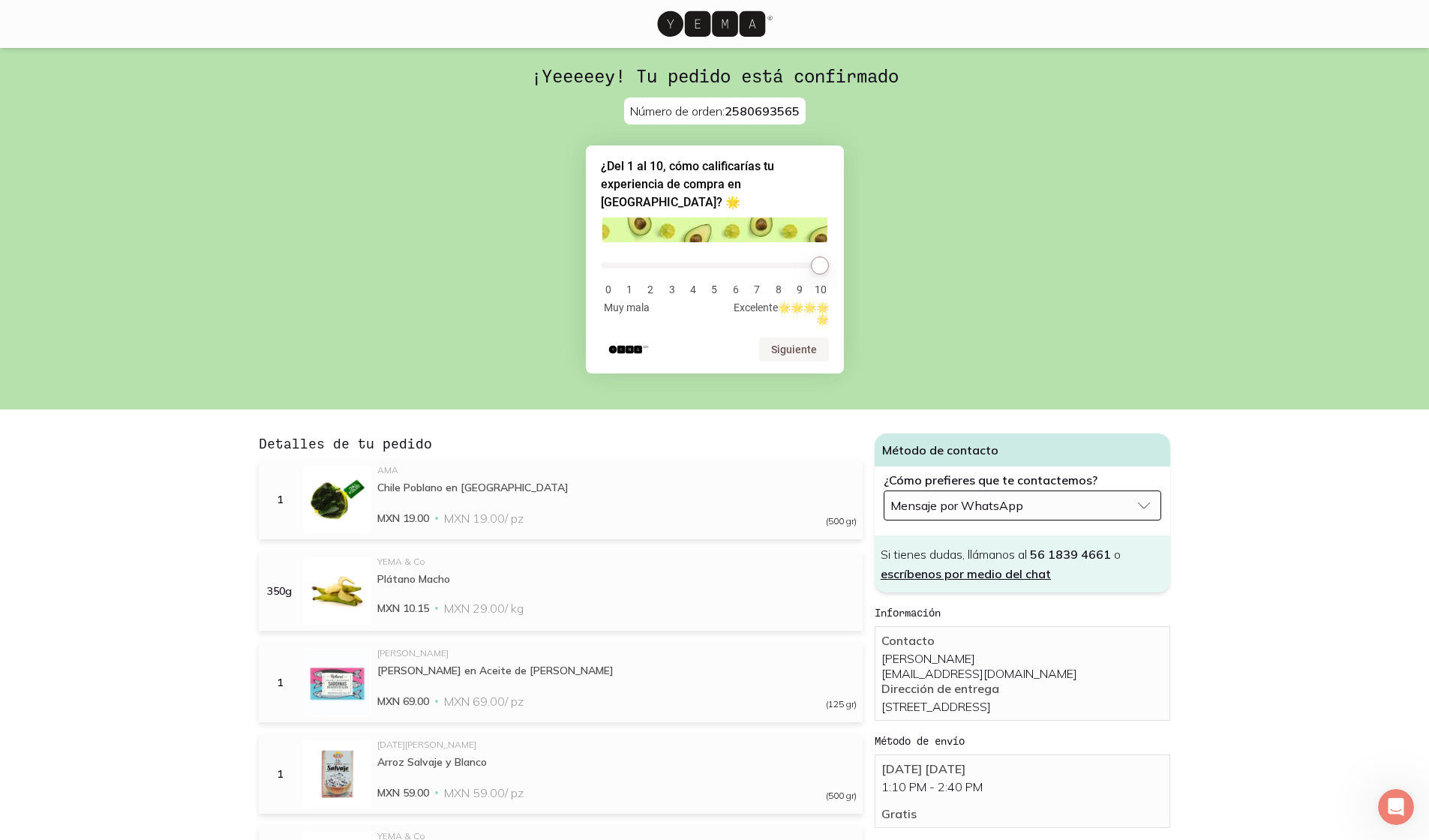
type input "10"
click at [701, 257] on label at bounding box center [714, 263] width 228 height 26
click at [701, 263] on input "range" at bounding box center [714, 265] width 228 height 6
click at [701, 346] on button "Siguiente" at bounding box center [793, 349] width 70 height 24
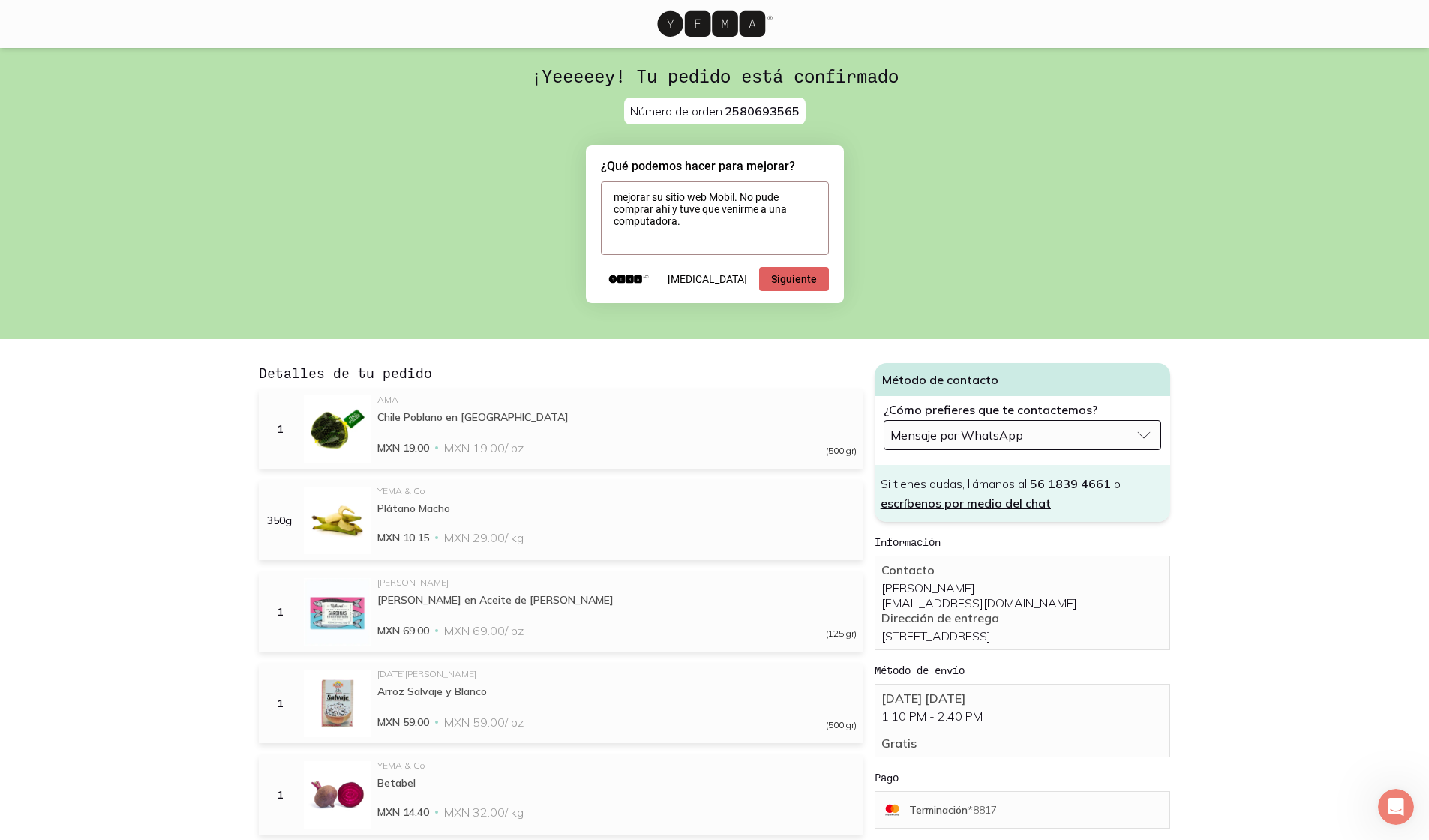
click at [672, 205] on textarea "mejorar su sitio web Mobil. No pude comprar ahí y tuve que venirme a una comput…" at bounding box center [714, 218] width 228 height 73
type textarea "mejorar su sitio web Mobil. No pude comprar ahí en DOS navegadores distintos y …"
click at [701, 278] on button "Siguiente" at bounding box center [793, 279] width 70 height 24
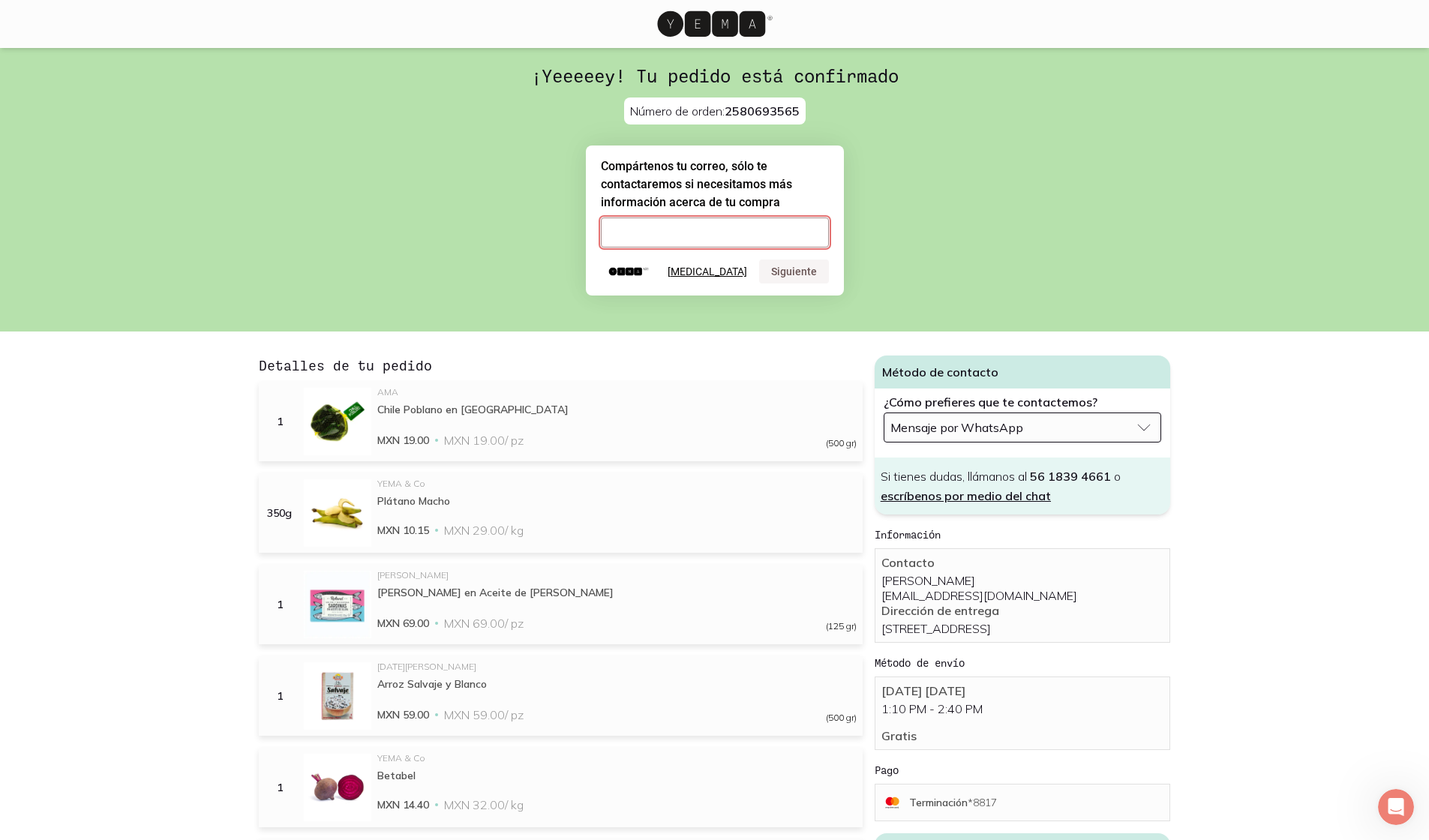
click at [701, 233] on input "email" at bounding box center [714, 232] width 228 height 30
type input "[EMAIL_ADDRESS][DOMAIN_NAME]"
click at [701, 271] on button "[MEDICAL_DATA]" at bounding box center [707, 271] width 79 height 12
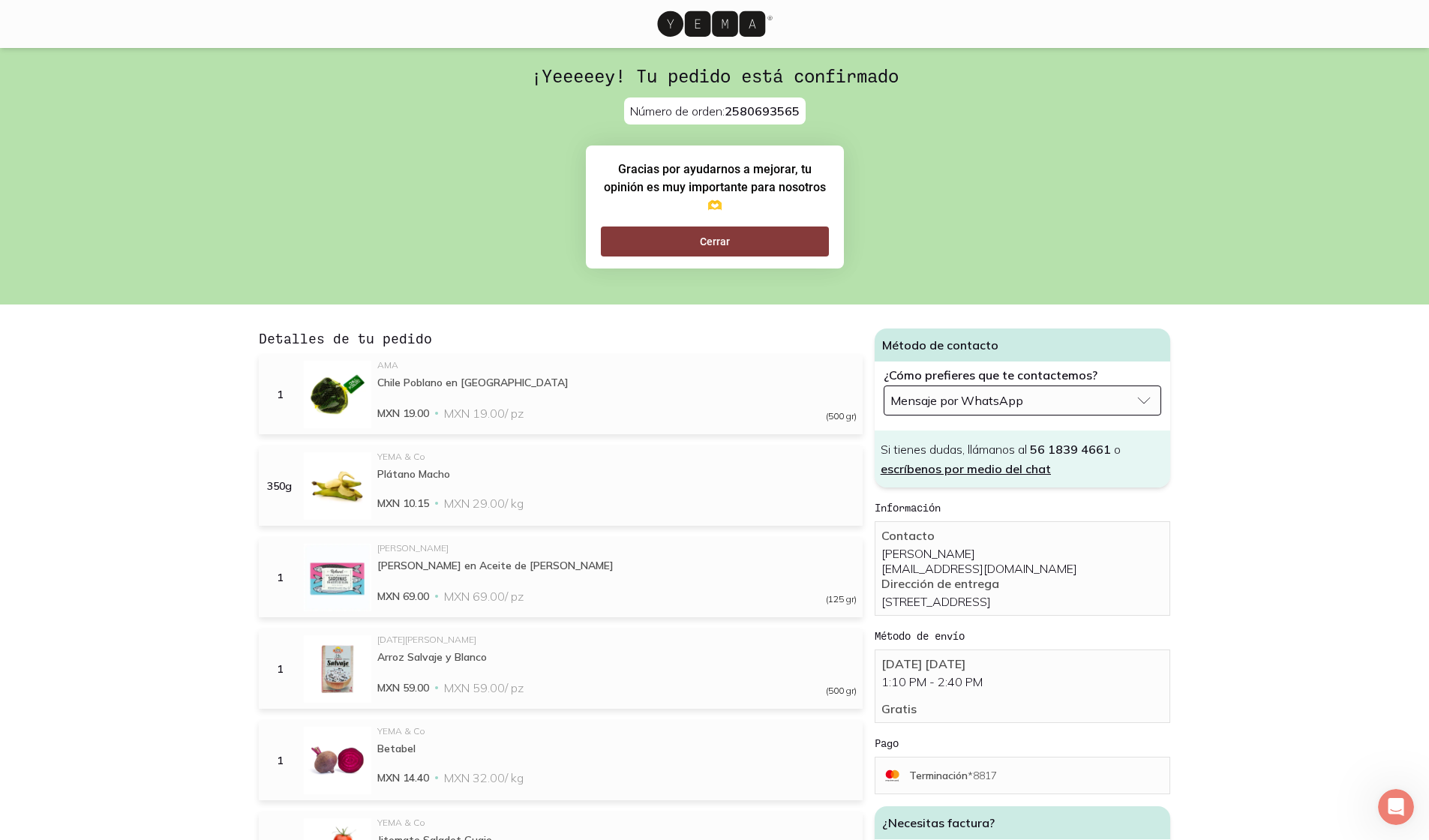
click at [701, 230] on button "Cerrar" at bounding box center [714, 242] width 228 height 30
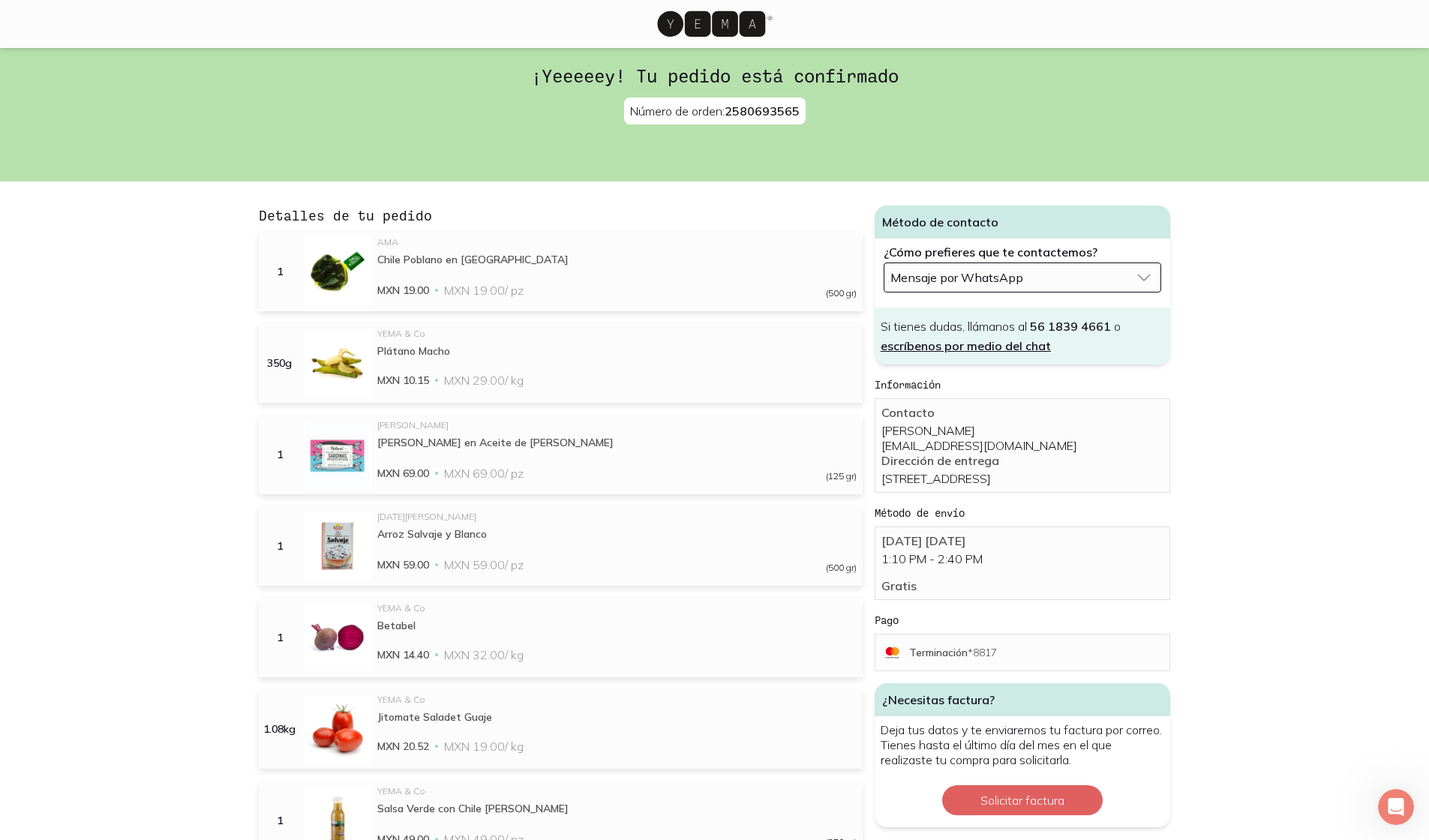
click at [701, 627] on main "¡Yeeeeey! Tu pedido está confirmado Número de orden: 2580693565 Gracias por ayu…" at bounding box center [714, 833] width 1429 height 1571
drag, startPoint x: 1392, startPoint y: 97, endPoint x: 1388, endPoint y: 17, distance: 80.1
click at [701, 77] on main "¡Yeeeeey! Tu pedido está confirmado Número de orden: 2580693565 Gracias por ayu…" at bounding box center [714, 833] width 1429 height 1571
click at [701, 321] on main "¡Yeeeeey! Tu pedido está confirmado Número de orden: 2580693565 Gracias por ayu…" at bounding box center [714, 833] width 1429 height 1571
